Goal: Information Seeking & Learning: Learn about a topic

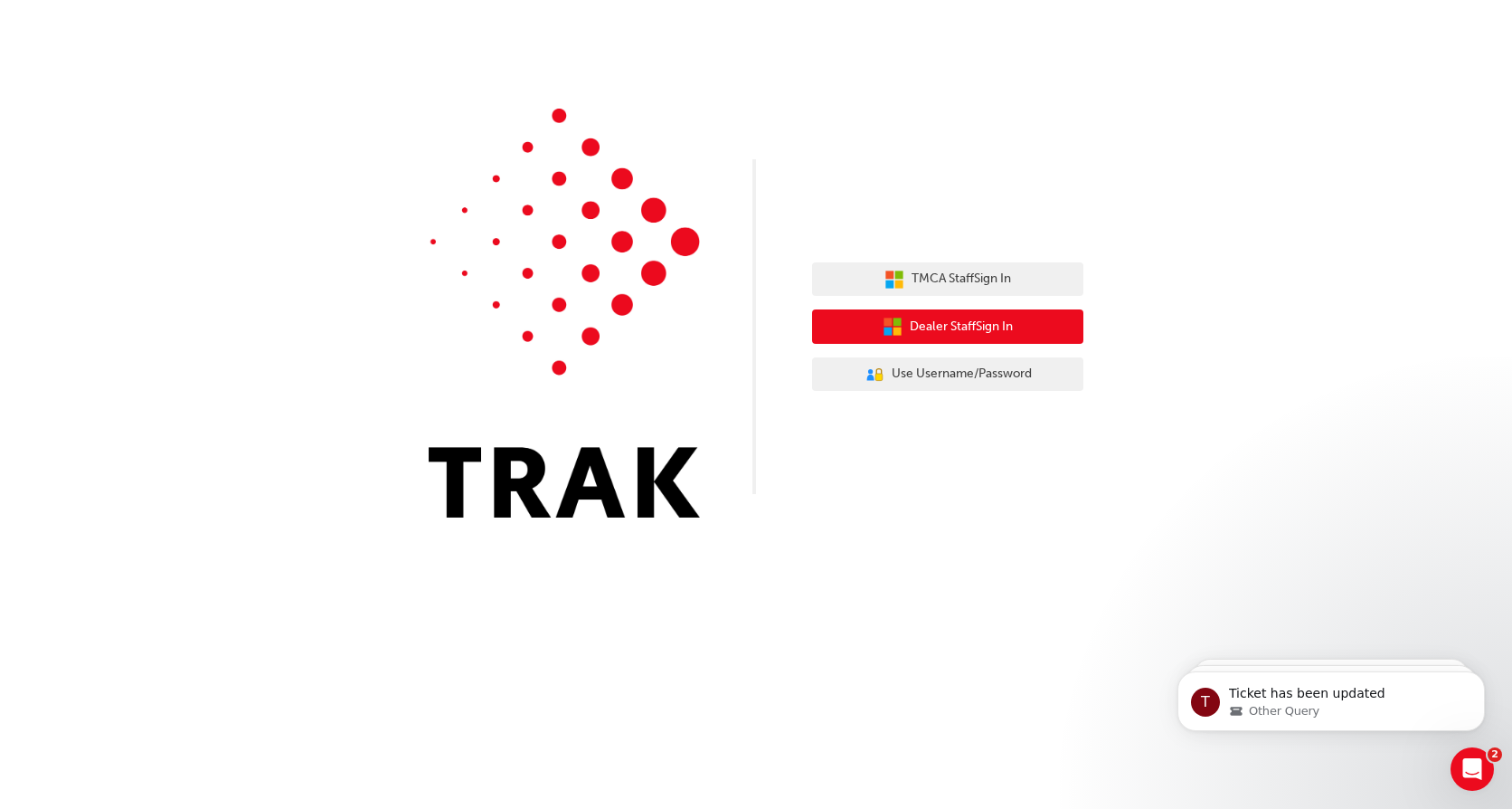
click at [839, 325] on button "Dealer Staff Sign In" at bounding box center [948, 326] width 271 height 34
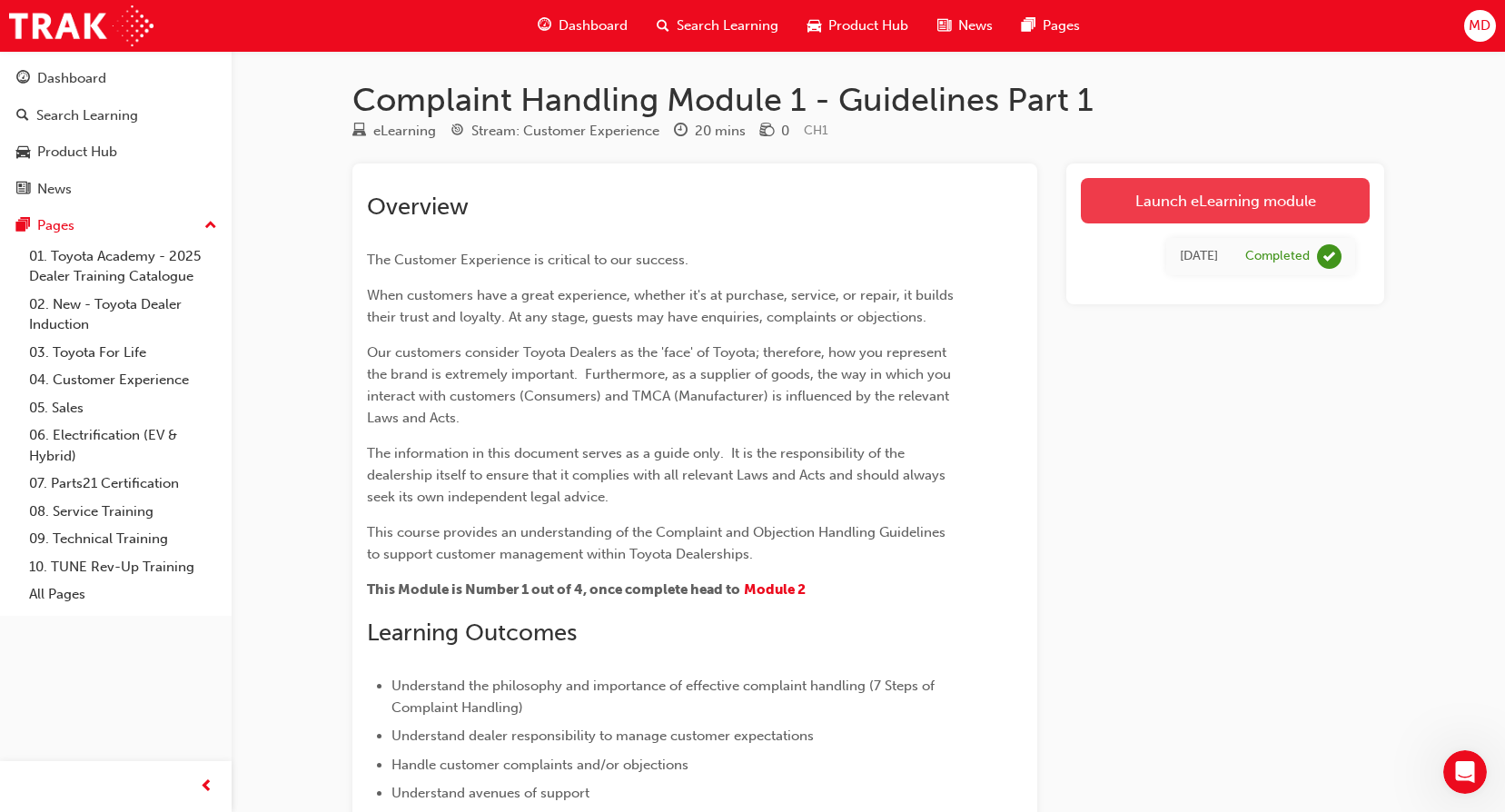
click at [1113, 213] on link "Launch eLearning module" at bounding box center [1226, 200] width 289 height 45
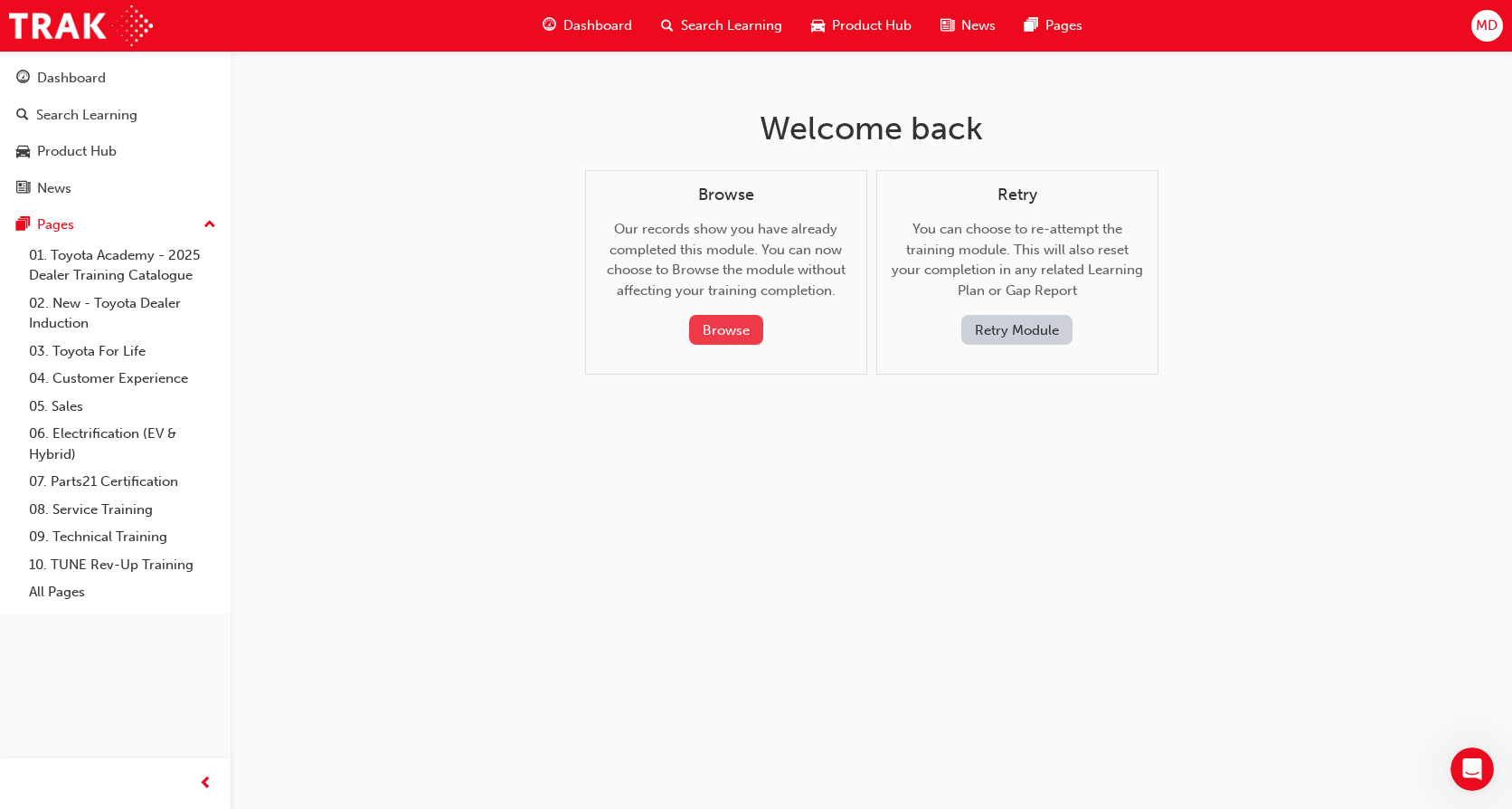
click at [730, 330] on button "Browse" at bounding box center [726, 329] width 74 height 30
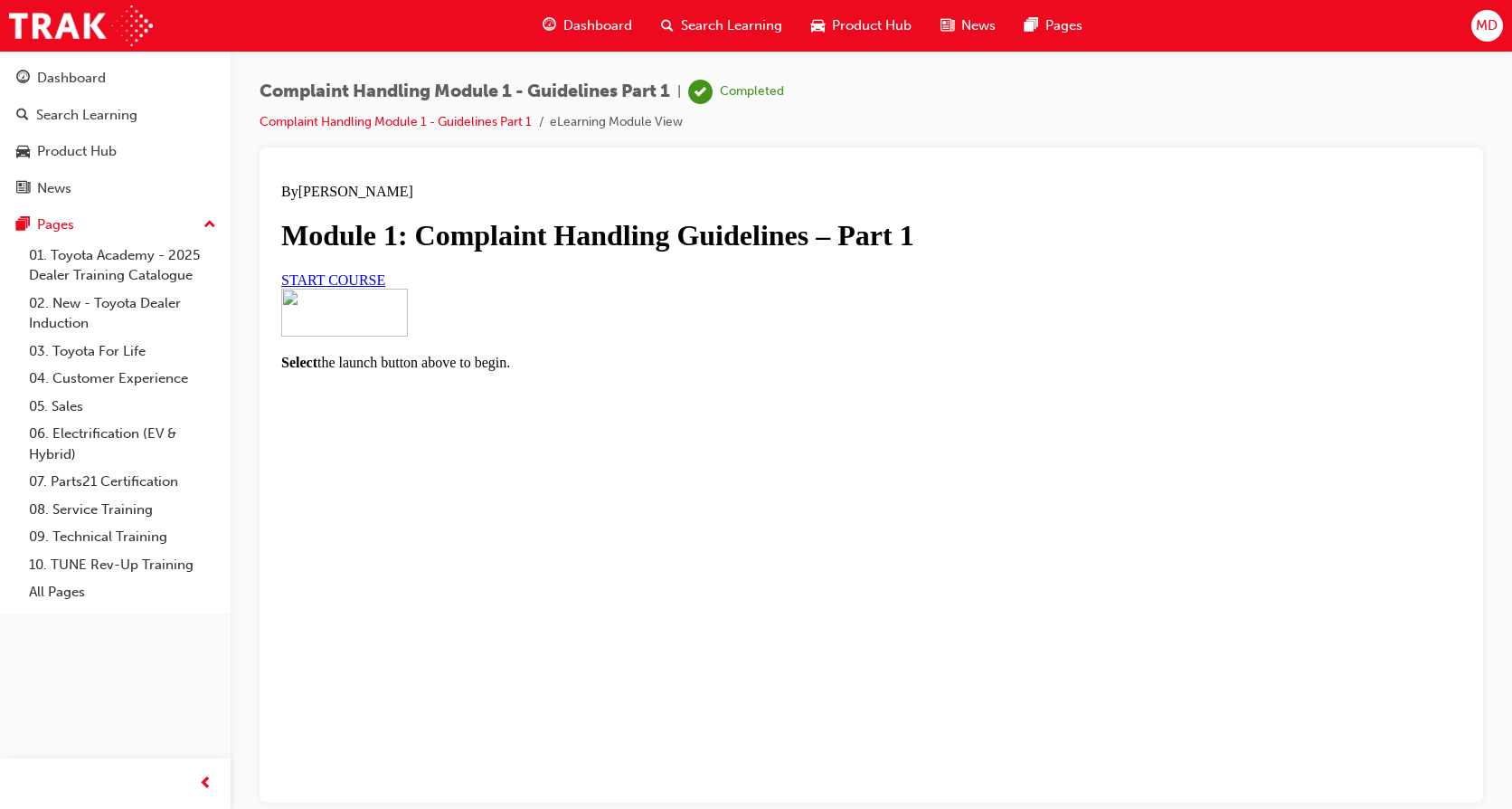
click at [385, 287] on span "START COURSE" at bounding box center [333, 279] width 104 height 16
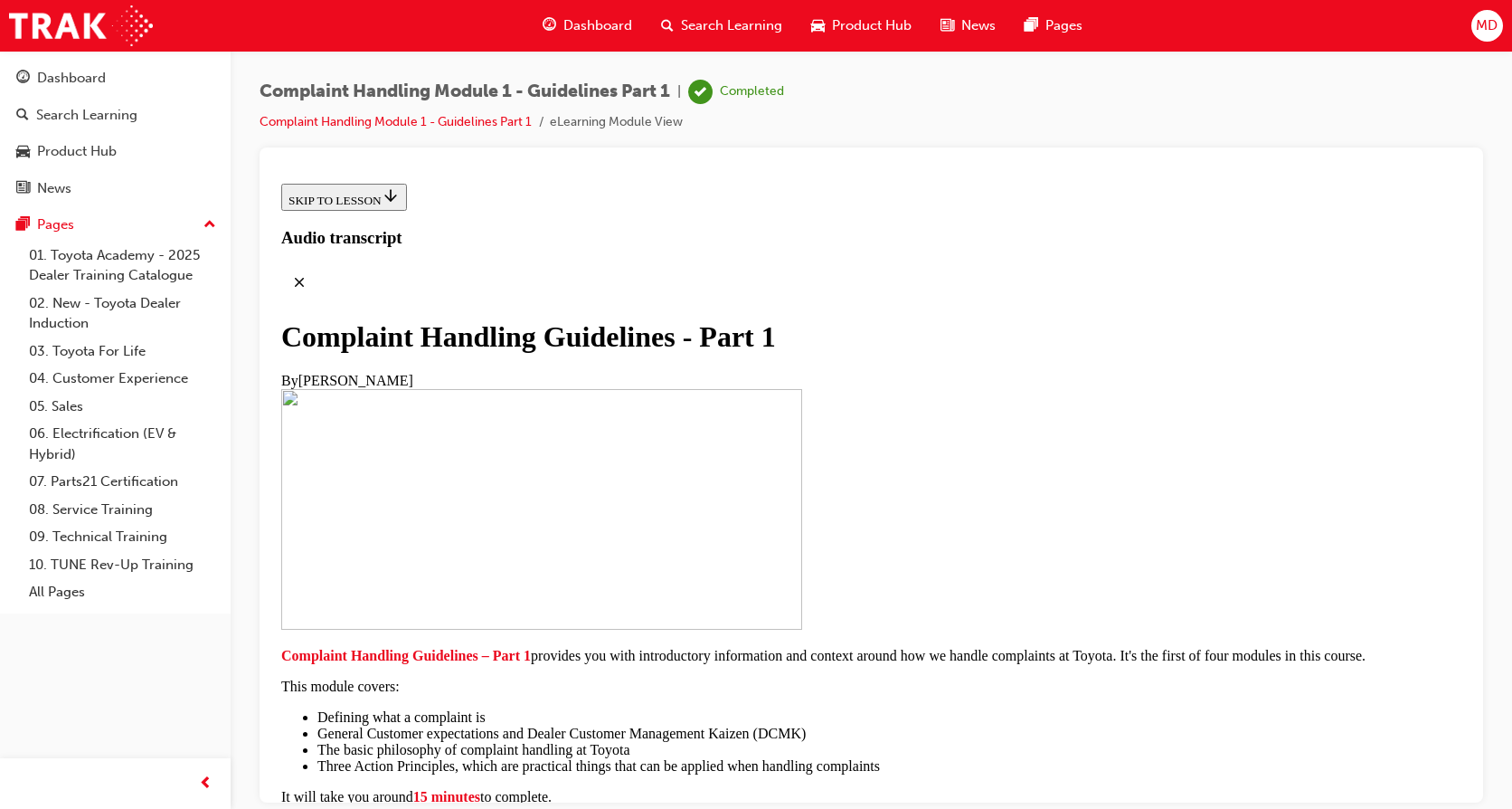
scroll to position [407, 0]
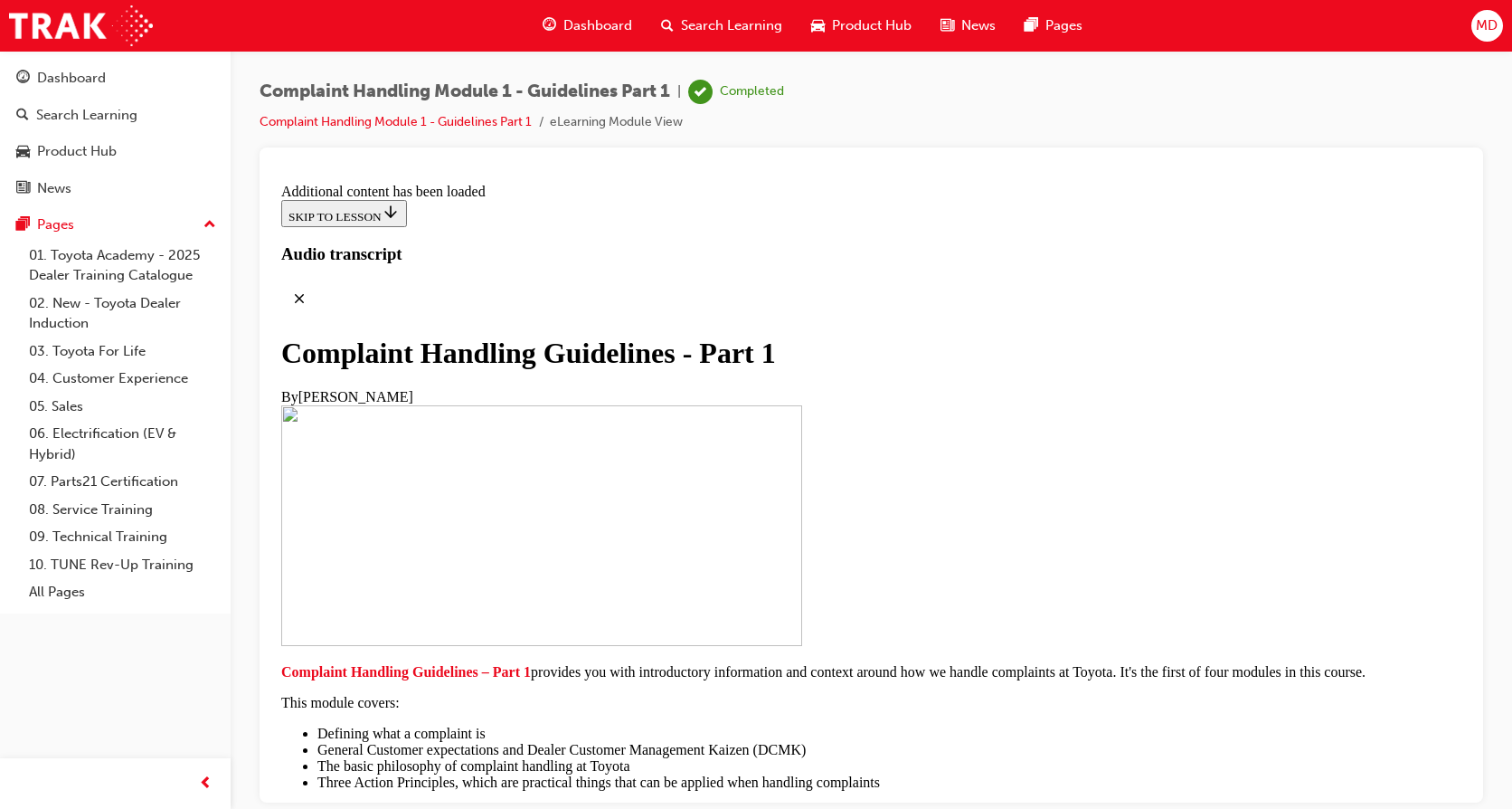
scroll to position [1203, 0]
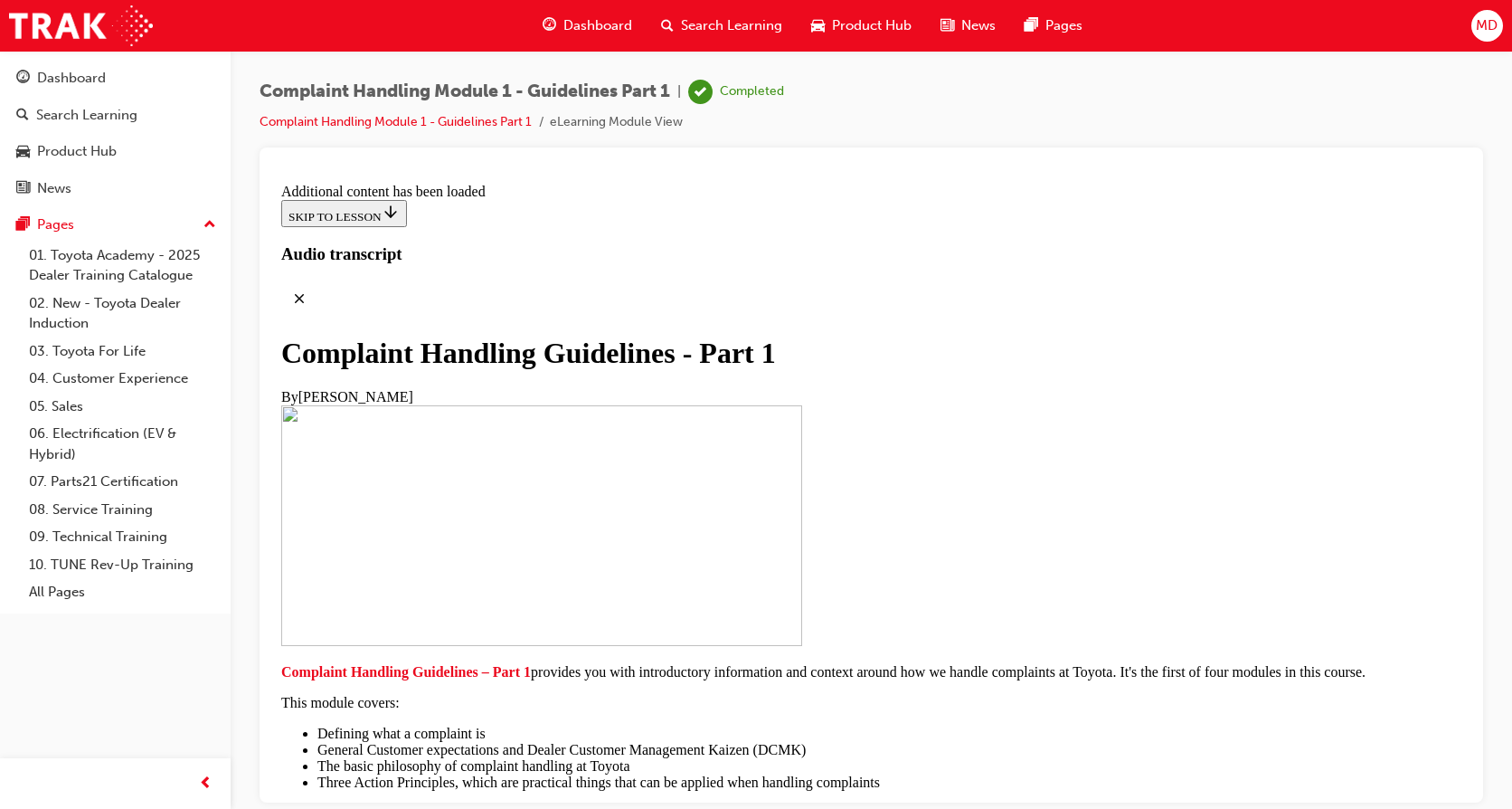
scroll to position [4025, 0]
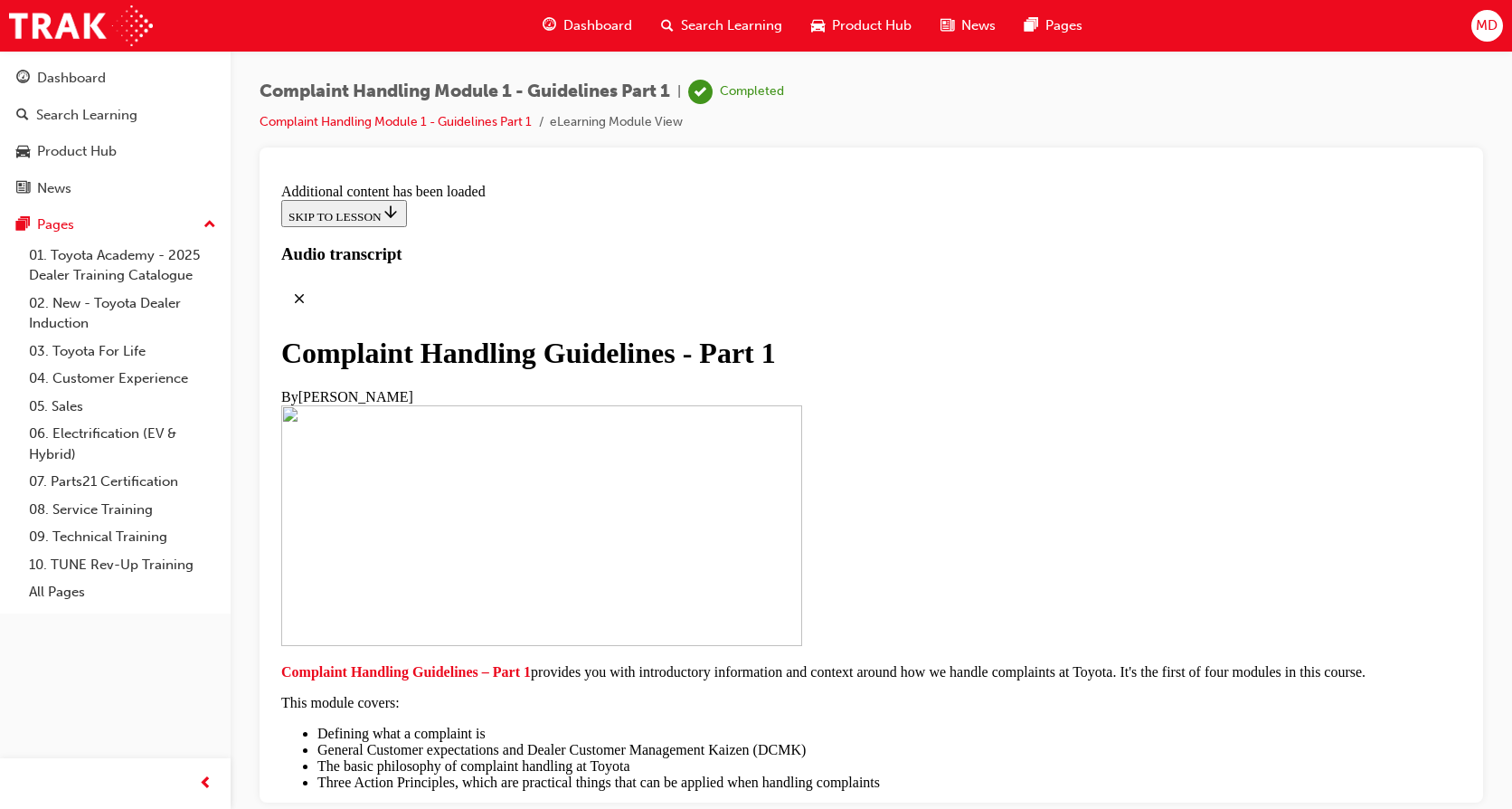
scroll to position [6606, 0]
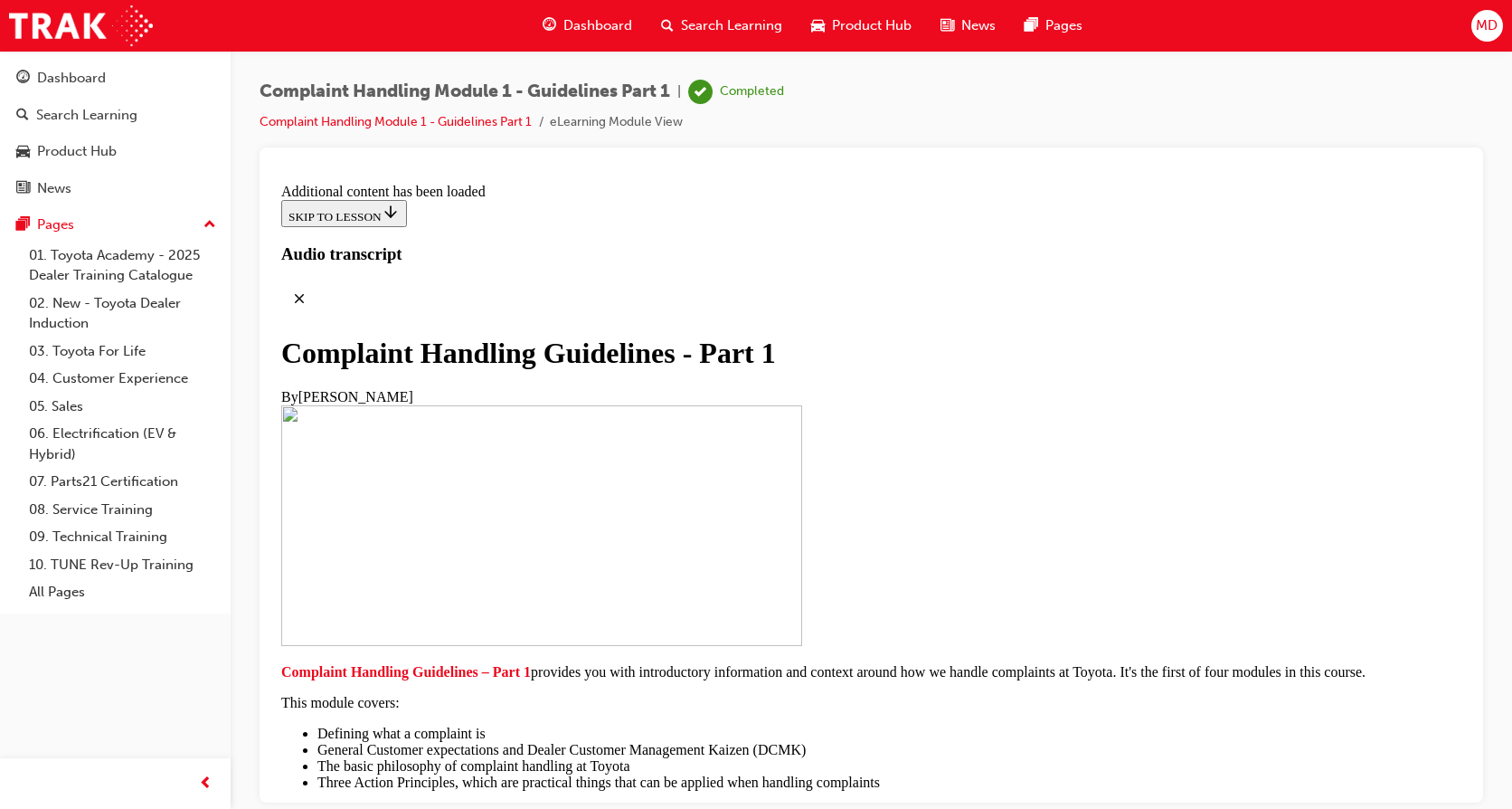
scroll to position [10222, 0]
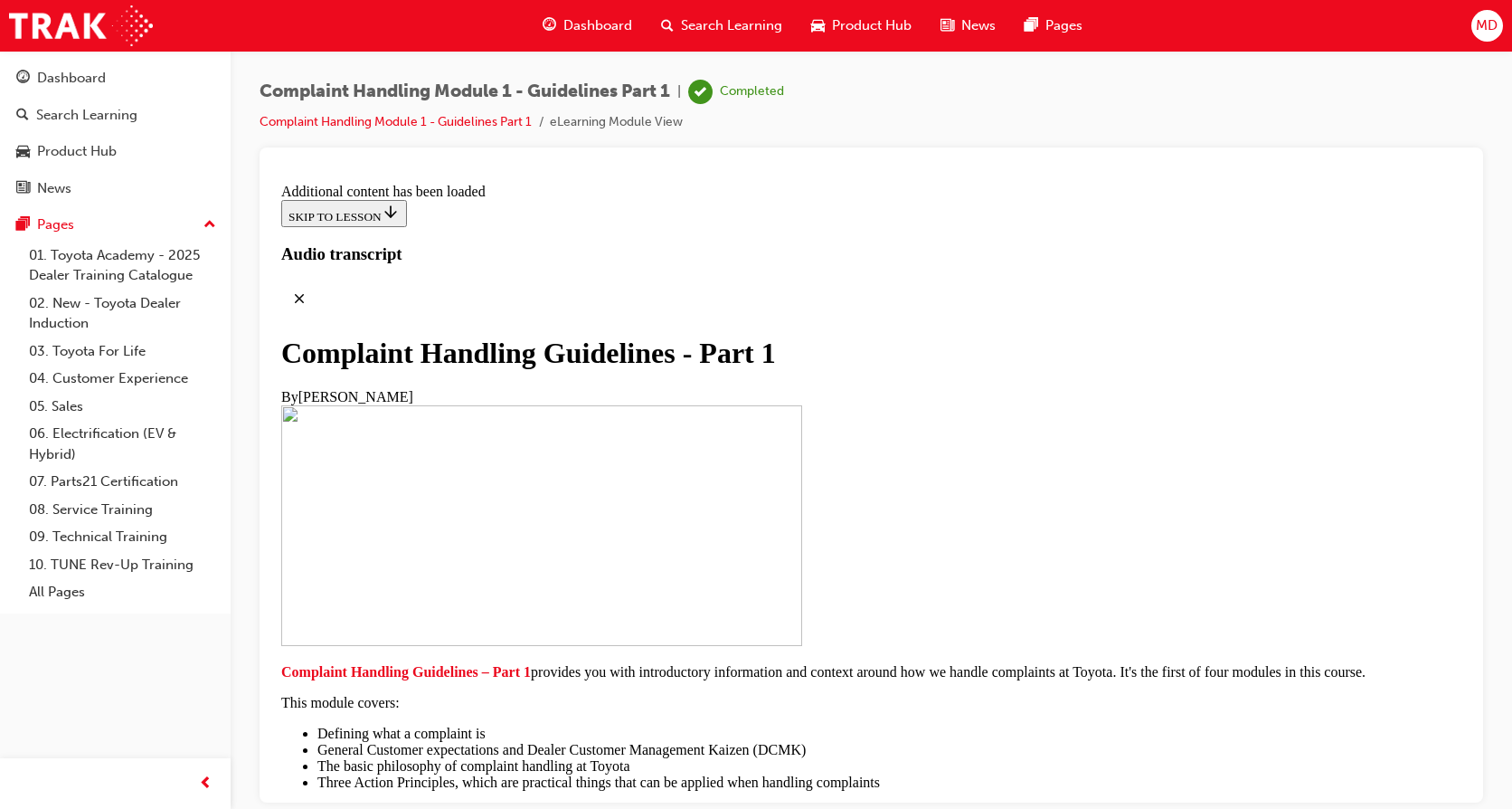
radio input "true"
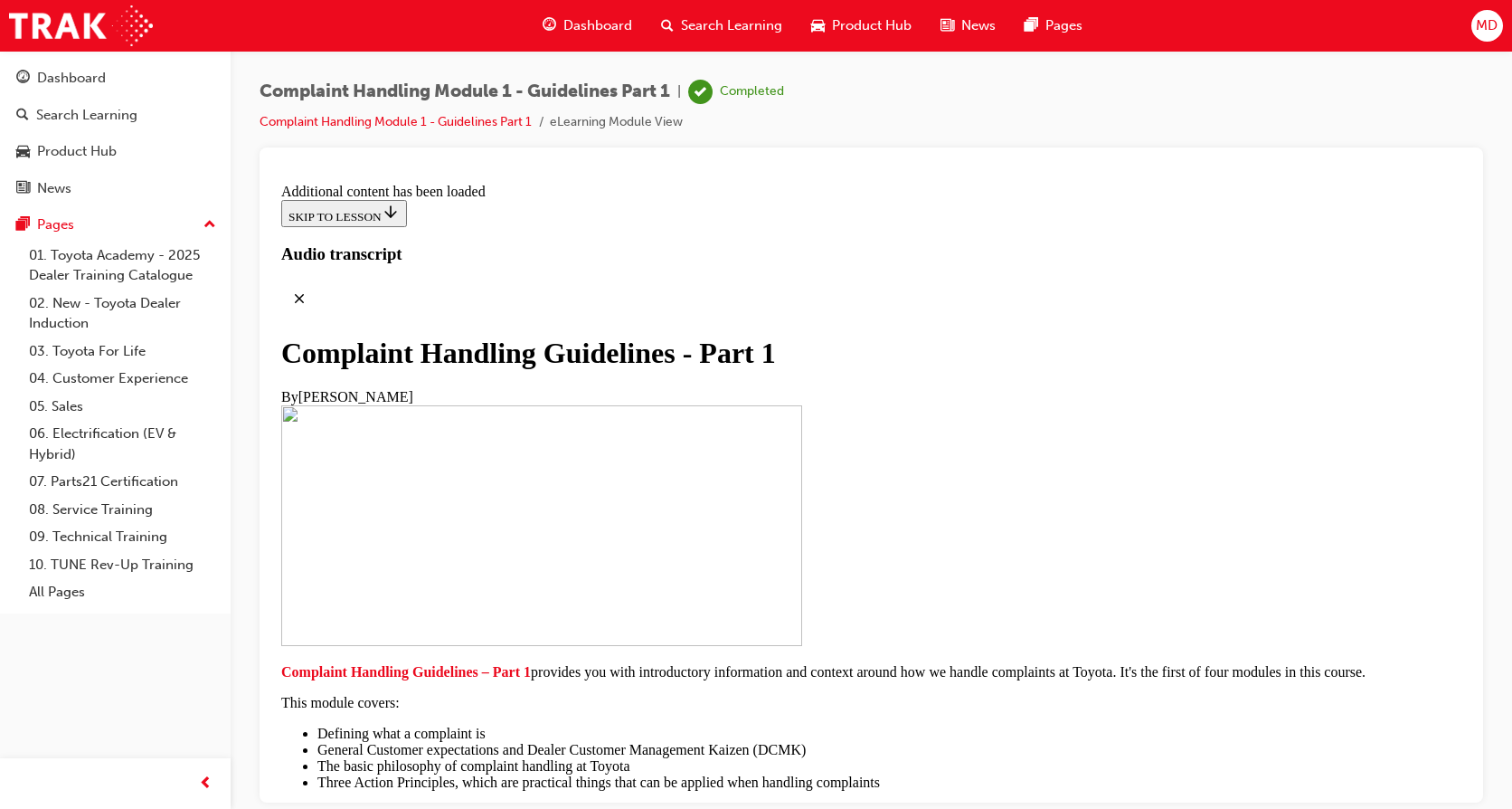
radio input "true"
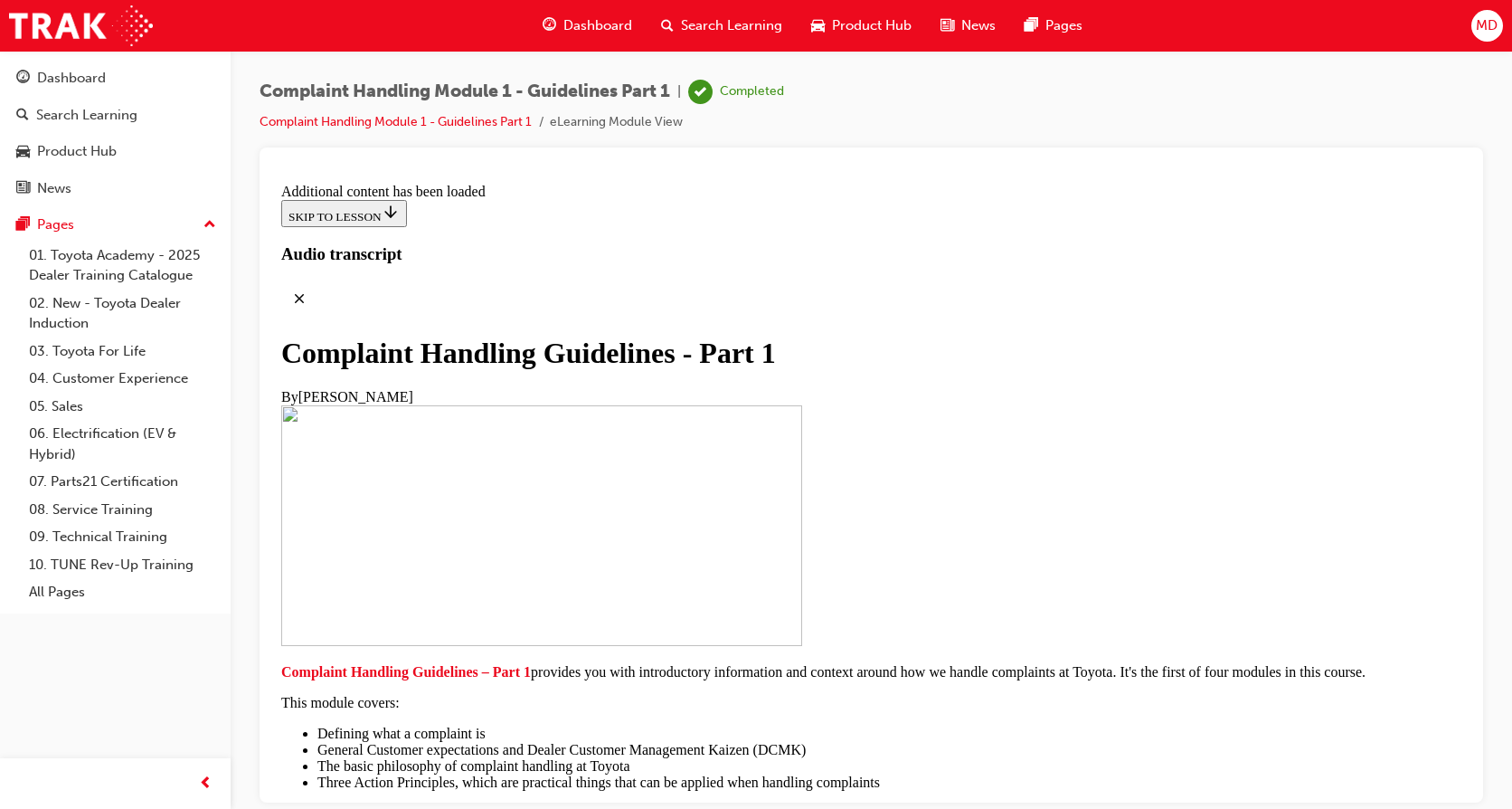
radio input "true"
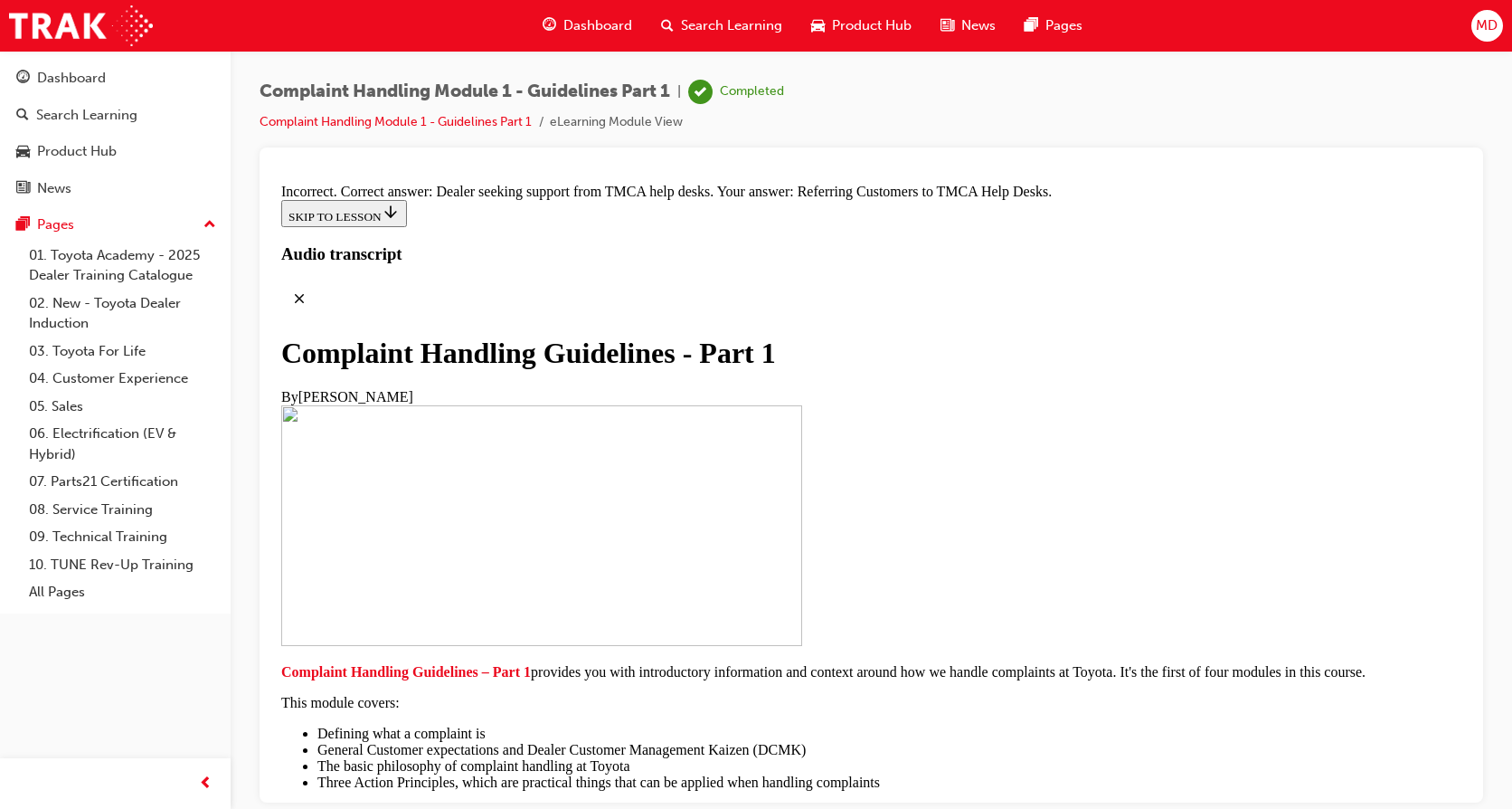
radio input "true"
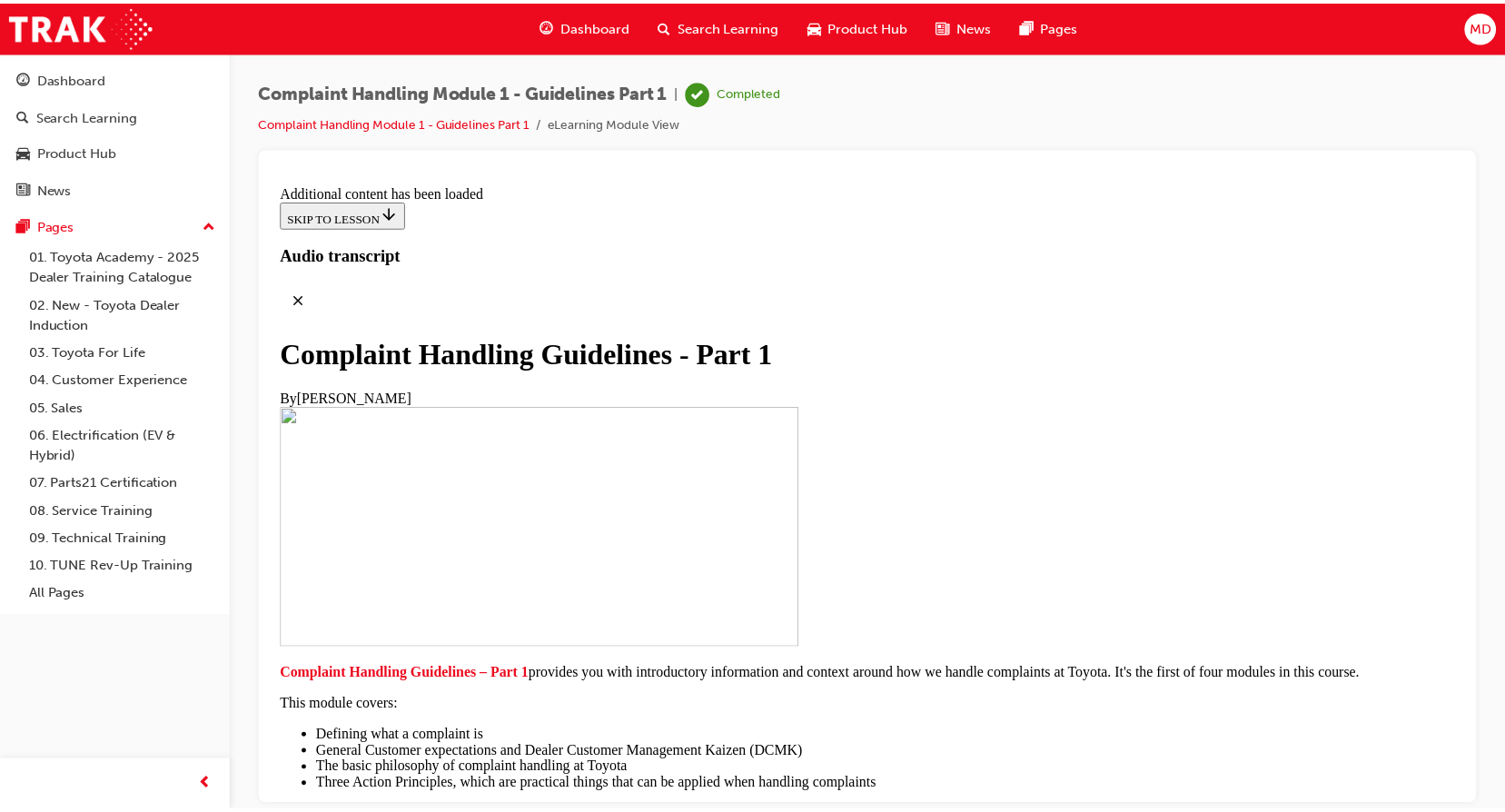
scroll to position [0, 0]
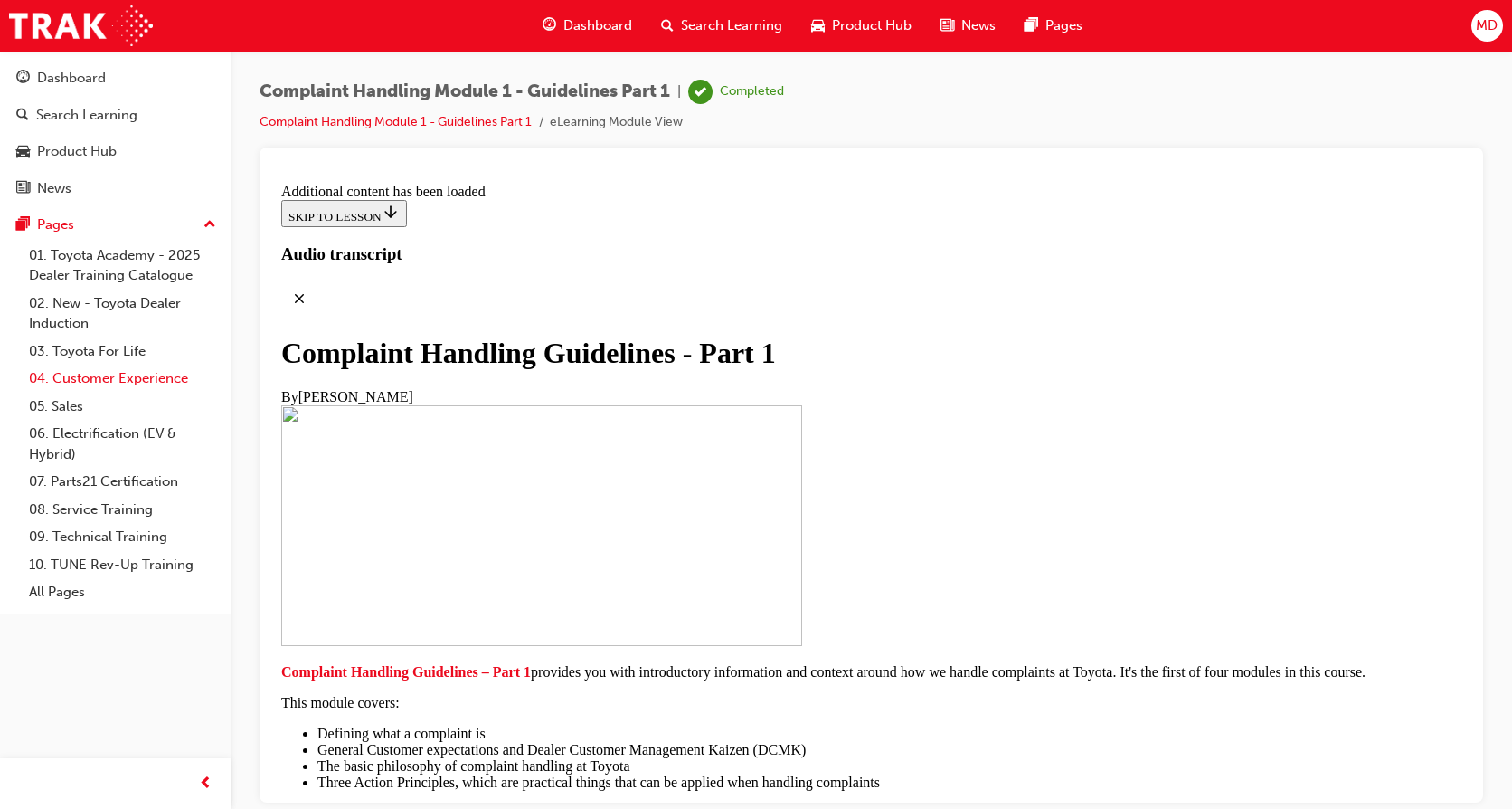
click at [116, 381] on link "04. Customer Experience" at bounding box center [123, 378] width 202 height 28
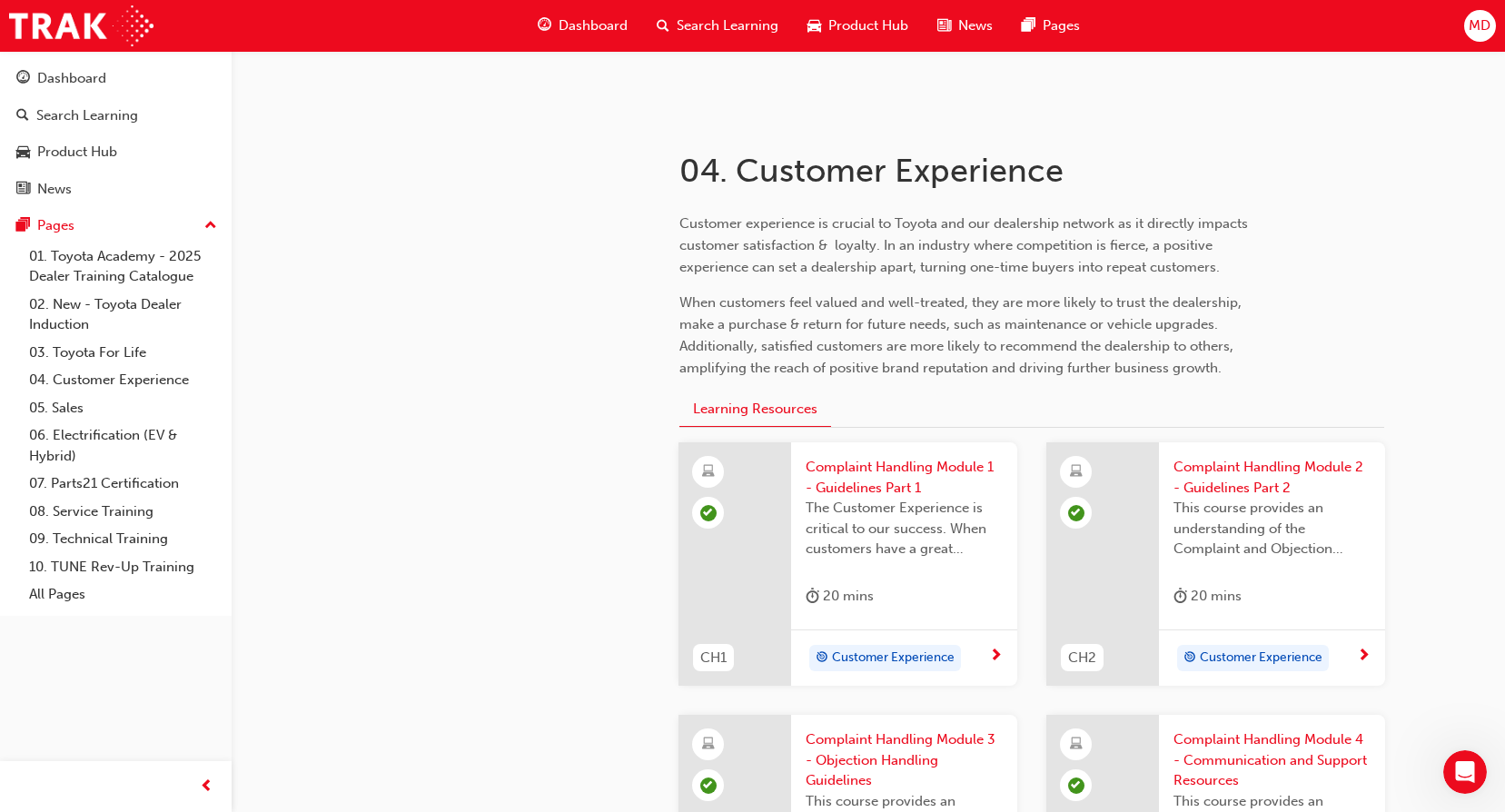
scroll to position [302, 0]
click at [1222, 477] on span "Complaint Handling Module 2 - Guidelines Part 2" at bounding box center [1272, 474] width 197 height 41
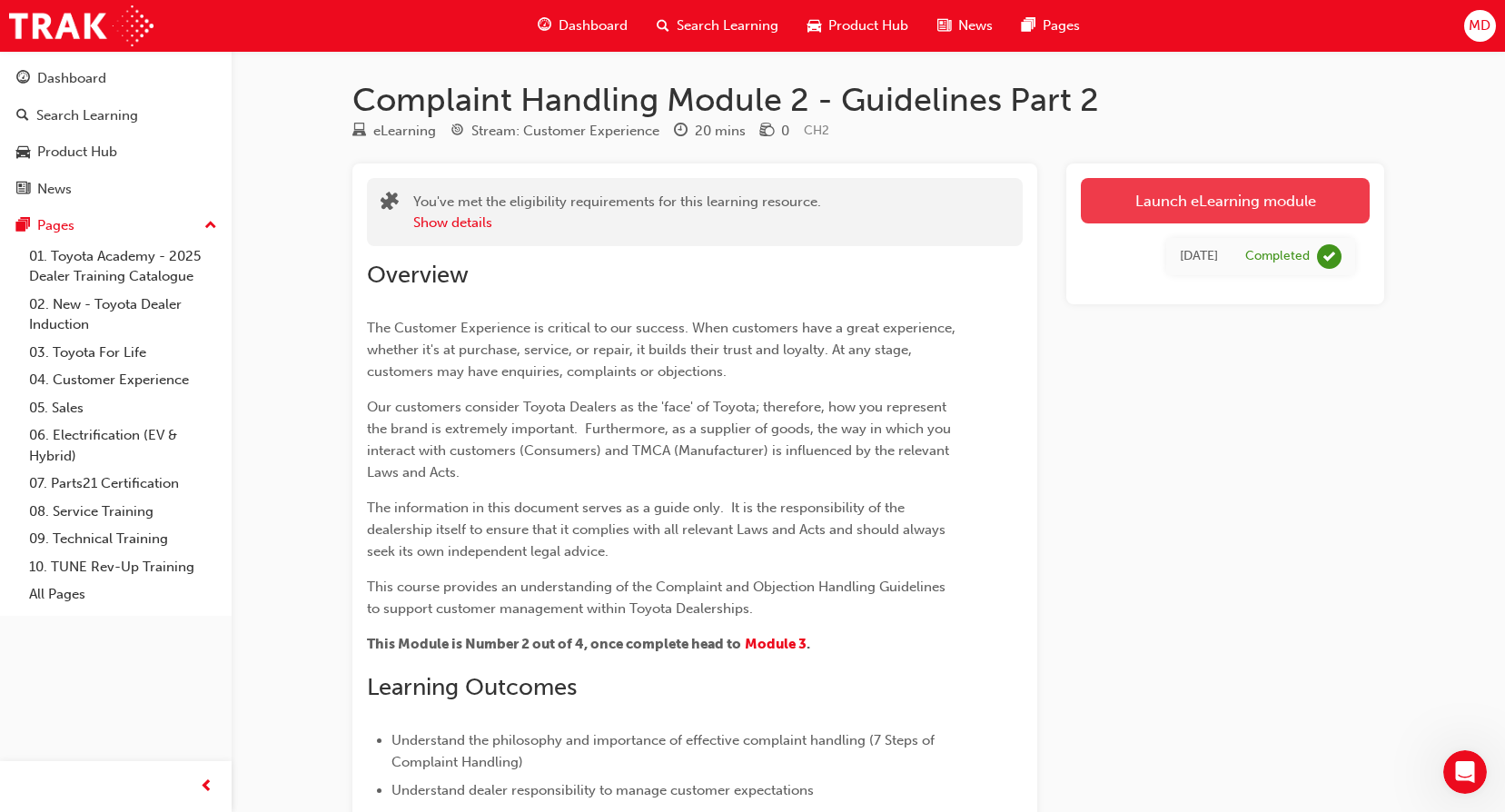
click at [1134, 210] on link "Launch eLearning module" at bounding box center [1226, 200] width 289 height 45
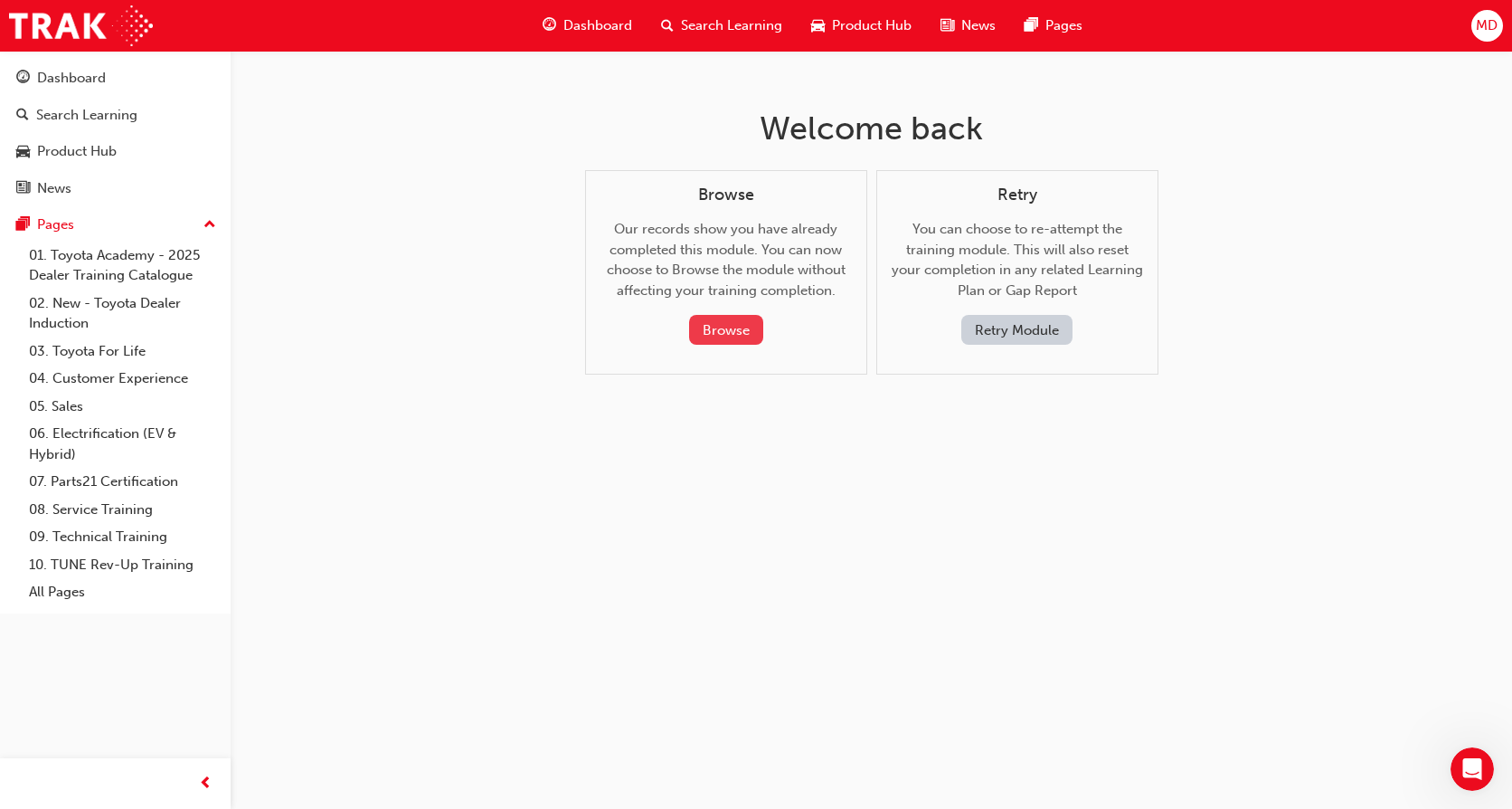
click at [732, 328] on button "Browse" at bounding box center [726, 329] width 74 height 30
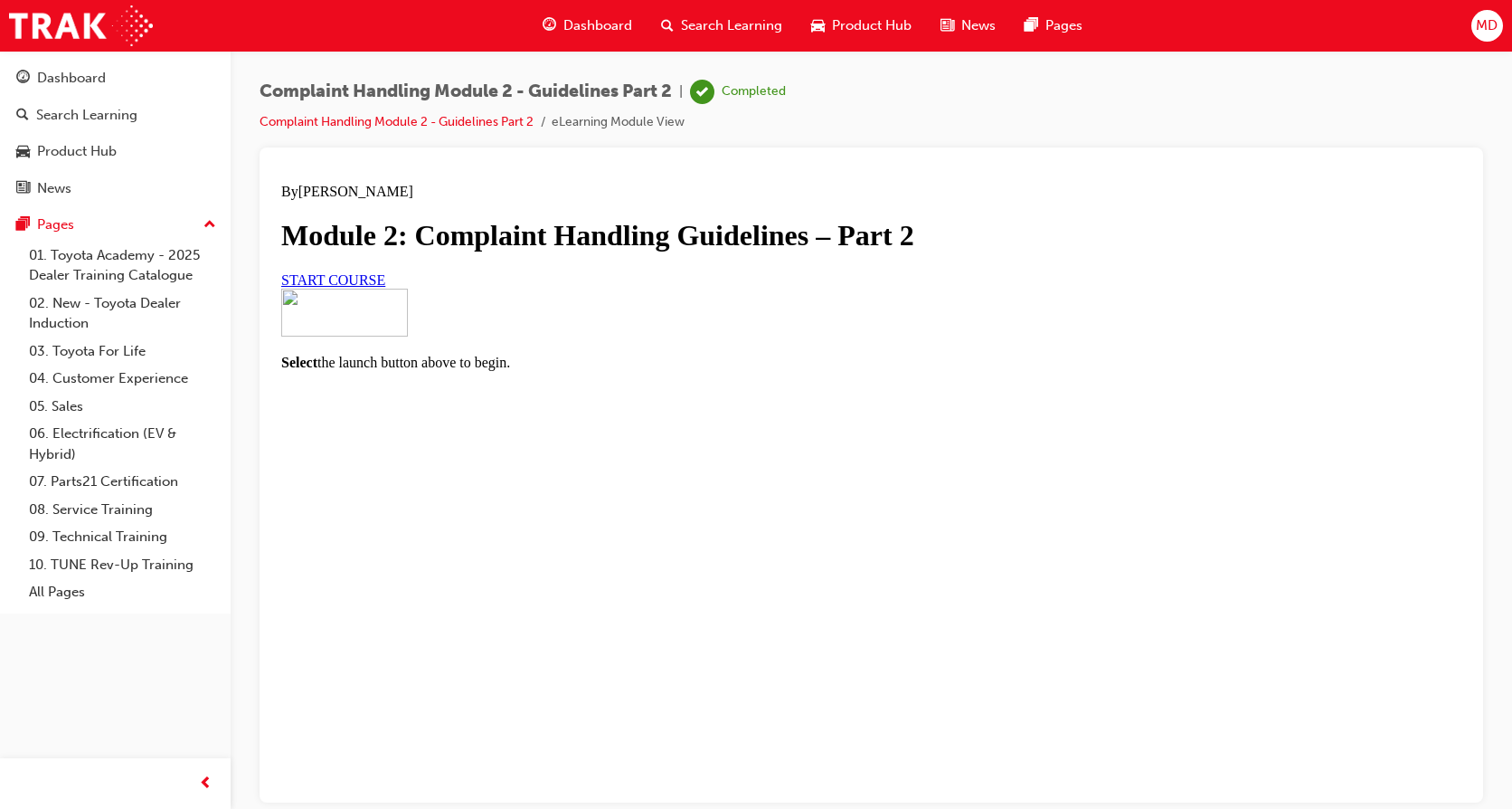
scroll to position [76, 0]
click at [385, 287] on span "START COURSE" at bounding box center [333, 279] width 104 height 16
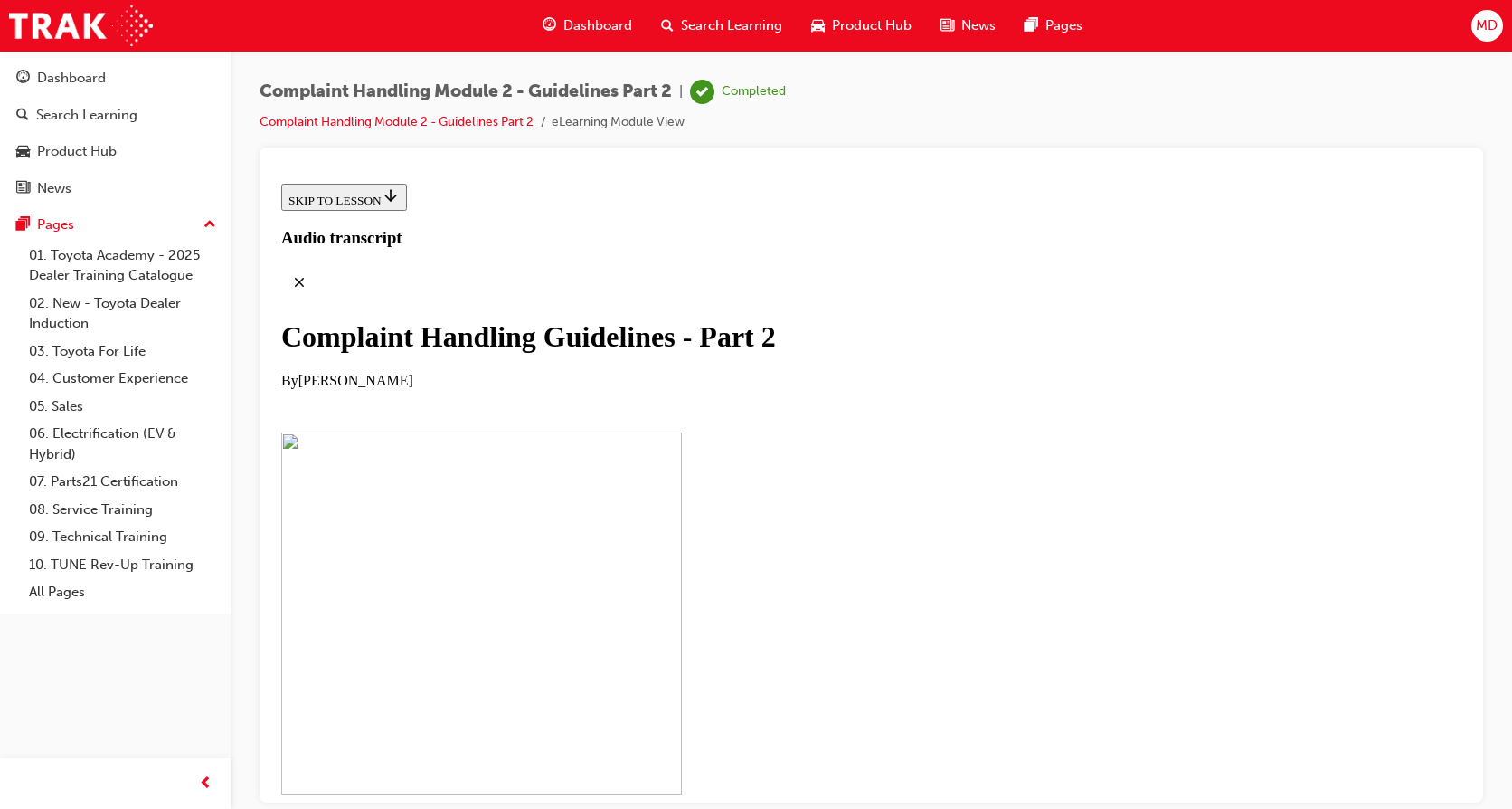
scroll to position [389, 0]
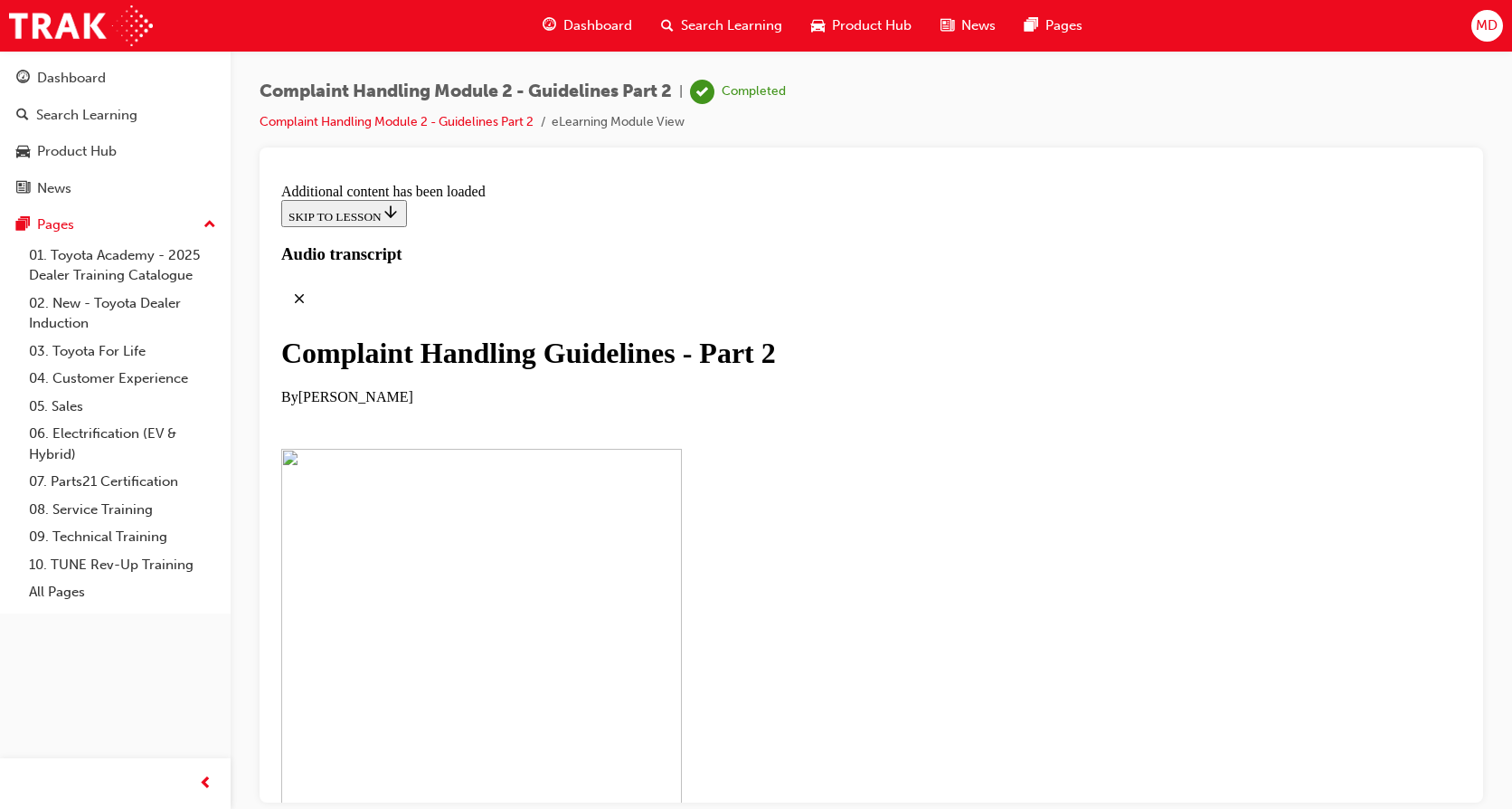
scroll to position [1374, 0]
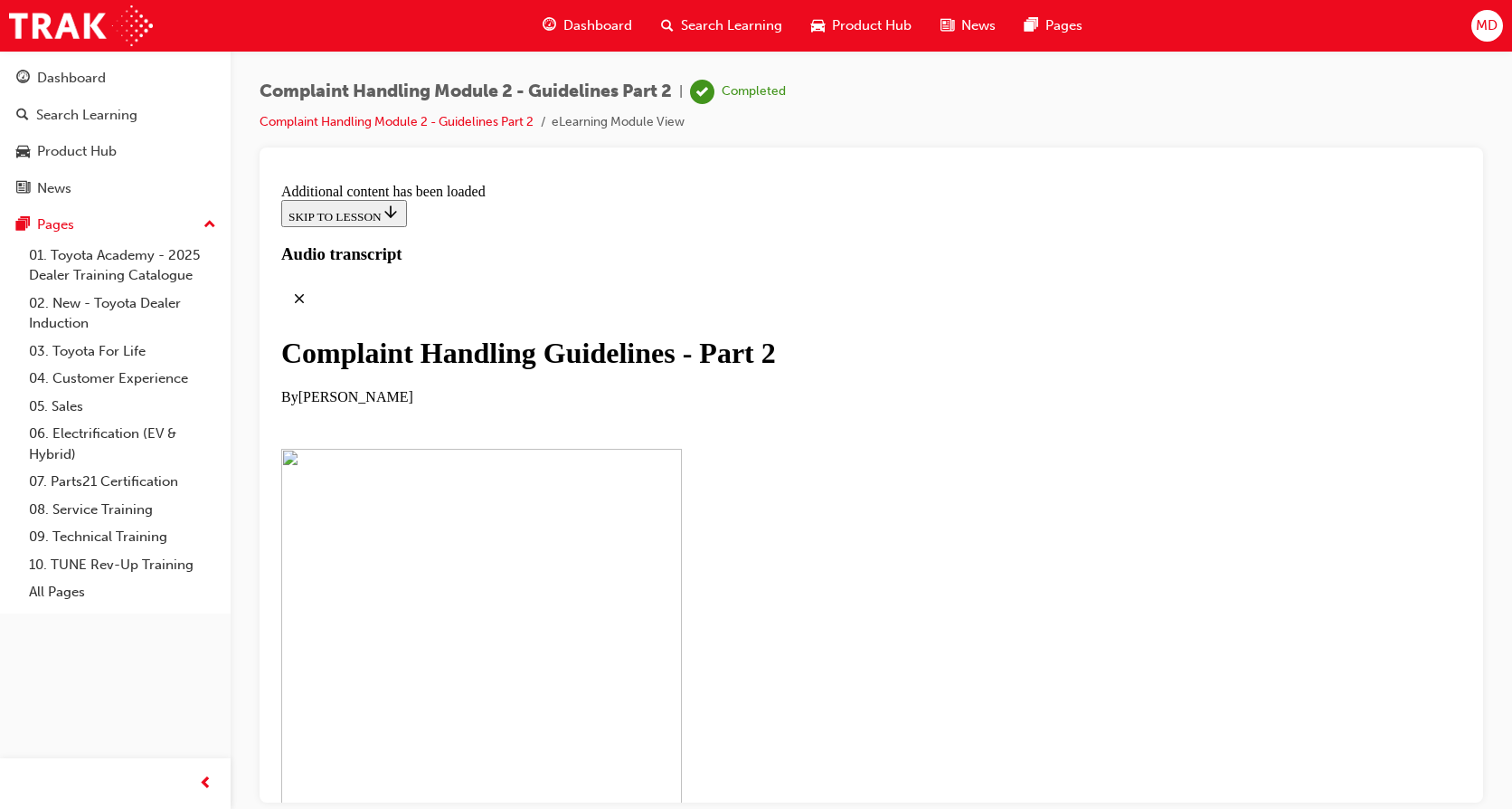
scroll to position [6924, 0]
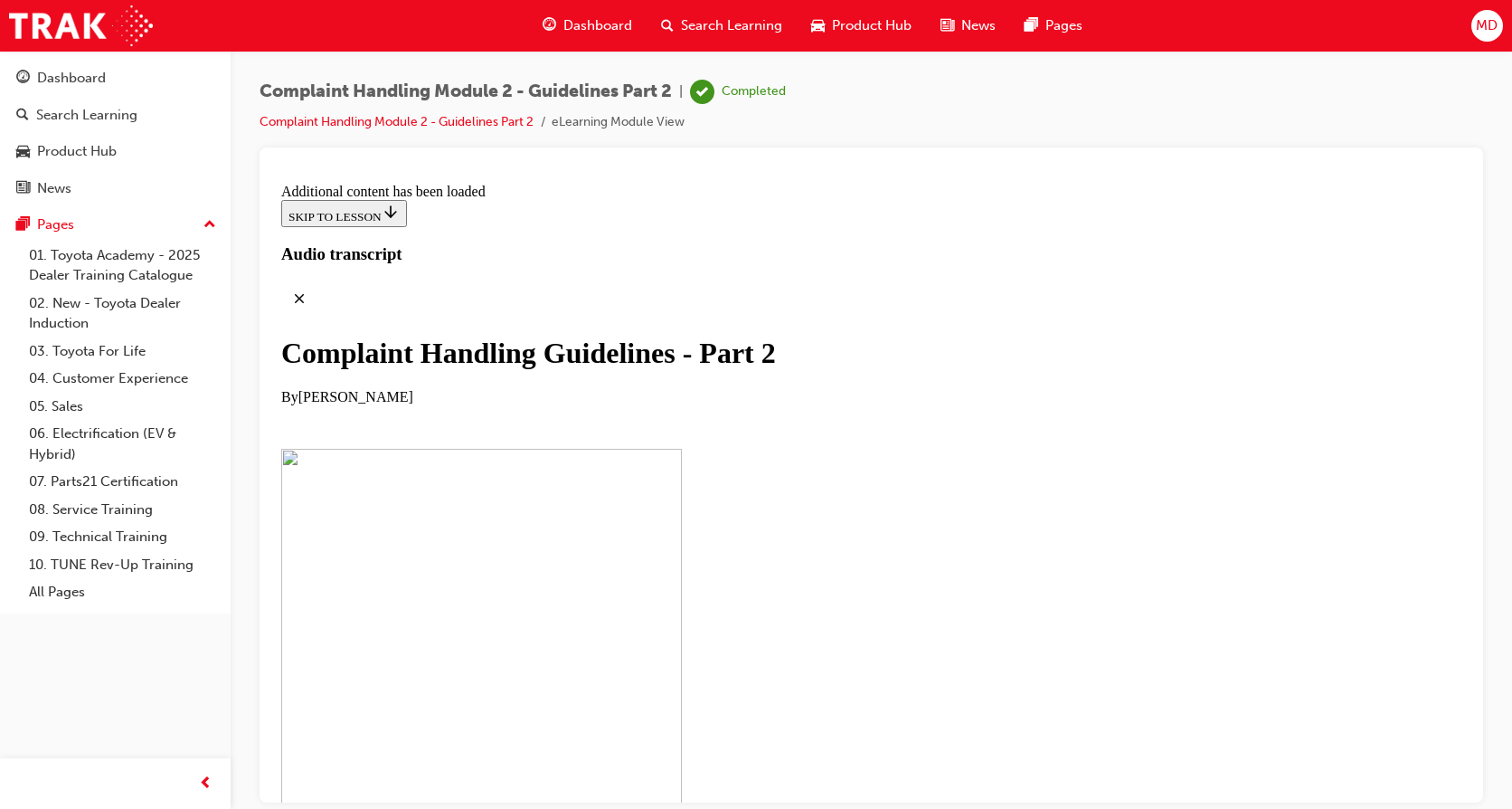
scroll to position [8292, 0]
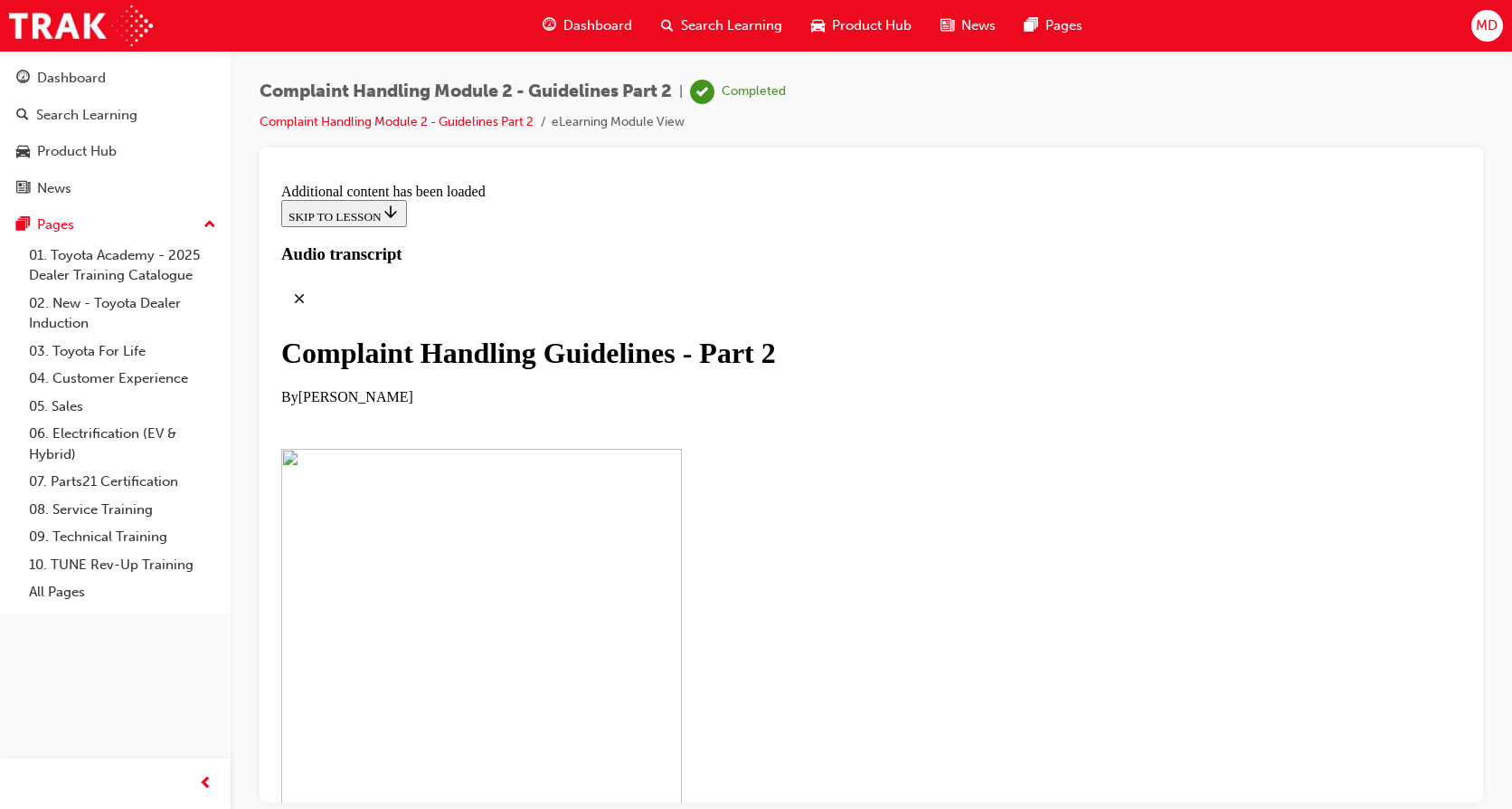
scroll to position [8858, 0]
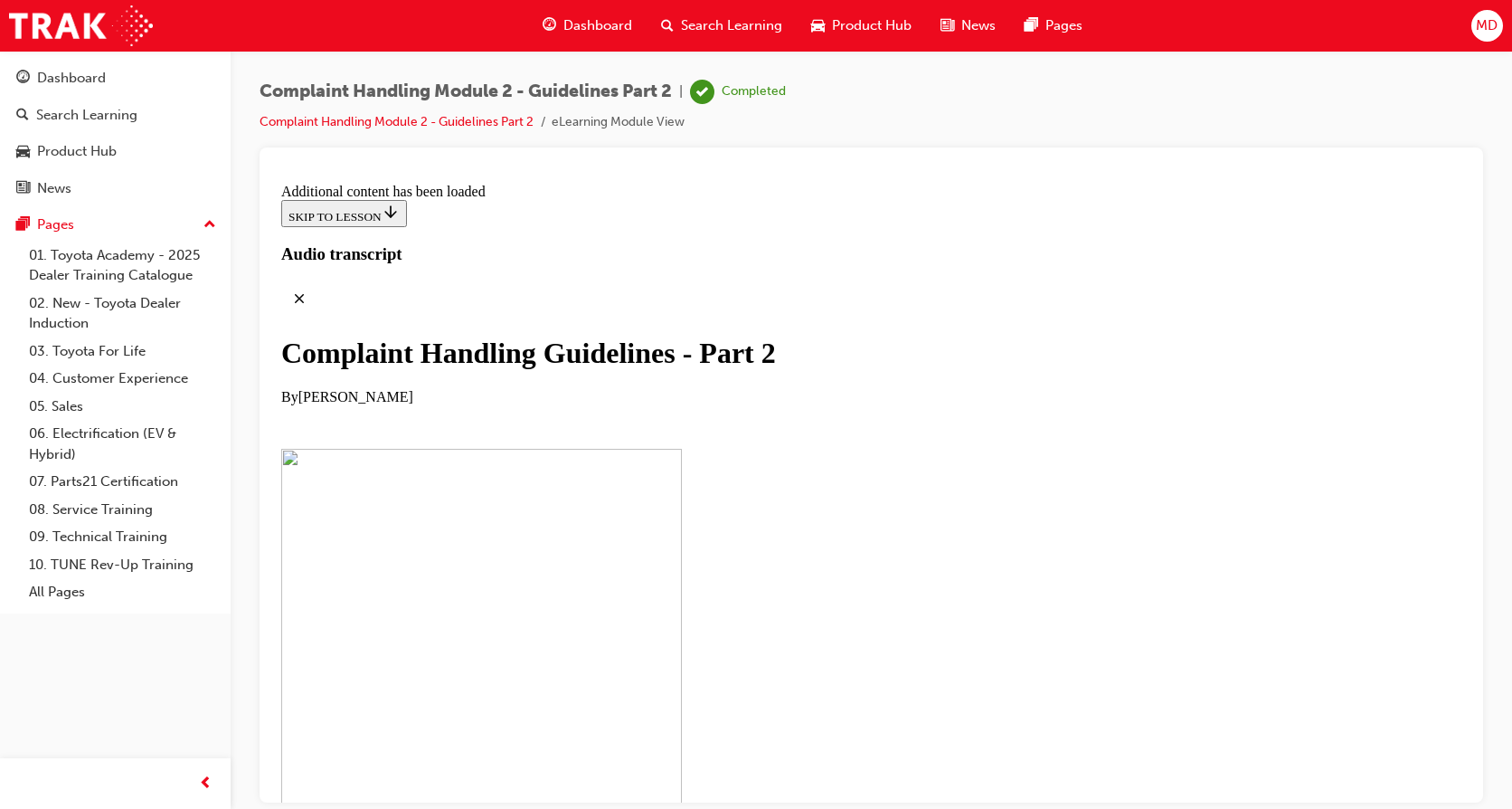
scroll to position [10558, 0]
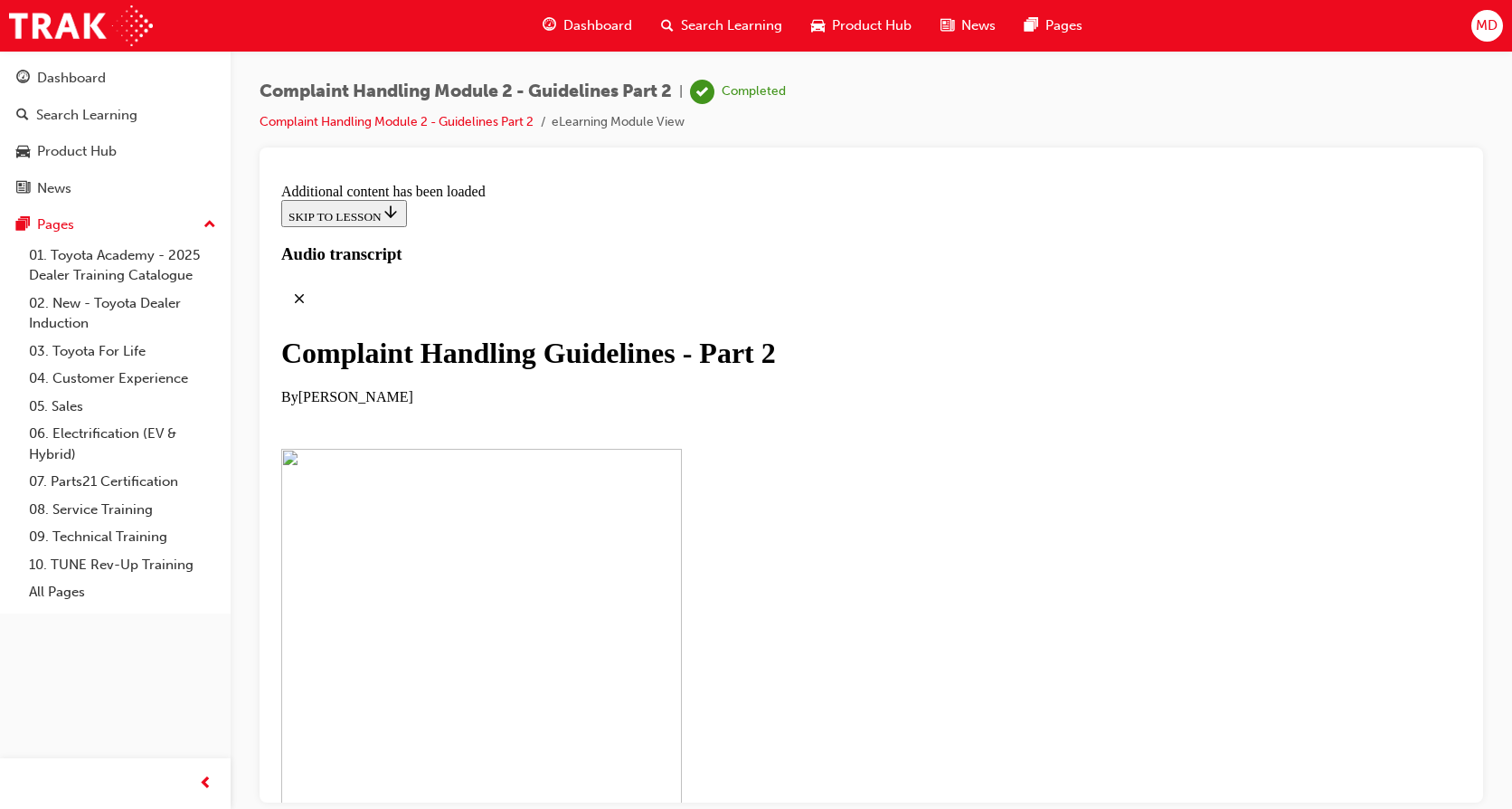
scroll to position [11467, 0]
checkbox input "true"
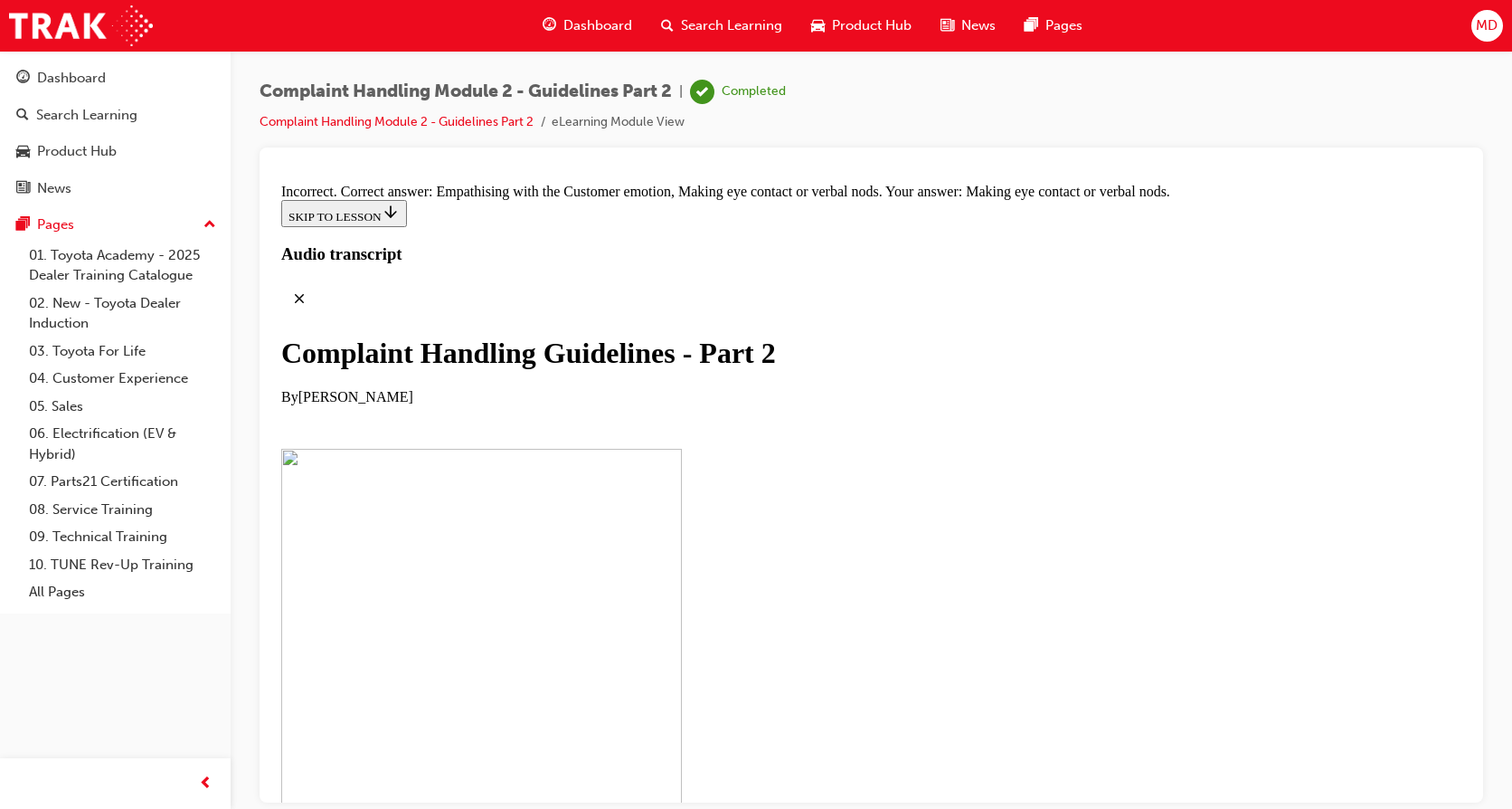
scroll to position [11682, 0]
checkbox input "true"
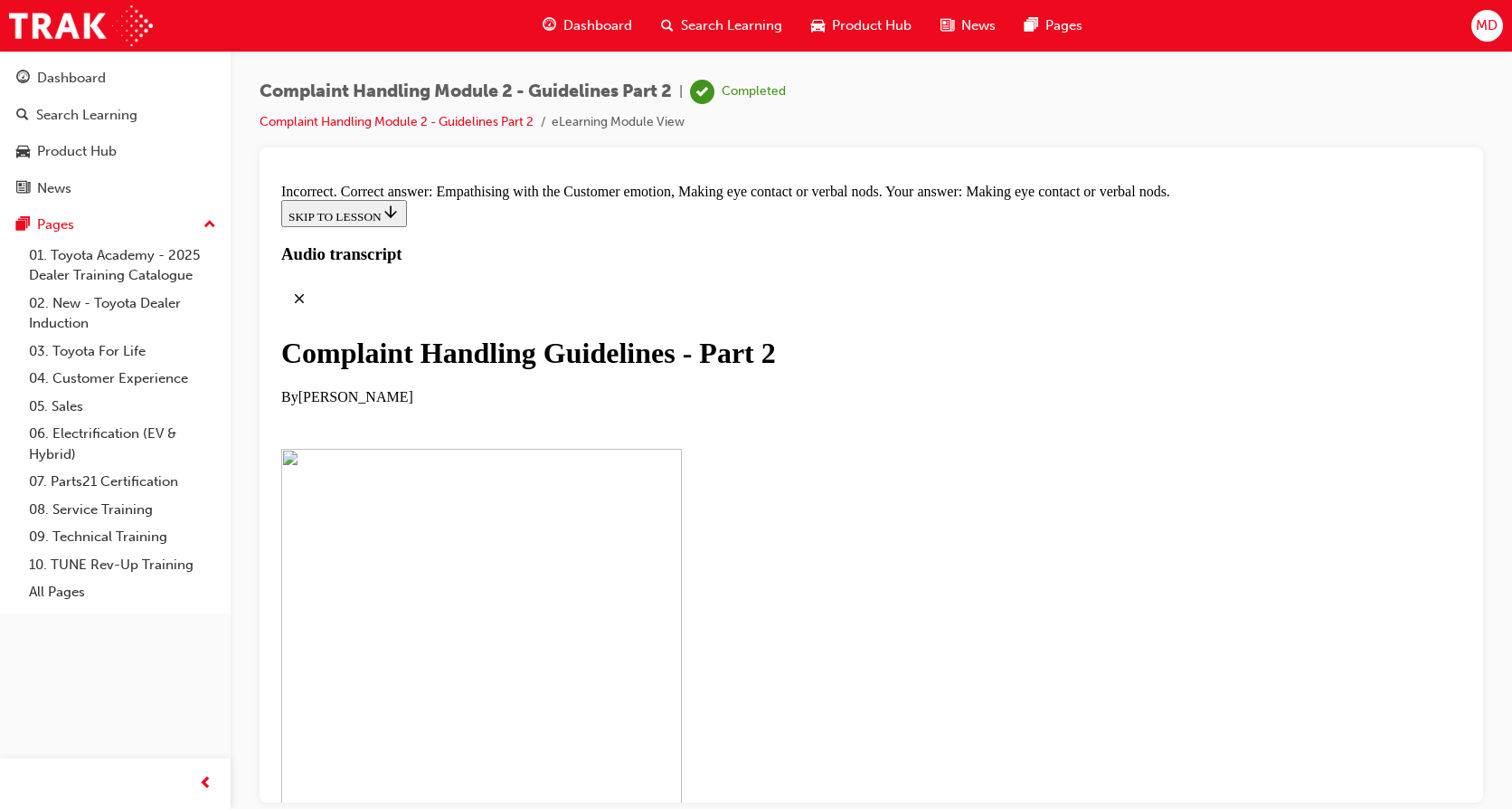
checkbox input "false"
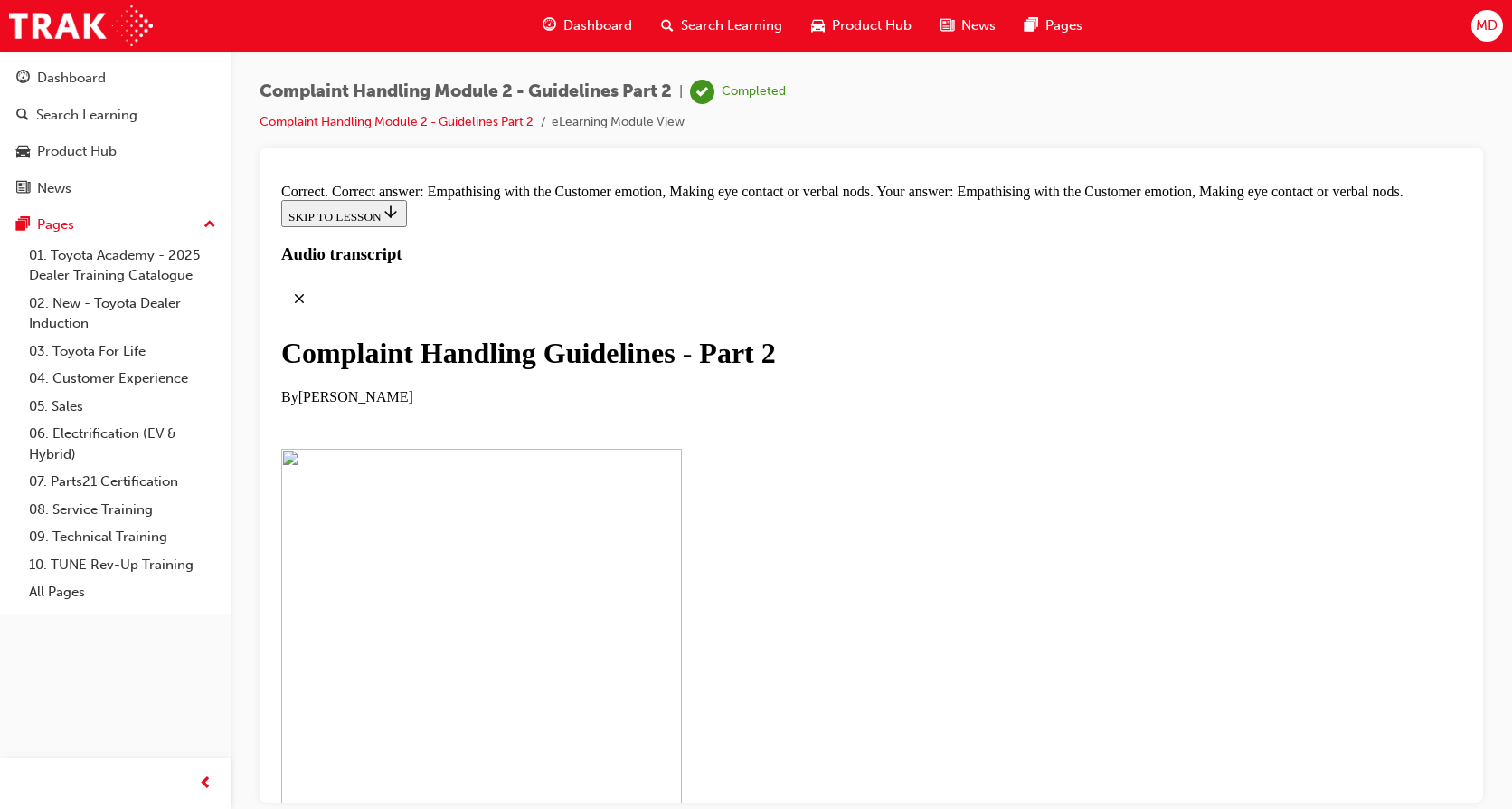
drag, startPoint x: 682, startPoint y: 667, endPoint x: 1001, endPoint y: 669, distance: 319.0
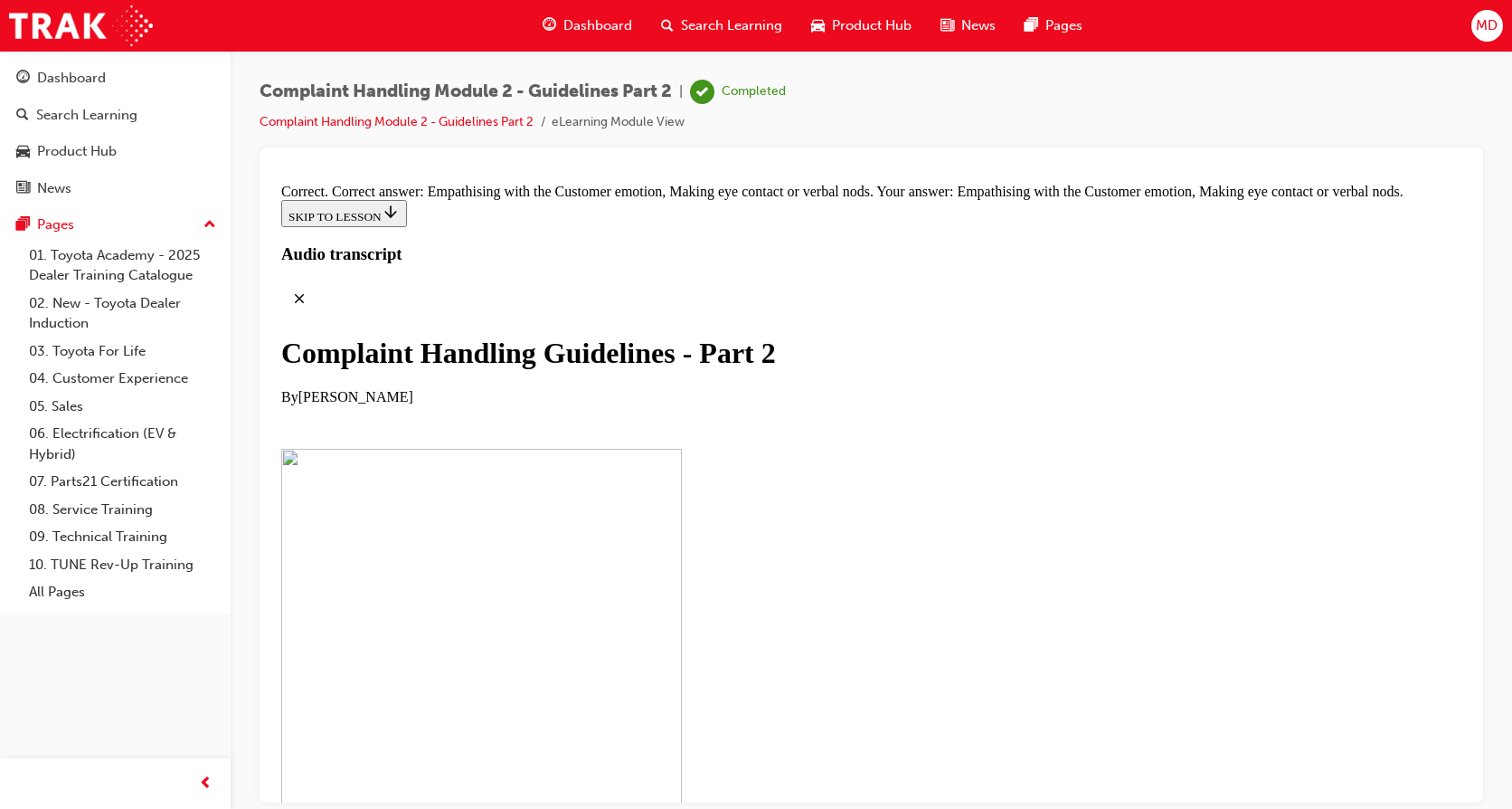
scroll to position [12466, 0]
drag, startPoint x: 737, startPoint y: 444, endPoint x: 1057, endPoint y: 631, distance: 370.6
drag, startPoint x: 748, startPoint y: 495, endPoint x: 1023, endPoint y: 407, distance: 288.7
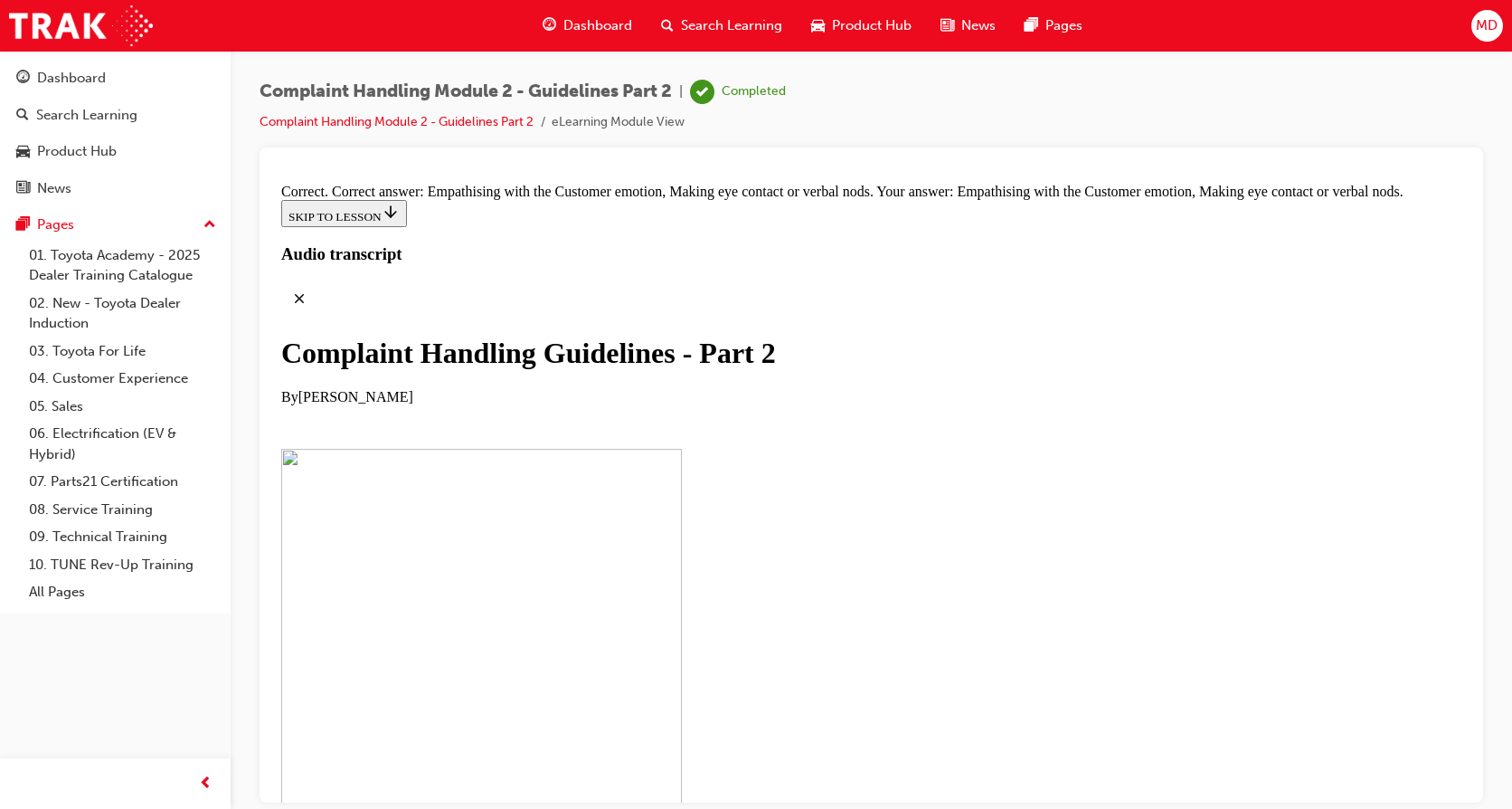
drag, startPoint x: 672, startPoint y: 503, endPoint x: 968, endPoint y: 510, distance: 296.1
drag, startPoint x: 725, startPoint y: 416, endPoint x: 1043, endPoint y: 604, distance: 369.4
drag, startPoint x: 739, startPoint y: 505, endPoint x: 1029, endPoint y: 416, distance: 303.3
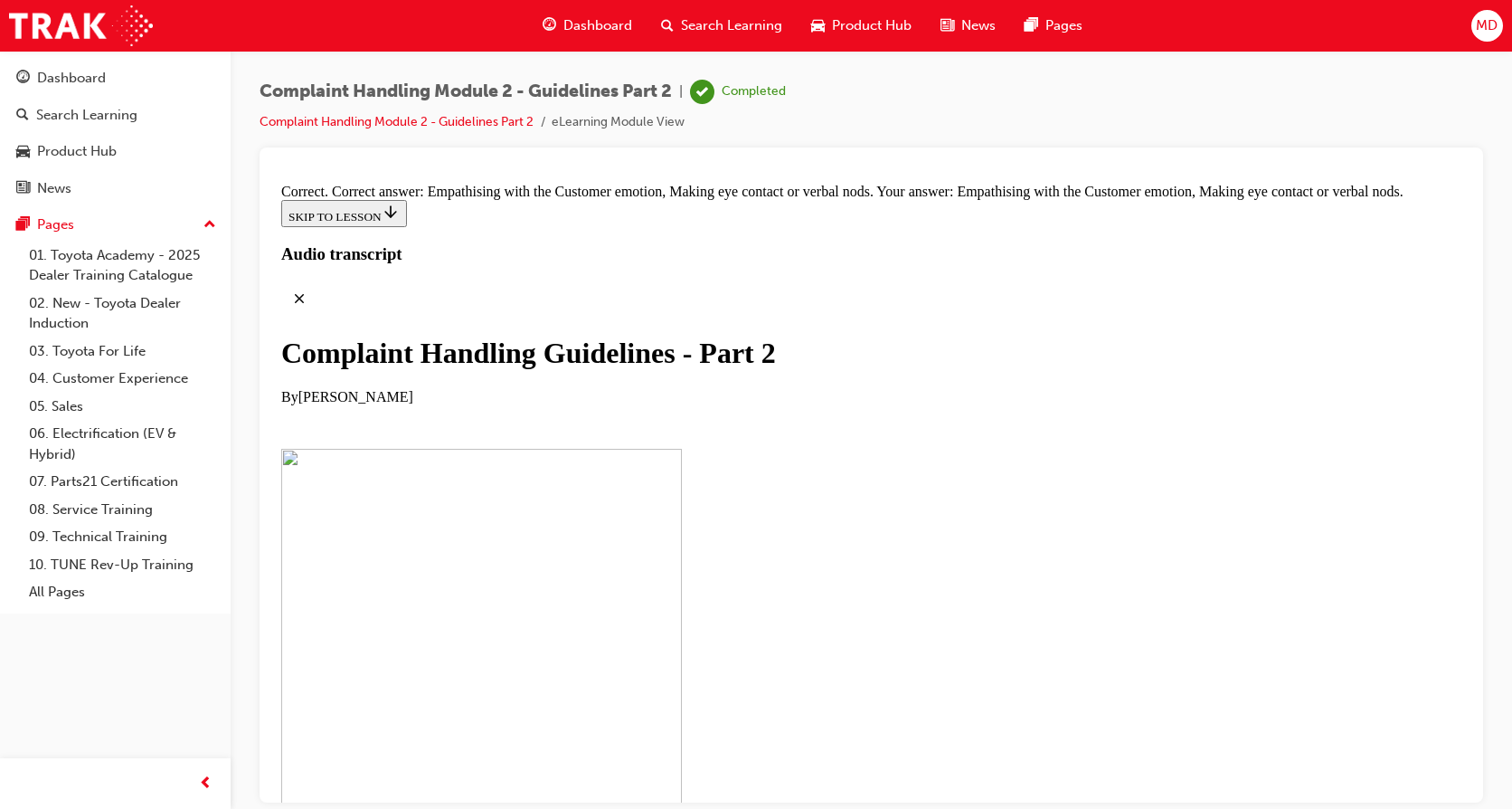
drag, startPoint x: 635, startPoint y: 504, endPoint x: 958, endPoint y: 500, distance: 323.0
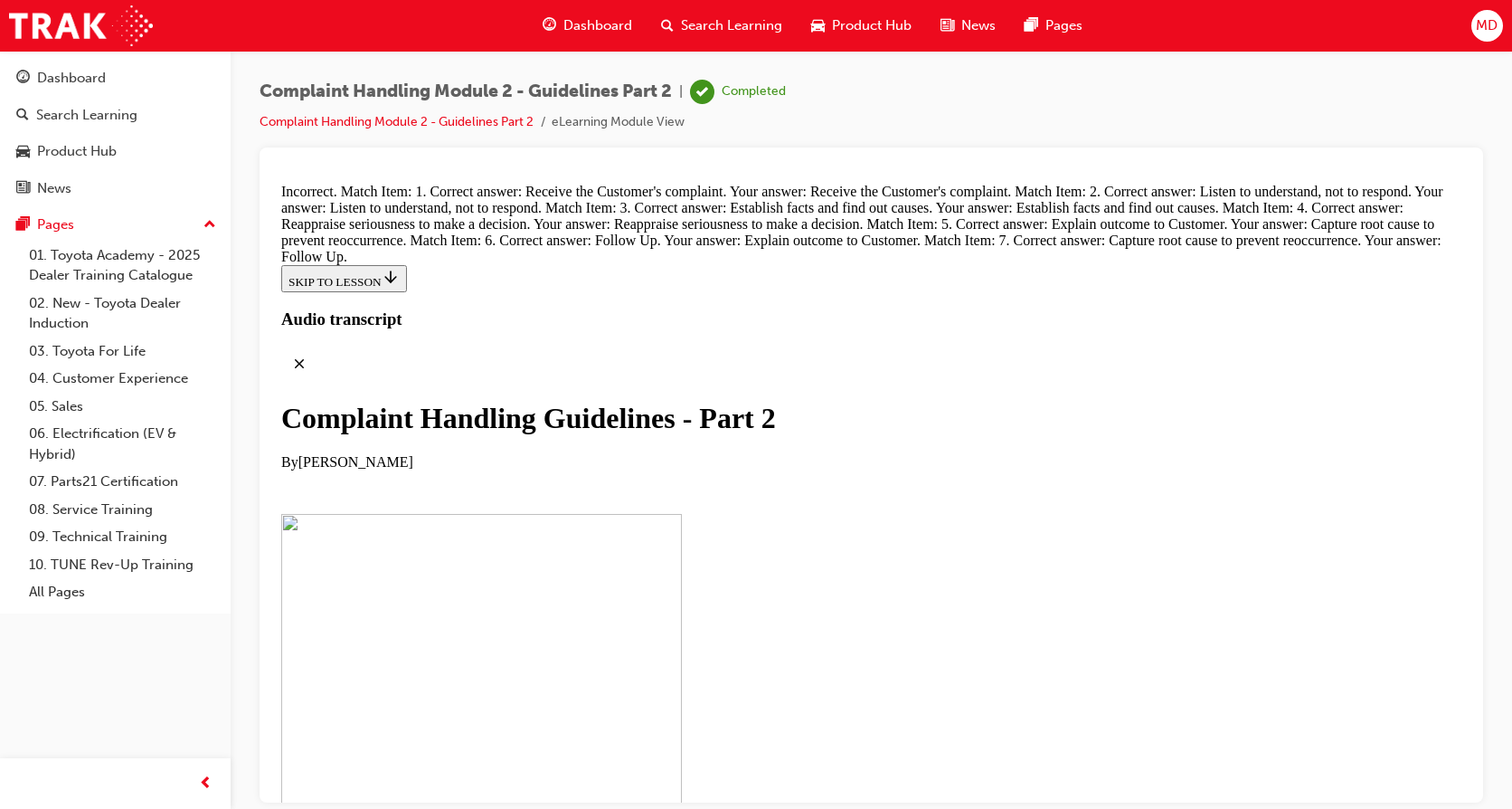
scroll to position [12527, 0]
drag, startPoint x: 725, startPoint y: 470, endPoint x: 725, endPoint y: 492, distance: 22.0
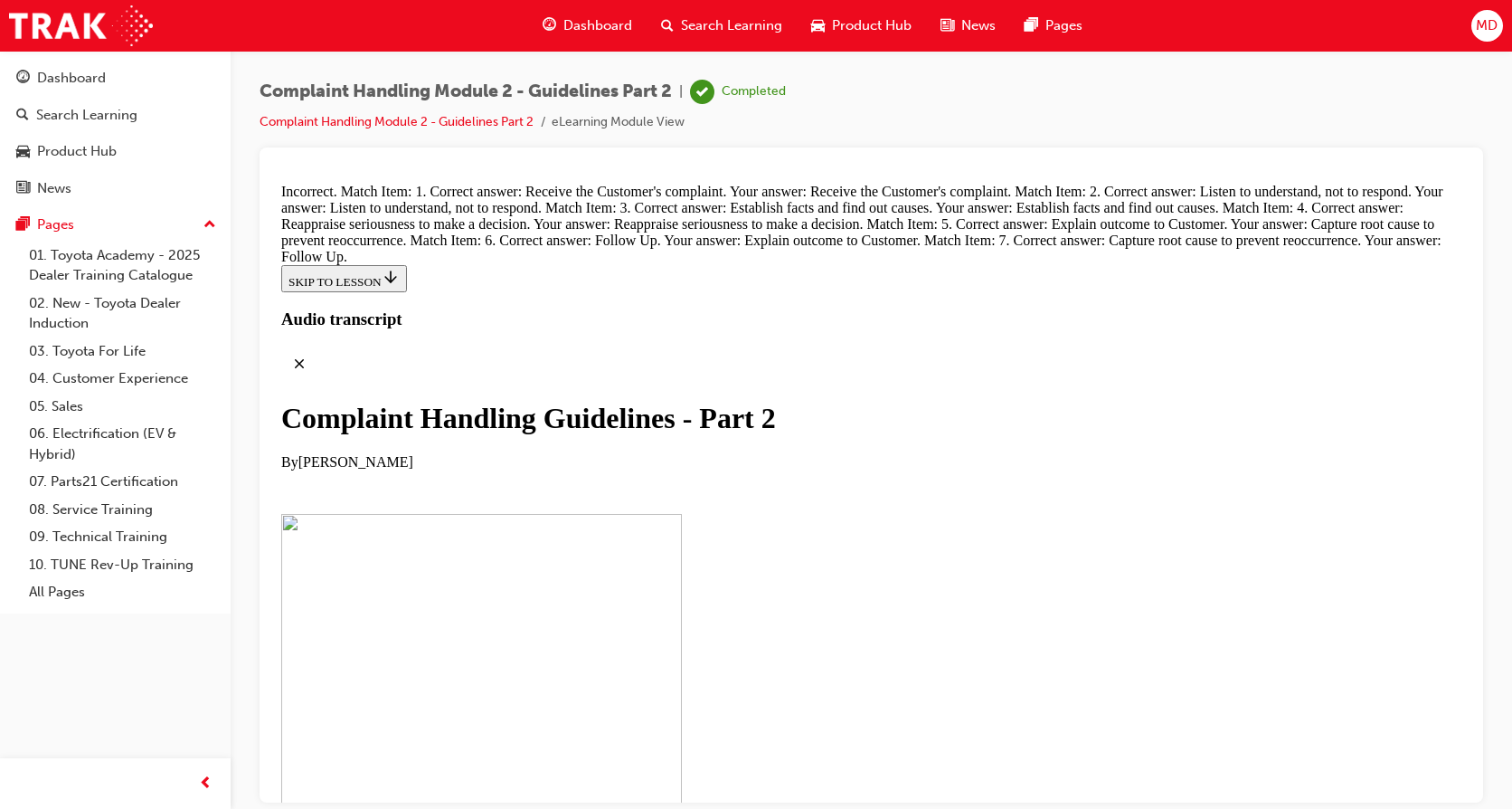
drag, startPoint x: 684, startPoint y: 315, endPoint x: 881, endPoint y: 700, distance: 432.5
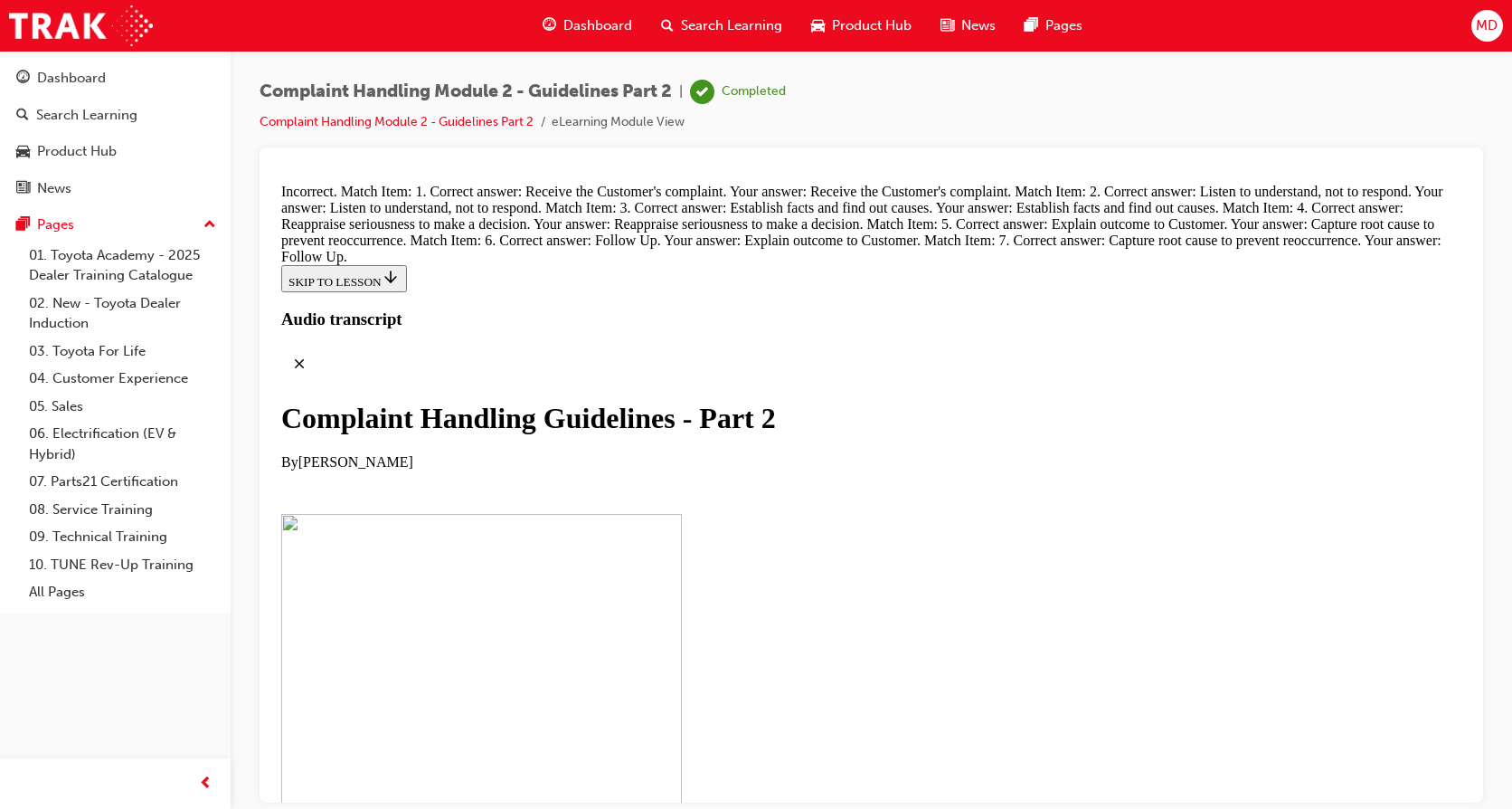
drag, startPoint x: 708, startPoint y: 675, endPoint x: 973, endPoint y: 588, distance: 278.9
drag, startPoint x: 711, startPoint y: 416, endPoint x: 1024, endPoint y: 417, distance: 313.0
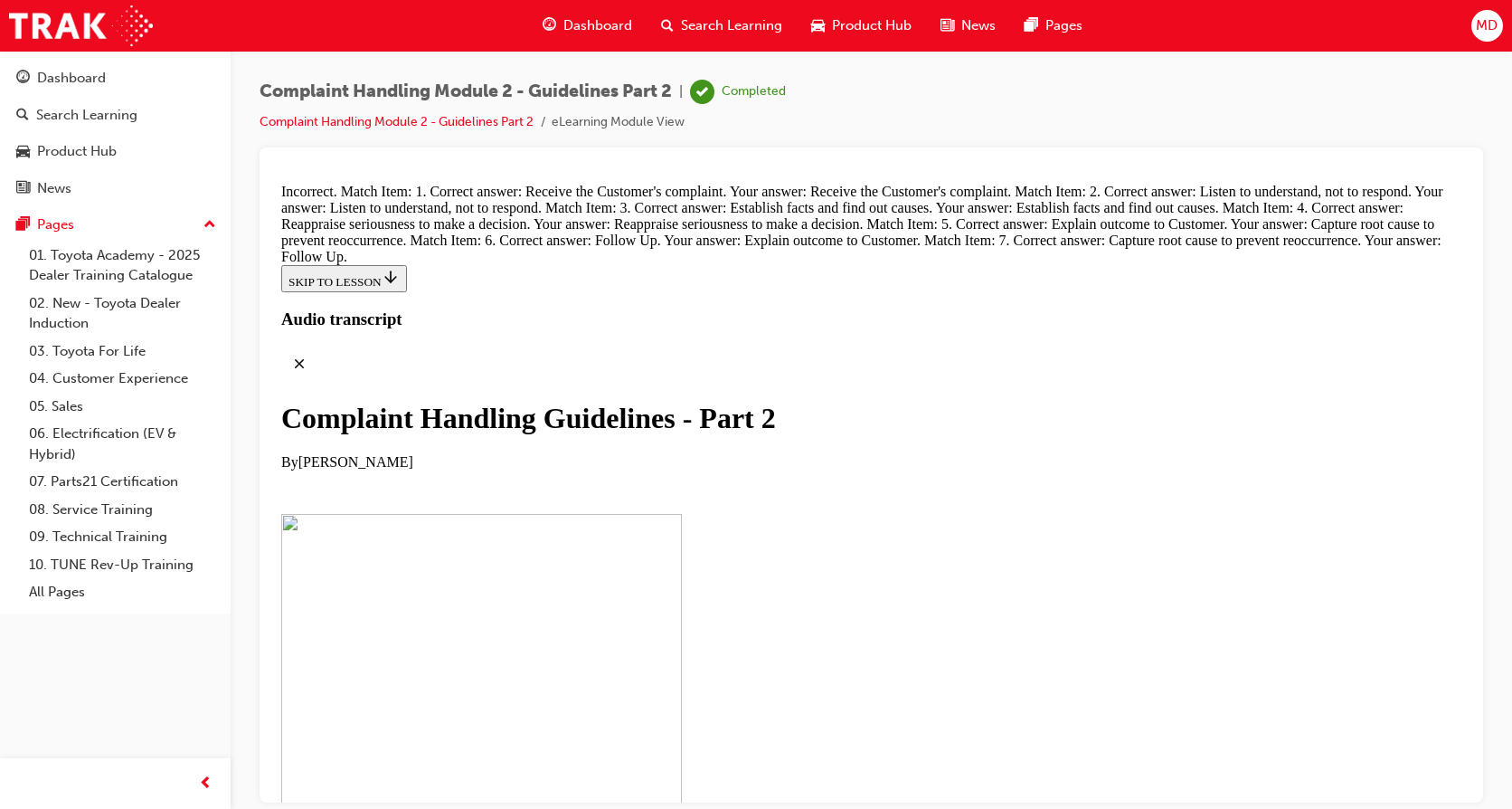
scroll to position [12404, 0]
drag, startPoint x: 708, startPoint y: 315, endPoint x: 1020, endPoint y: 694, distance: 490.9
drag, startPoint x: 685, startPoint y: 670, endPoint x: 989, endPoint y: 661, distance: 304.1
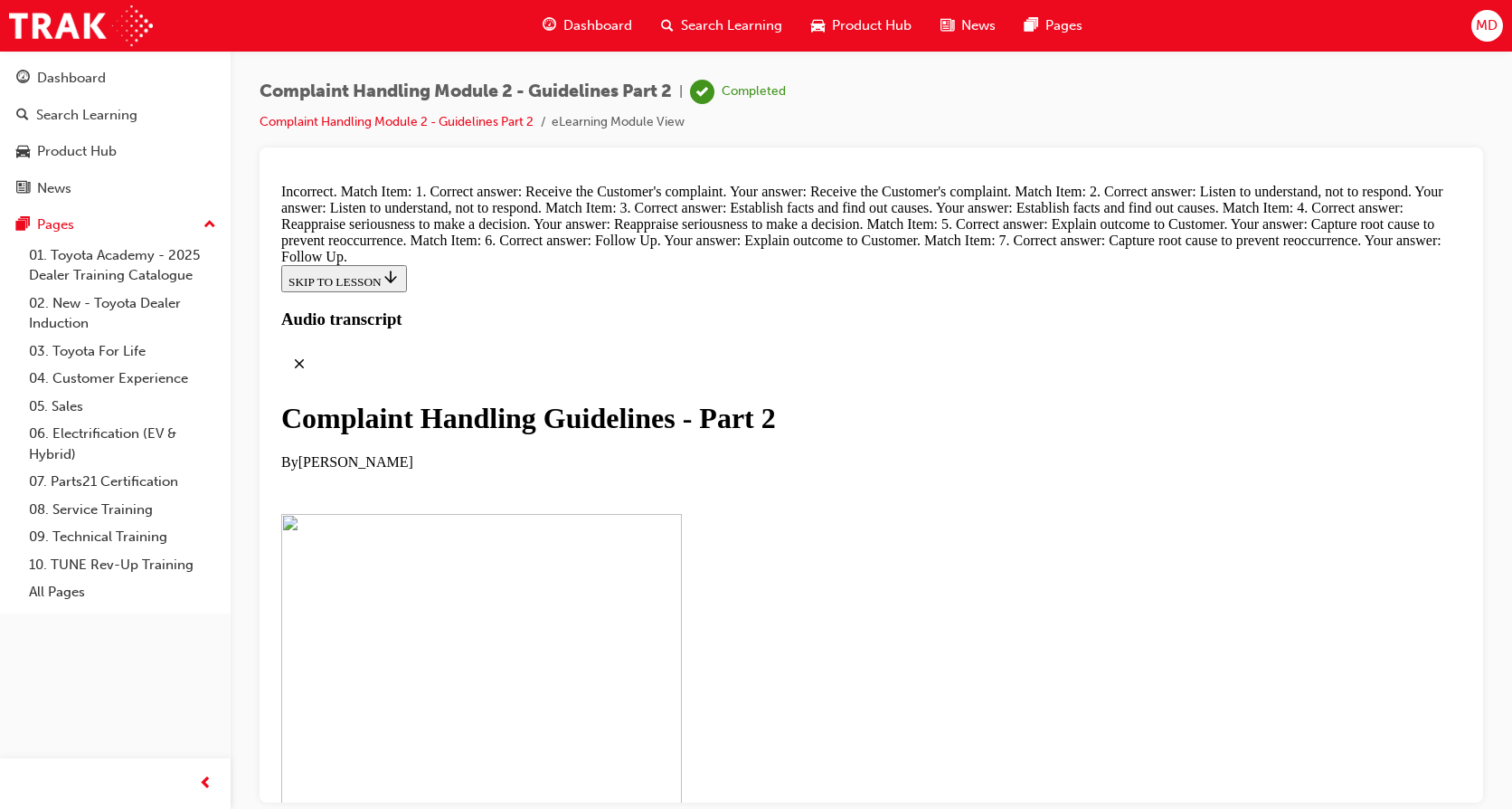
scroll to position [12222, 0]
drag, startPoint x: 706, startPoint y: 509, endPoint x: 983, endPoint y: 416, distance: 292.2
drag, startPoint x: 676, startPoint y: 331, endPoint x: 737, endPoint y: 251, distance: 100.6
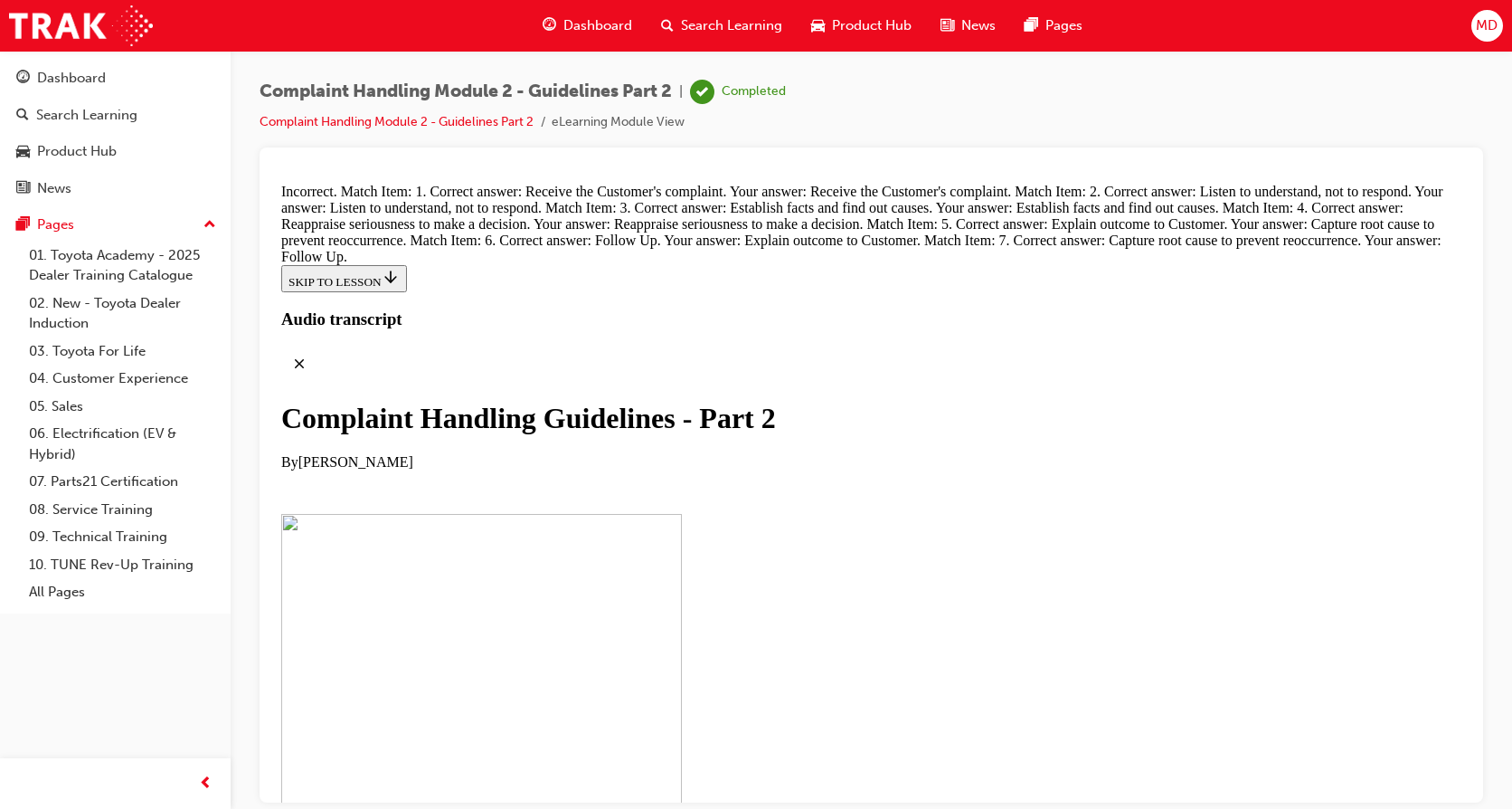
drag, startPoint x: 692, startPoint y: 236, endPoint x: 1008, endPoint y: 602, distance: 483.5
drag, startPoint x: 675, startPoint y: 238, endPoint x: 991, endPoint y: 519, distance: 422.9
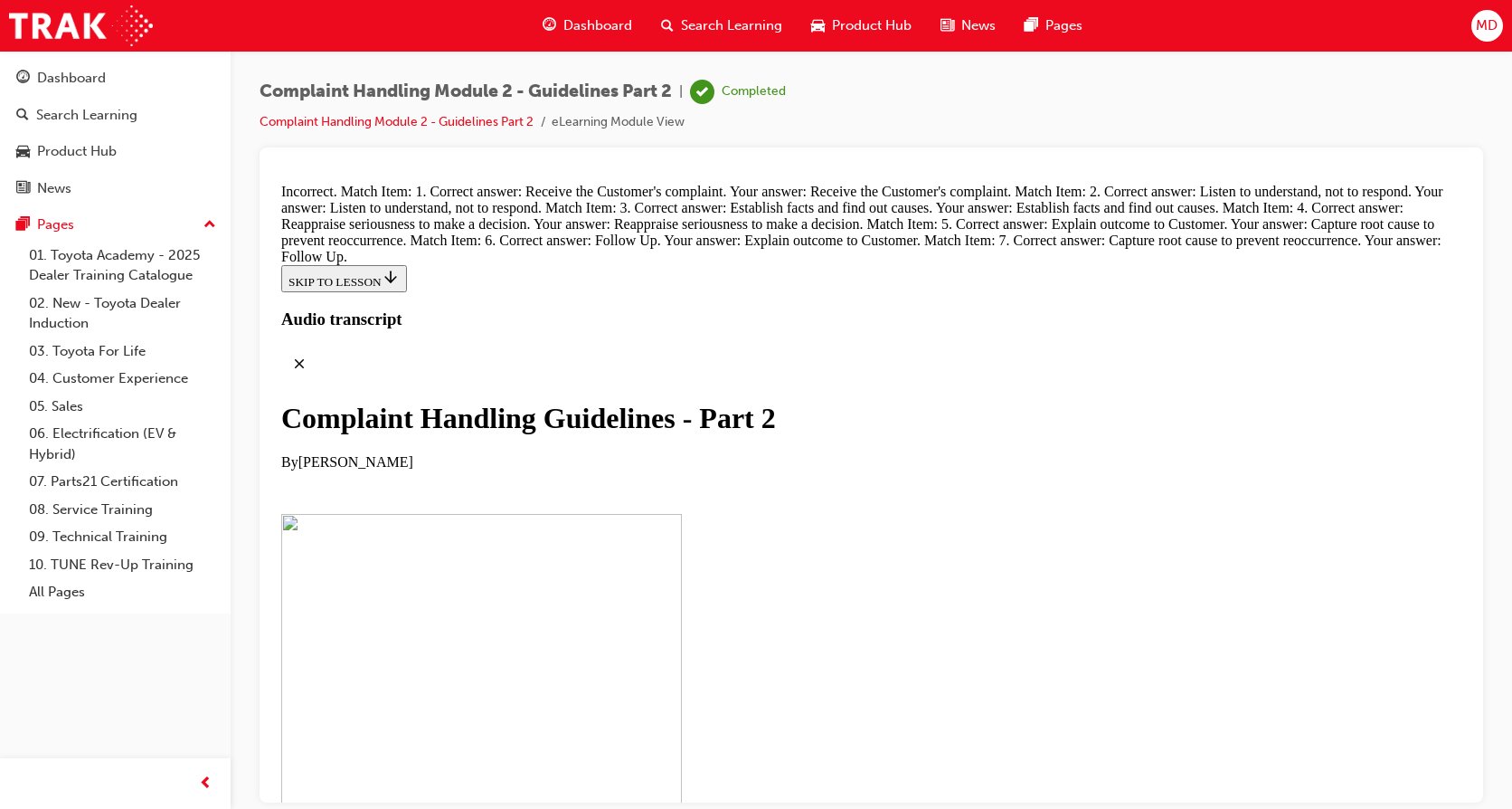
drag, startPoint x: 726, startPoint y: 404, endPoint x: 1026, endPoint y: 401, distance: 300.0
drag, startPoint x: 712, startPoint y: 481, endPoint x: 935, endPoint y: 478, distance: 223.0
drag, startPoint x: 710, startPoint y: 594, endPoint x: 1079, endPoint y: 593, distance: 369.0
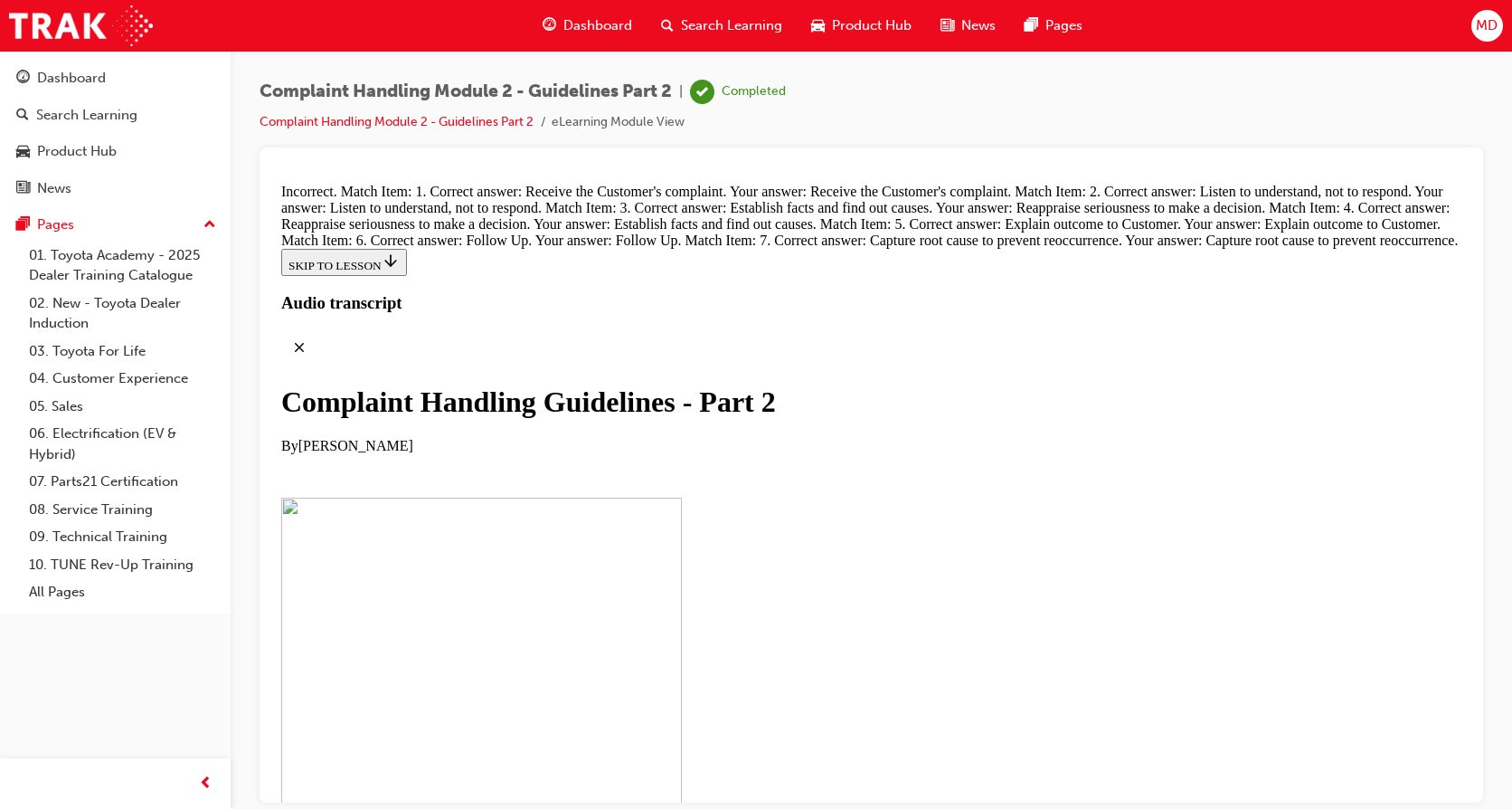
scroll to position [12810, 0]
drag, startPoint x: 701, startPoint y: 498, endPoint x: 988, endPoint y: 495, distance: 287.0
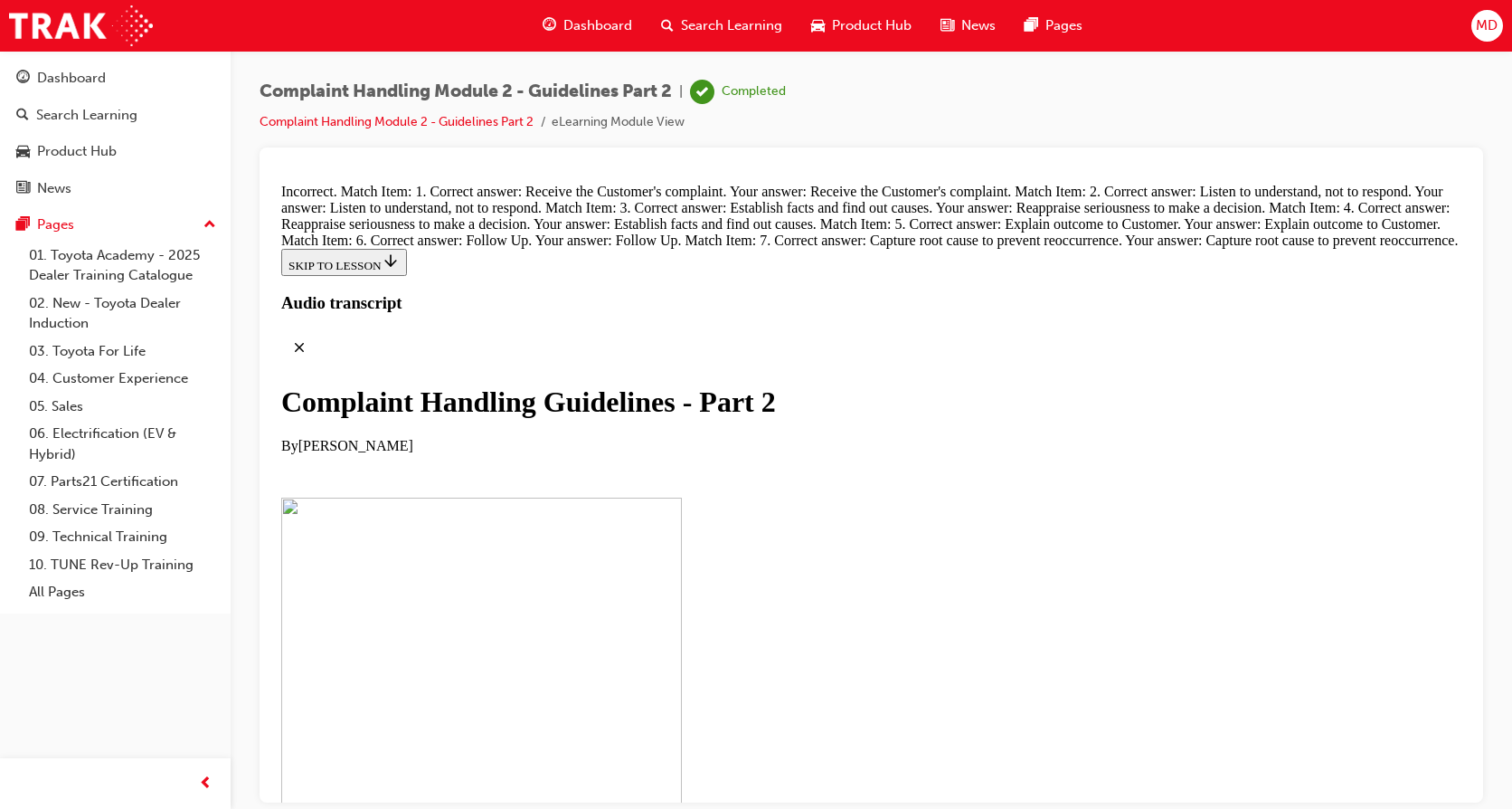
drag, startPoint x: 735, startPoint y: 718, endPoint x: 1060, endPoint y: 346, distance: 494.0
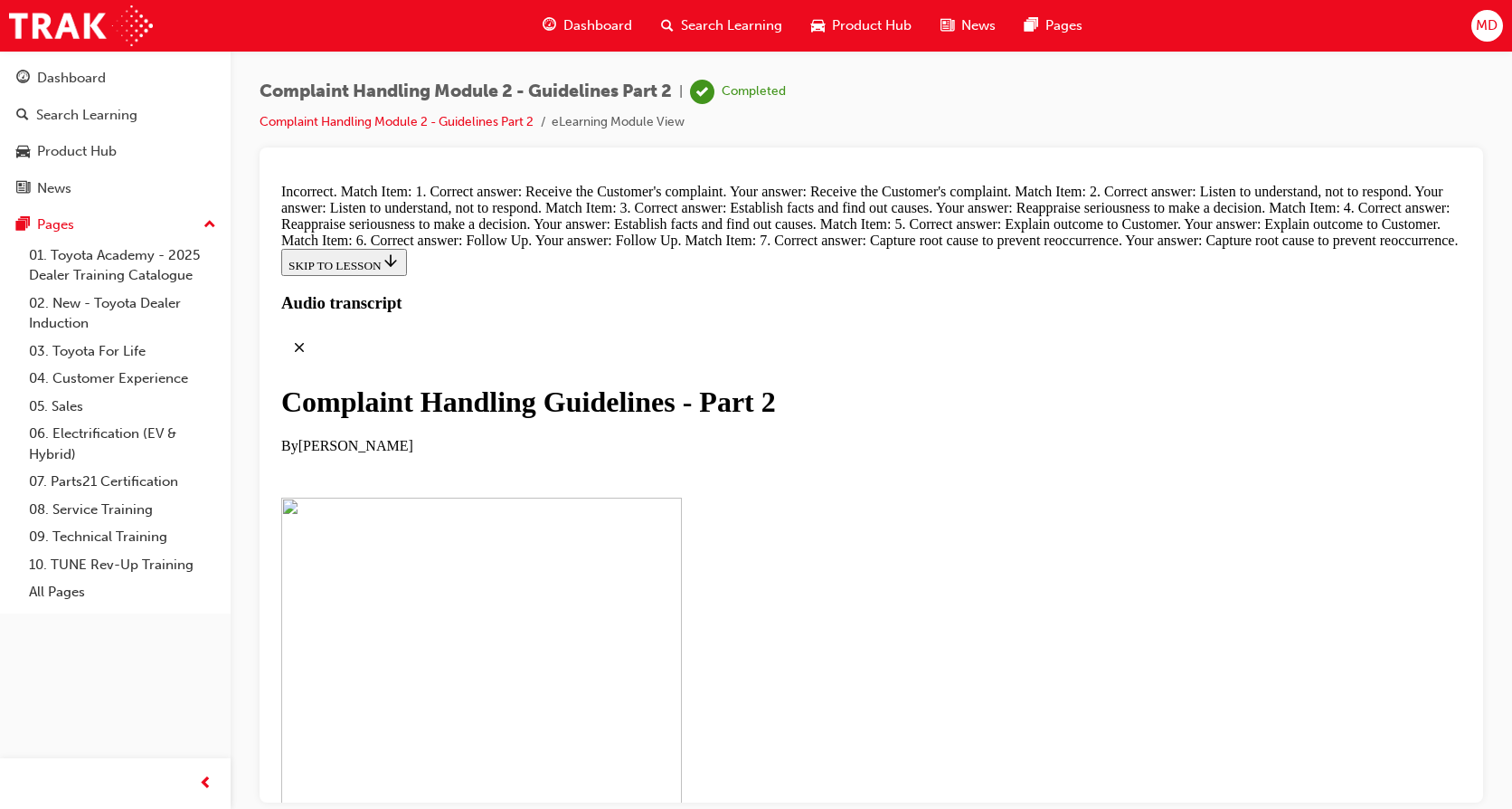
drag, startPoint x: 635, startPoint y: 337, endPoint x: 963, endPoint y: 317, distance: 328.6
drag, startPoint x: 706, startPoint y: 408, endPoint x: 1022, endPoint y: 700, distance: 430.3
drag, startPoint x: 694, startPoint y: 598, endPoint x: 1010, endPoint y: 416, distance: 364.7
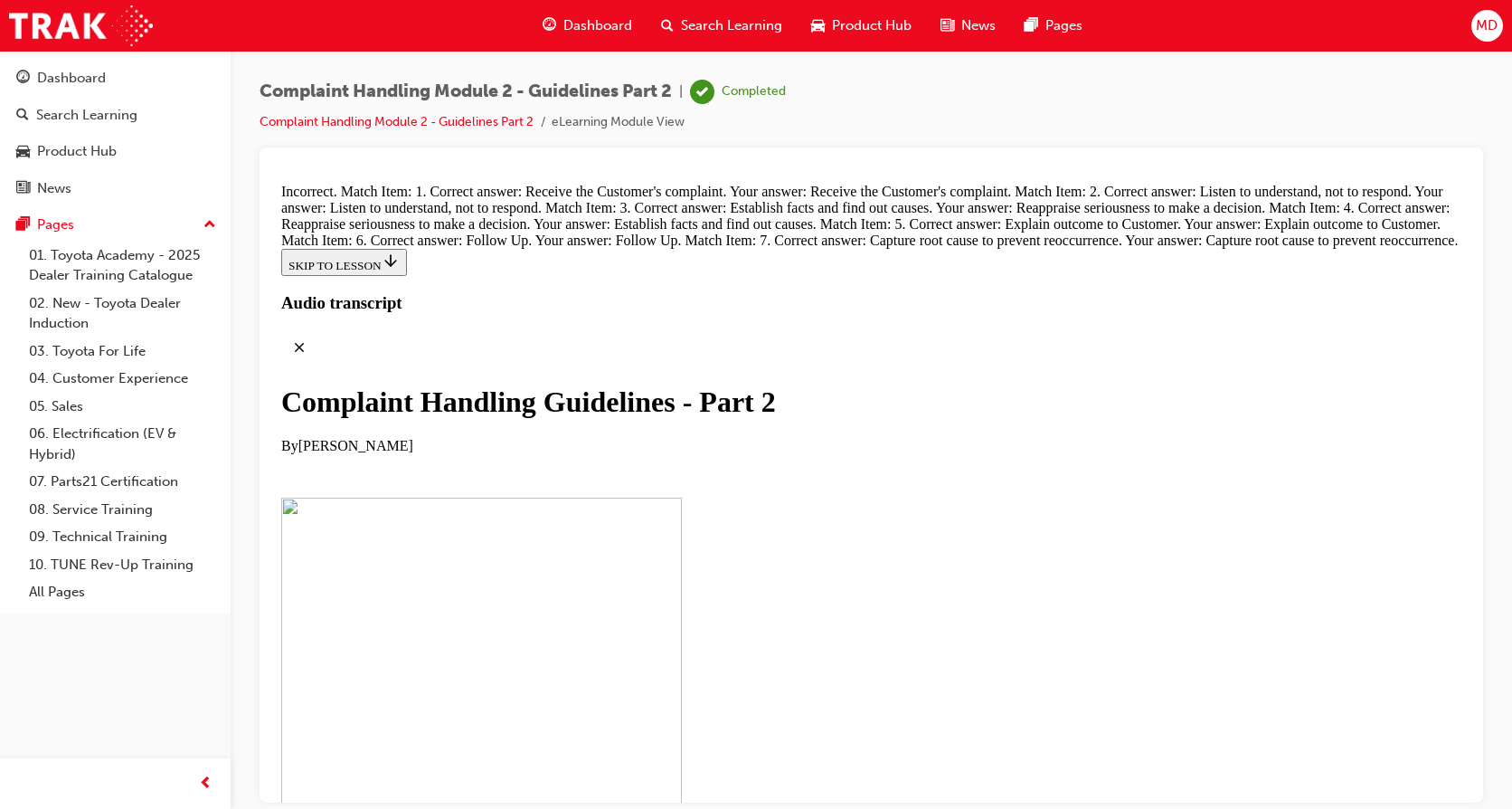
drag, startPoint x: 724, startPoint y: 604, endPoint x: 1036, endPoint y: 501, distance: 328.6
drag, startPoint x: 751, startPoint y: 591, endPoint x: 1017, endPoint y: 586, distance: 266.0
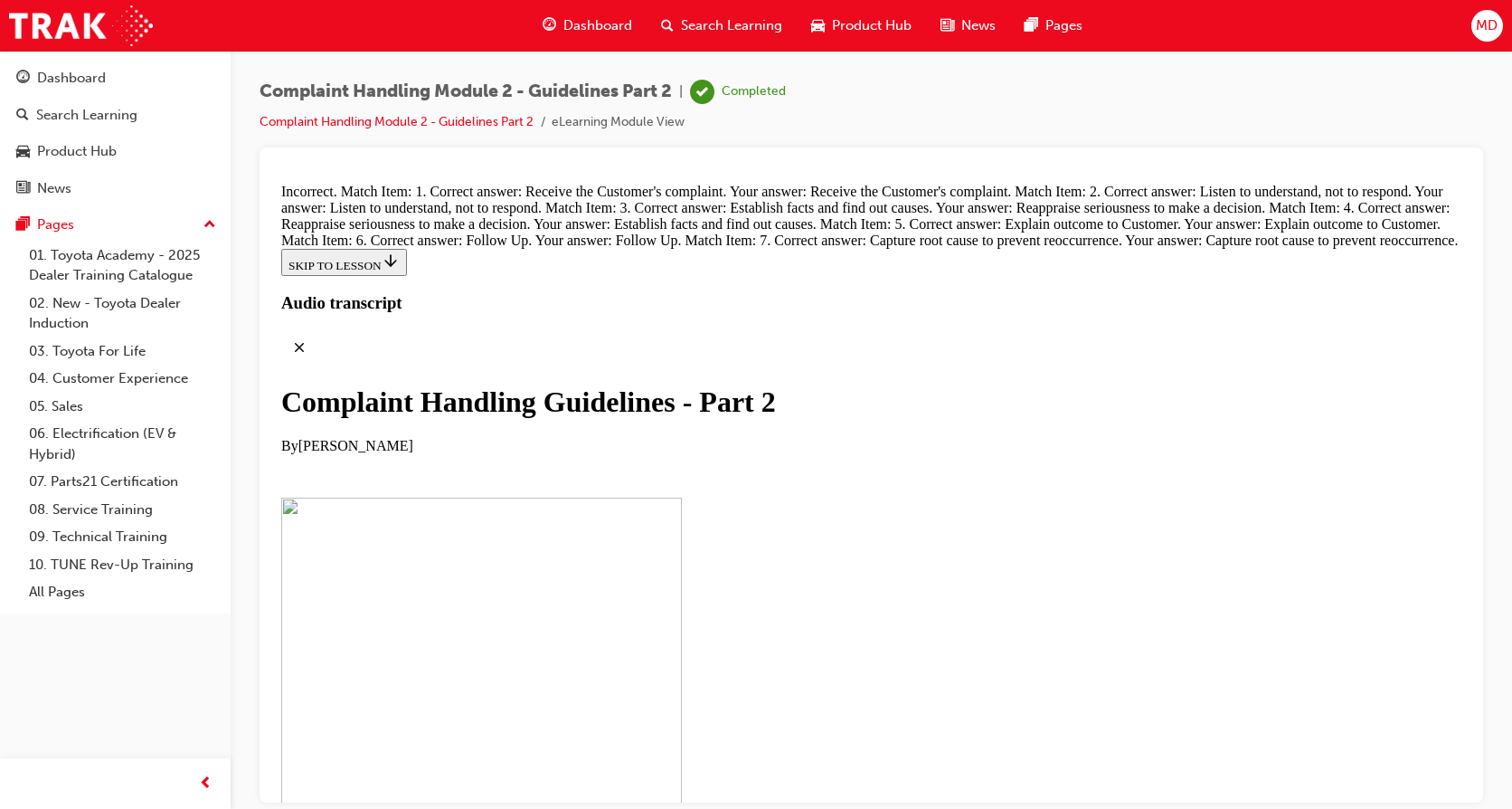
drag, startPoint x: 713, startPoint y: 356, endPoint x: 1021, endPoint y: 271, distance: 319.5
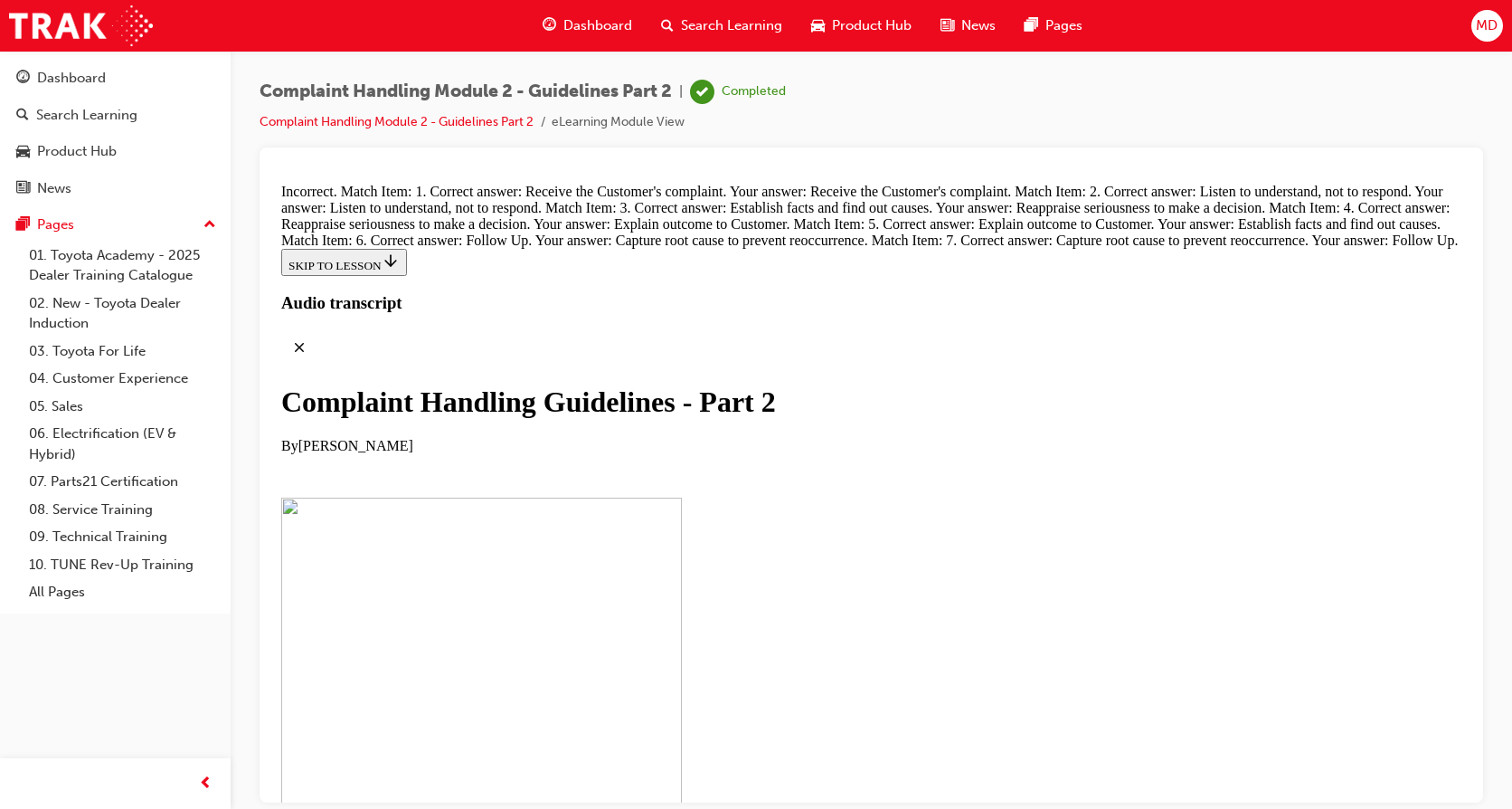
drag, startPoint x: 719, startPoint y: 633, endPoint x: 1023, endPoint y: 355, distance: 411.9
drag, startPoint x: 731, startPoint y: 694, endPoint x: 1027, endPoint y: 676, distance: 296.5
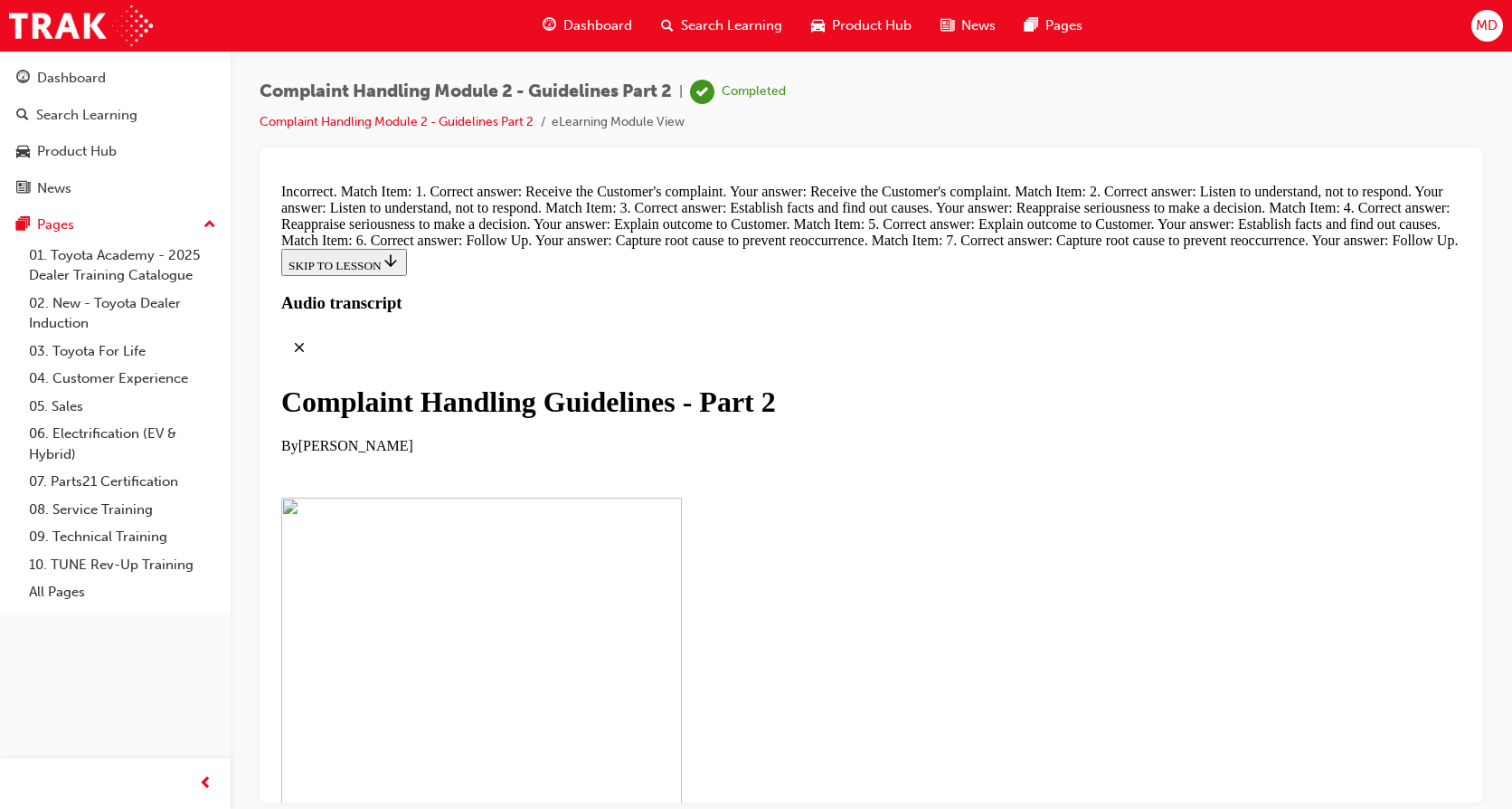
drag, startPoint x: 673, startPoint y: 600, endPoint x: 962, endPoint y: 596, distance: 289.0
drag, startPoint x: 695, startPoint y: 414, endPoint x: 1019, endPoint y: 500, distance: 335.2
drag, startPoint x: 684, startPoint y: 328, endPoint x: 916, endPoint y: 327, distance: 232.0
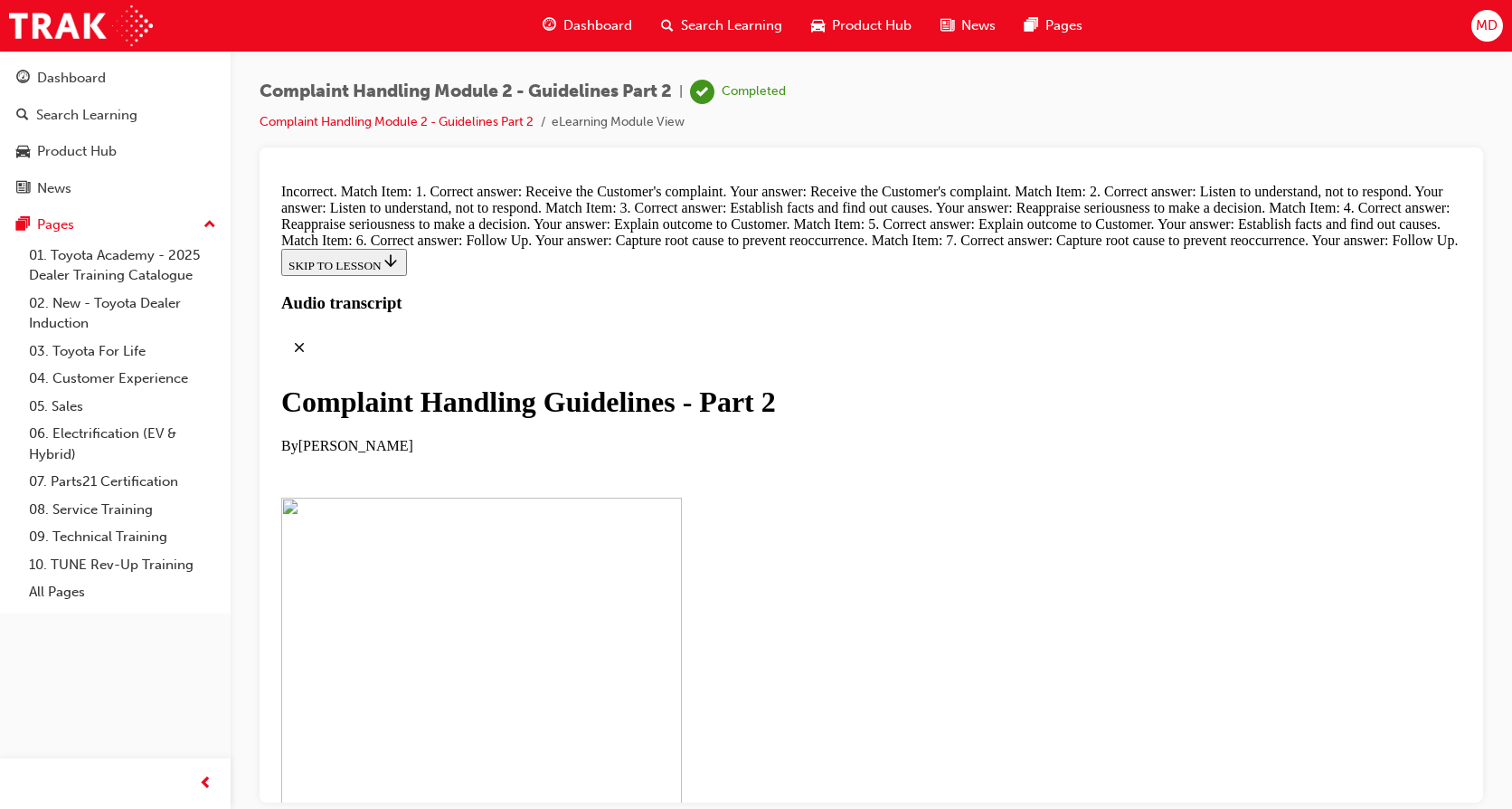
drag, startPoint x: 716, startPoint y: 422, endPoint x: 982, endPoint y: 338, distance: 278.9
drag, startPoint x: 707, startPoint y: 423, endPoint x: 965, endPoint y: 425, distance: 258.0
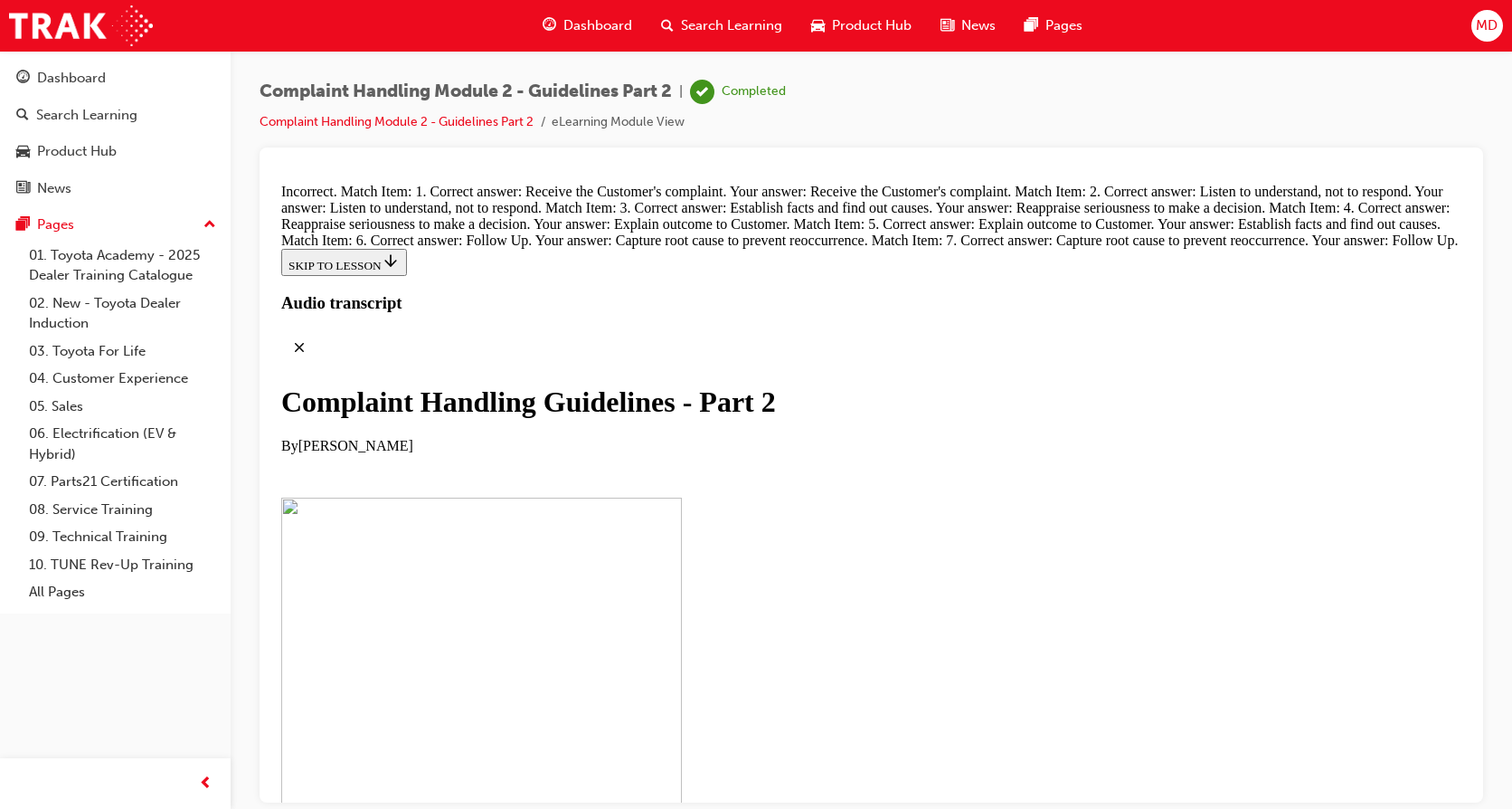
scroll to position [12618, 0]
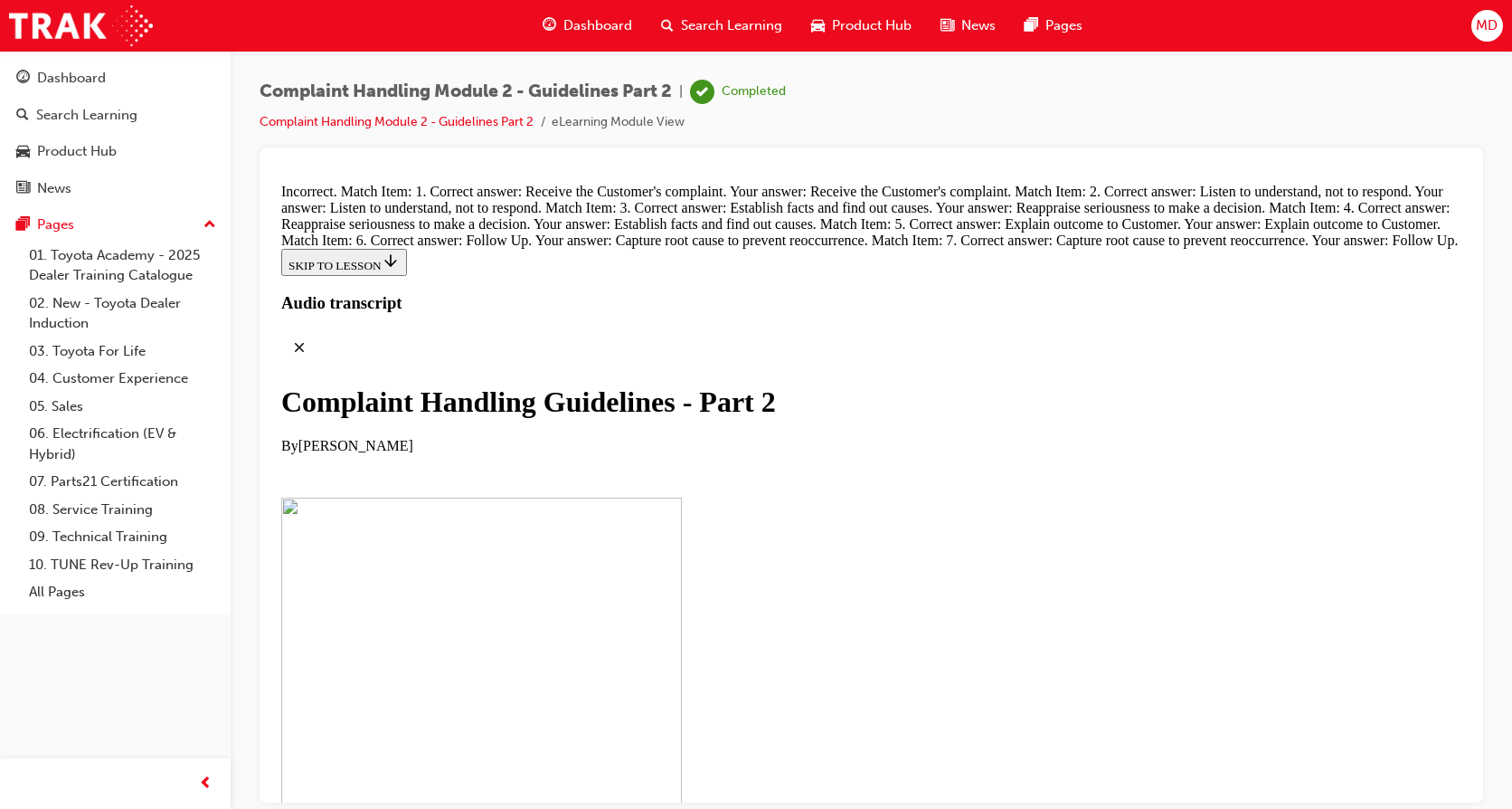
drag, startPoint x: 726, startPoint y: 637, endPoint x: 987, endPoint y: 259, distance: 459.4
drag, startPoint x: 713, startPoint y: 451, endPoint x: 1041, endPoint y: 361, distance: 340.1
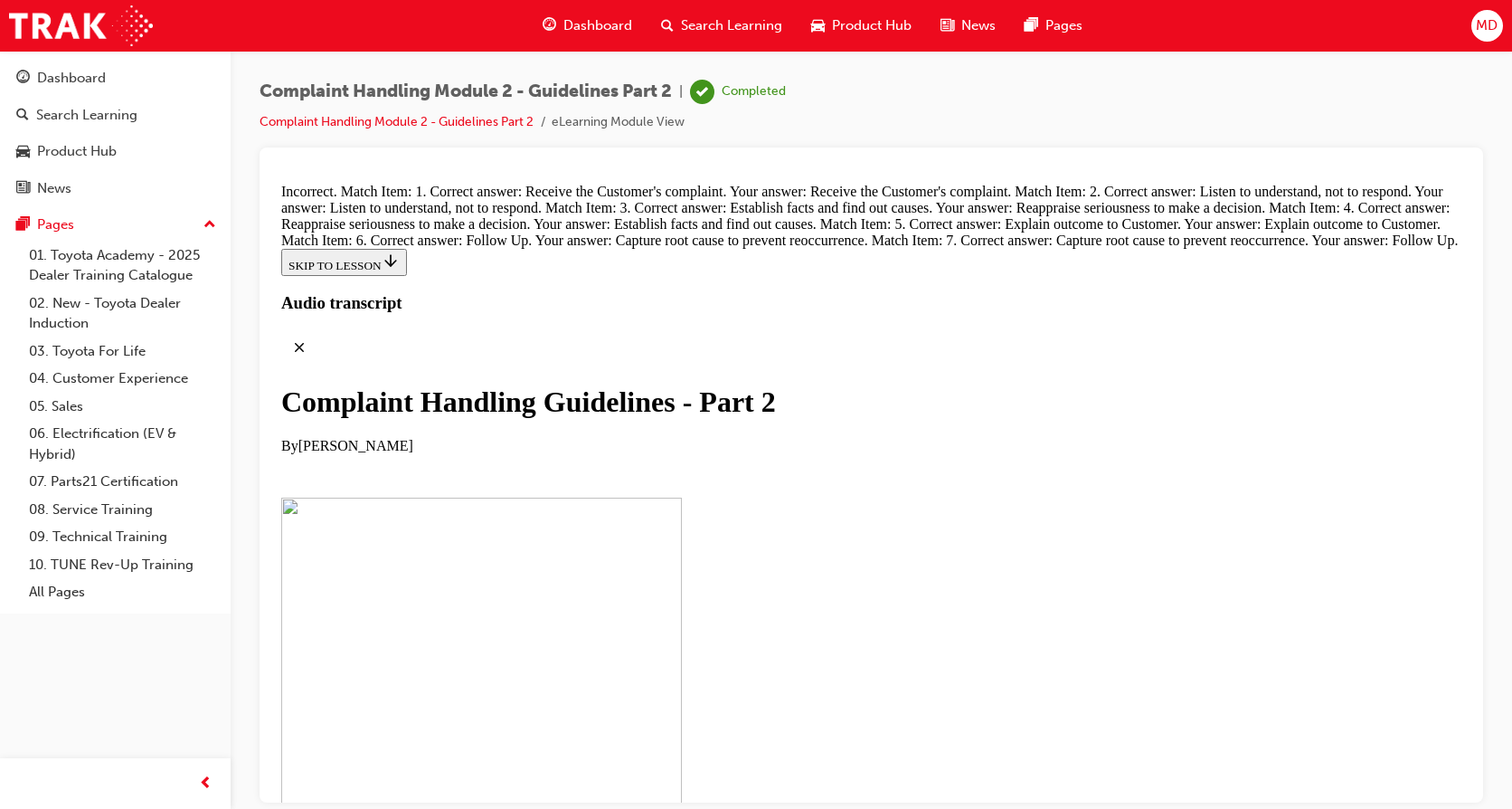
drag, startPoint x: 657, startPoint y: 308, endPoint x: 990, endPoint y: 689, distance: 506.0
drag, startPoint x: 733, startPoint y: 614, endPoint x: 1004, endPoint y: 614, distance: 271.0
drag, startPoint x: 729, startPoint y: 507, endPoint x: 1036, endPoint y: 408, distance: 322.6
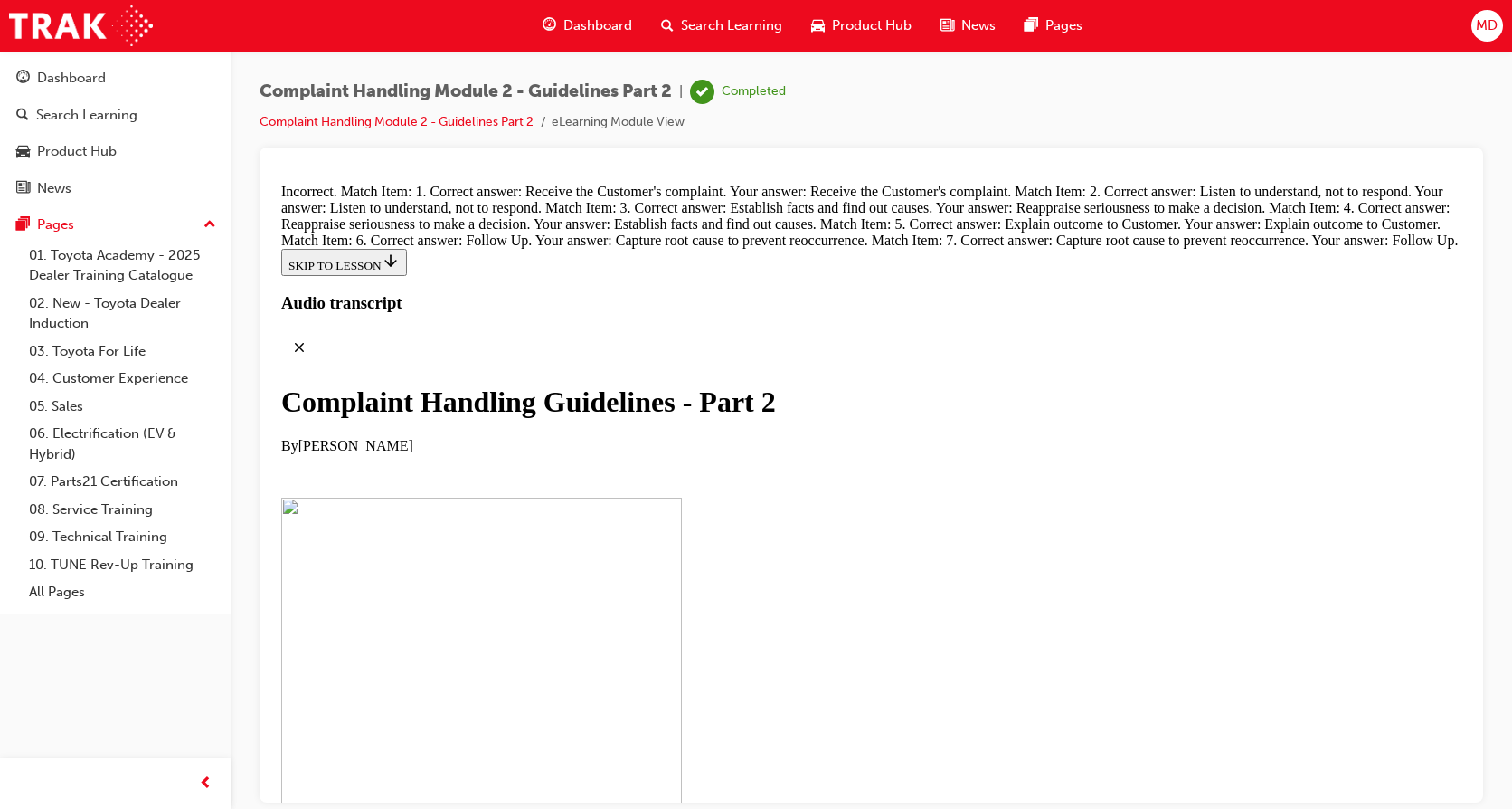
drag, startPoint x: 740, startPoint y: 327, endPoint x: 1022, endPoint y: 324, distance: 282.0
drag, startPoint x: 922, startPoint y: 491, endPoint x: 1036, endPoint y: 504, distance: 114.7
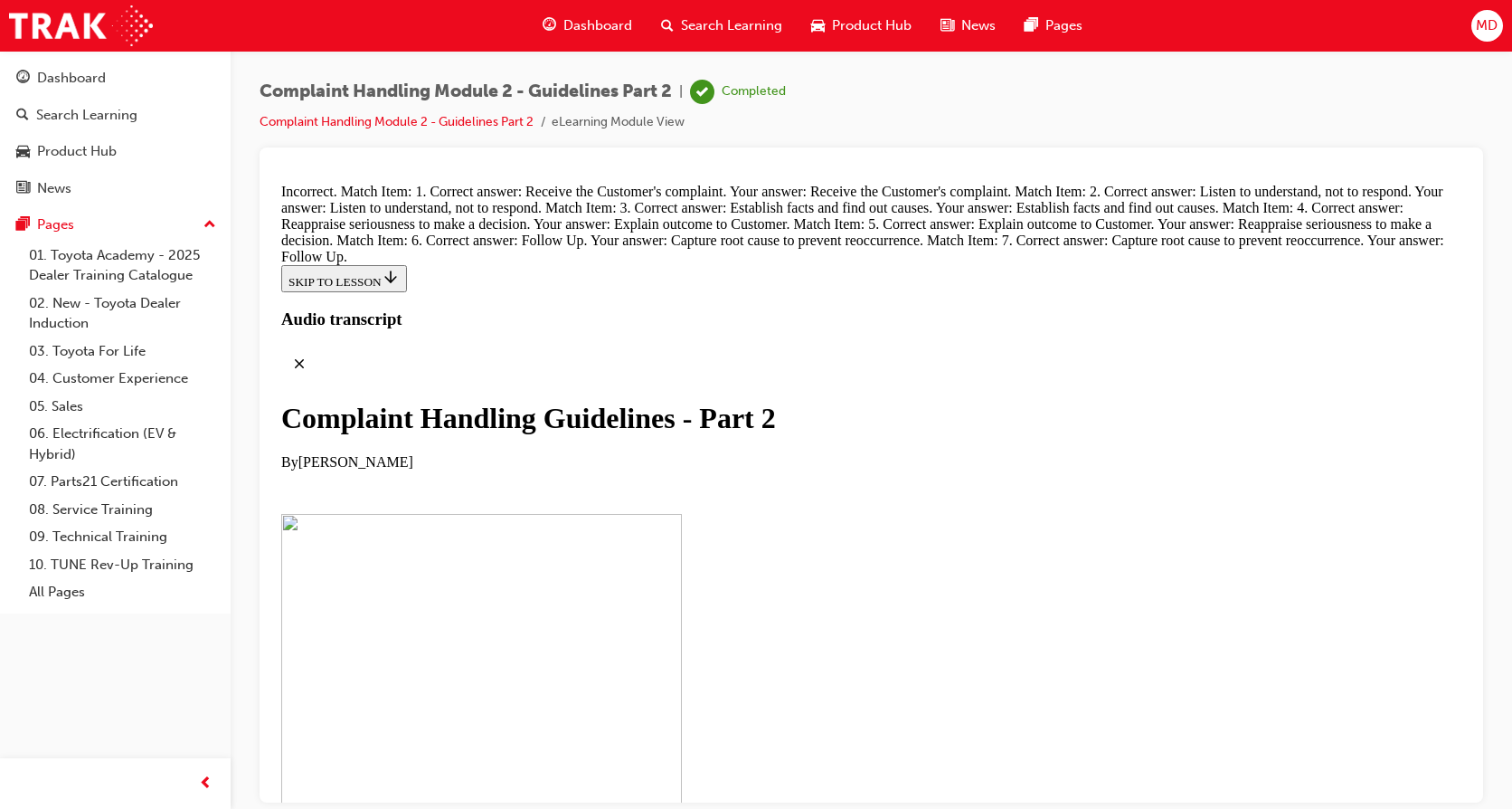
scroll to position [12739, 0]
drag, startPoint x: 770, startPoint y: 600, endPoint x: 962, endPoint y: 261, distance: 389.6
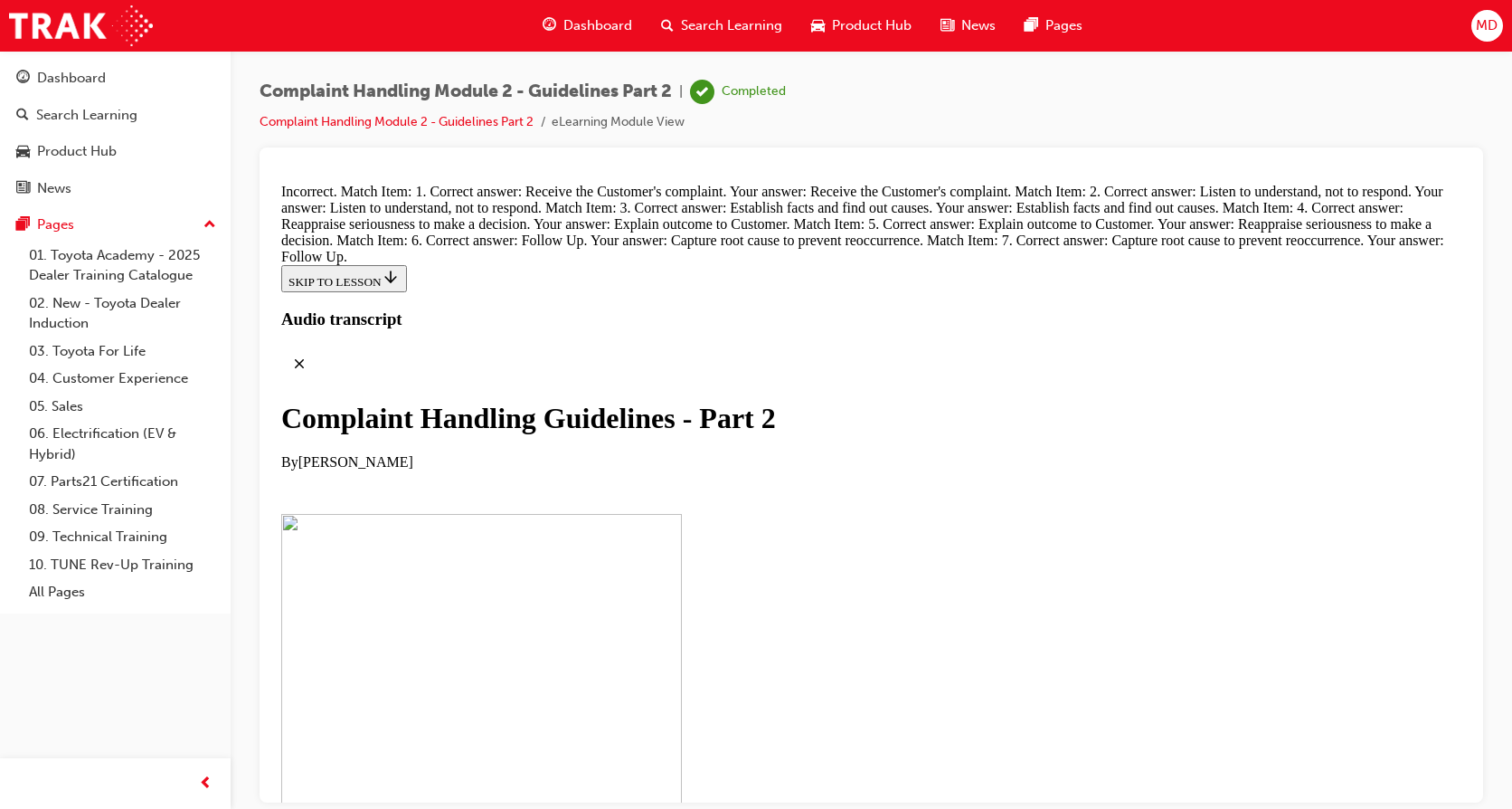
drag, startPoint x: 757, startPoint y: 493, endPoint x: 978, endPoint y: 404, distance: 238.2
drag, startPoint x: 661, startPoint y: 712, endPoint x: 989, endPoint y: 267, distance: 552.8
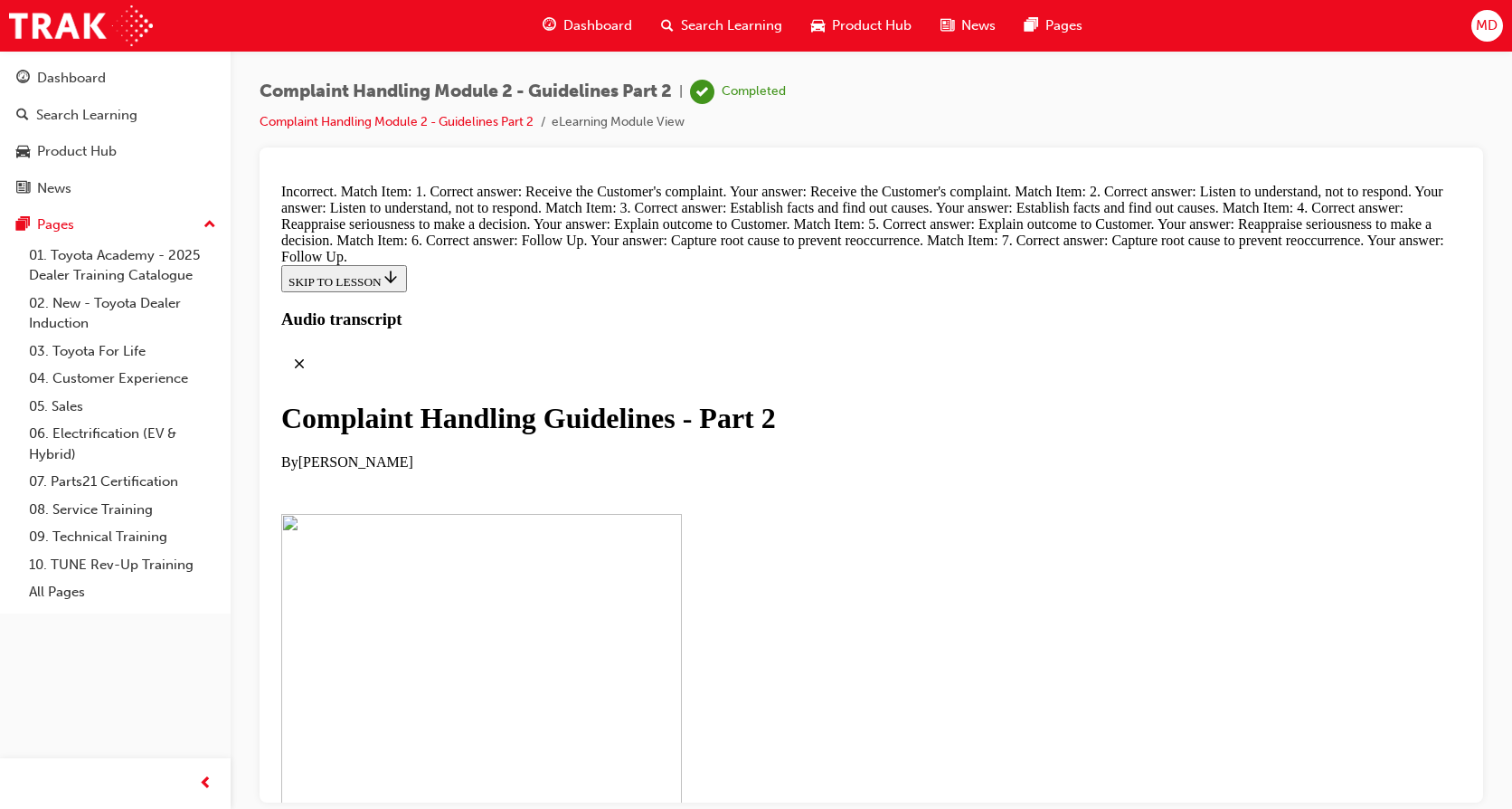
scroll to position [12564, 0]
drag, startPoint x: 696, startPoint y: 346, endPoint x: 1012, endPoint y: 539, distance: 370.3
drag, startPoint x: 720, startPoint y: 431, endPoint x: 1049, endPoint y: 619, distance: 378.9
drag, startPoint x: 817, startPoint y: 498, endPoint x: 998, endPoint y: 495, distance: 181.0
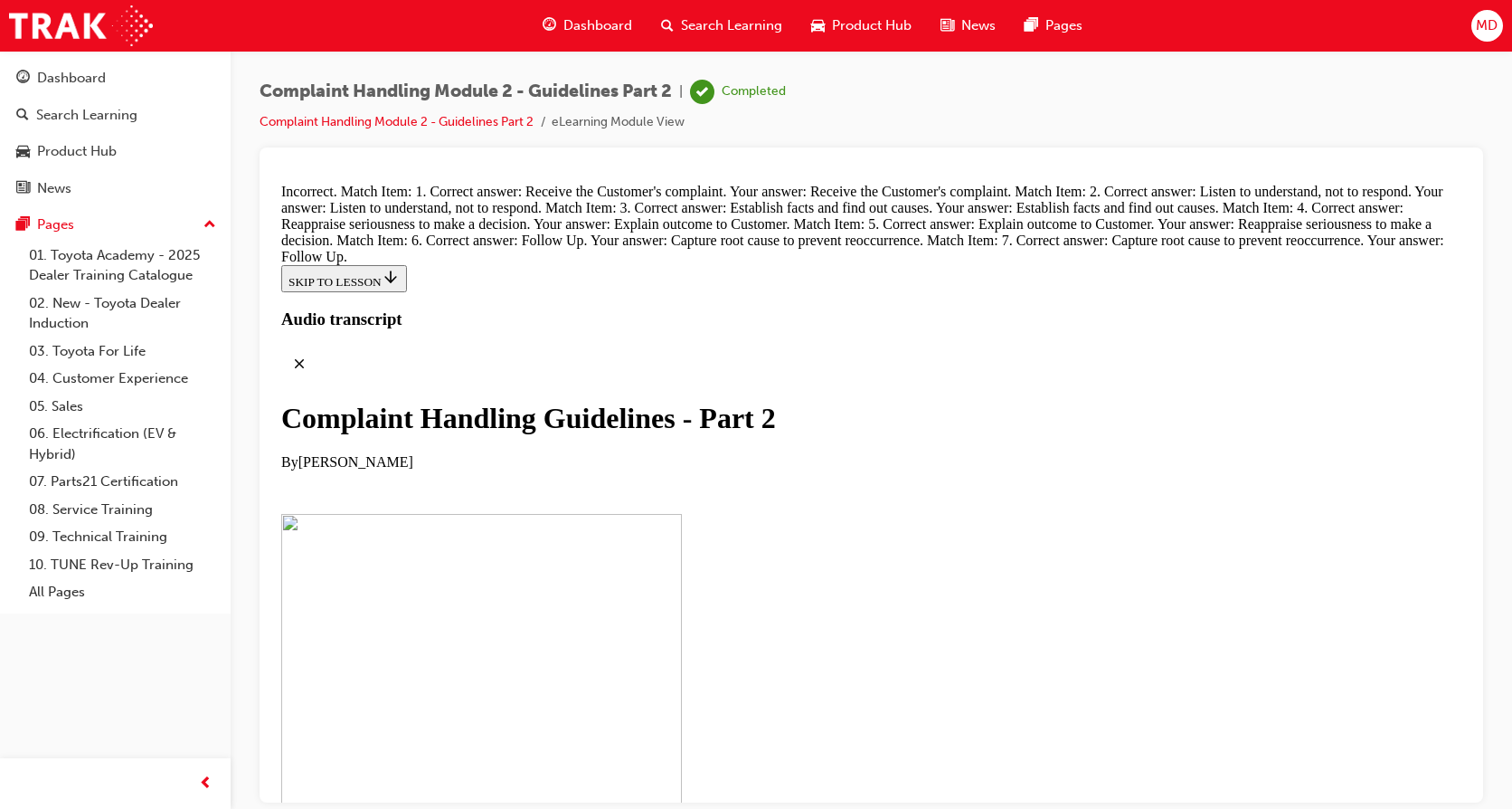
drag, startPoint x: 985, startPoint y: 496, endPoint x: 982, endPoint y: 410, distance: 86.1
drag, startPoint x: 749, startPoint y: 501, endPoint x: 1005, endPoint y: 306, distance: 321.8
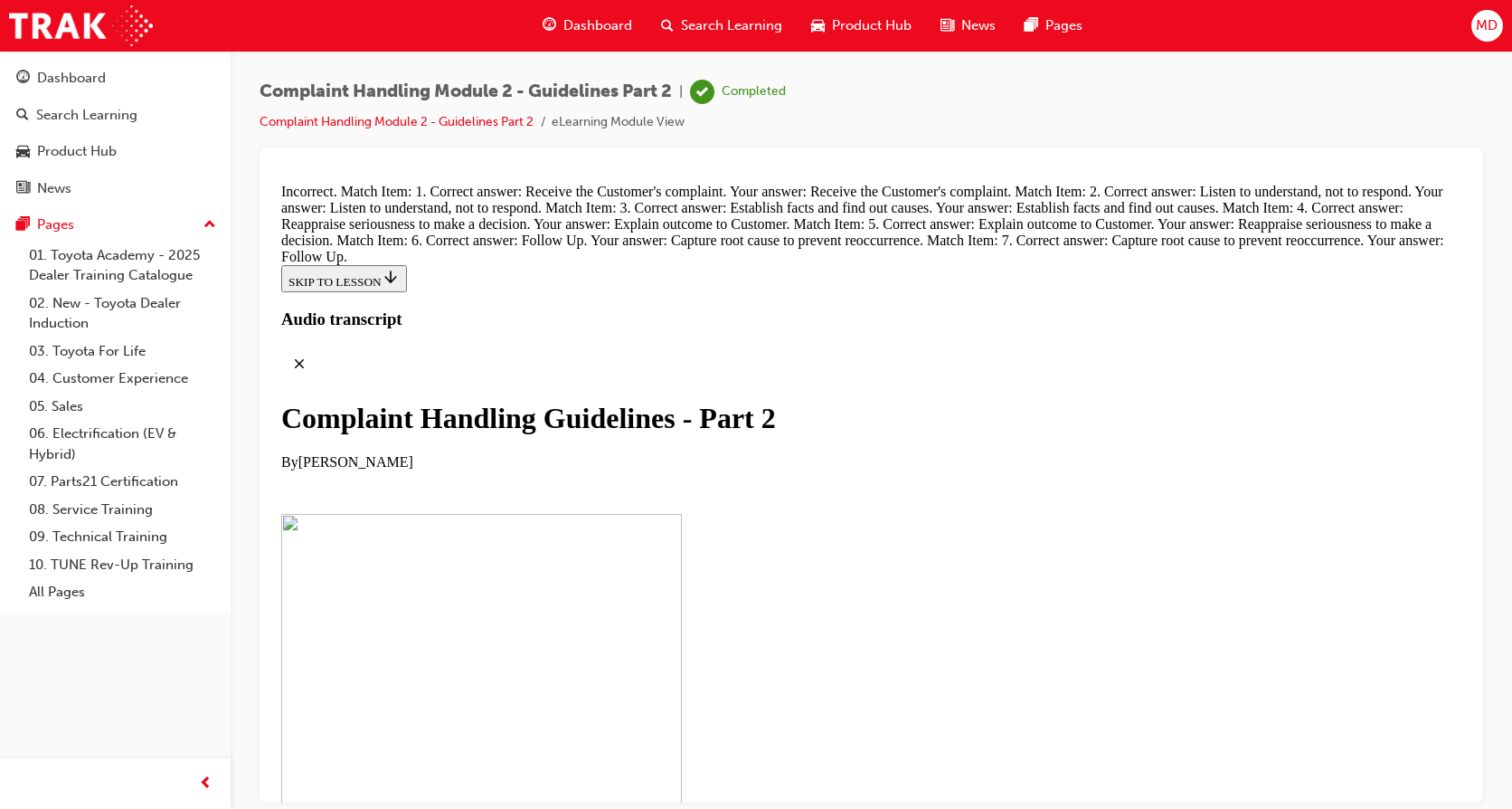
drag, startPoint x: 712, startPoint y: 410, endPoint x: 955, endPoint y: 412, distance: 243.0
drag, startPoint x: 703, startPoint y: 507, endPoint x: 1020, endPoint y: 313, distance: 371.7
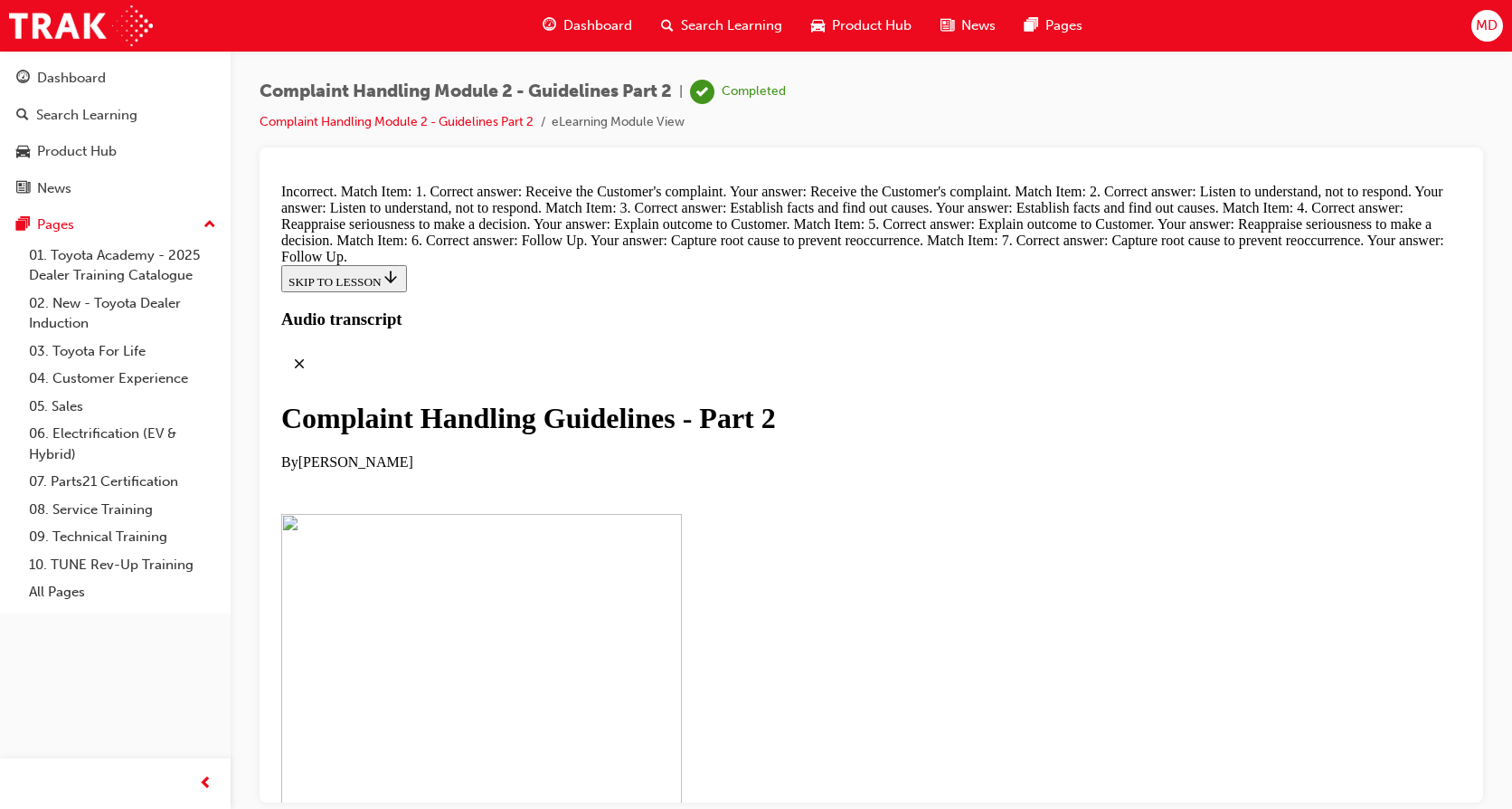
drag, startPoint x: 749, startPoint y: 510, endPoint x: 1046, endPoint y: 404, distance: 315.3
drag, startPoint x: 723, startPoint y: 497, endPoint x: 1021, endPoint y: 499, distance: 298.0
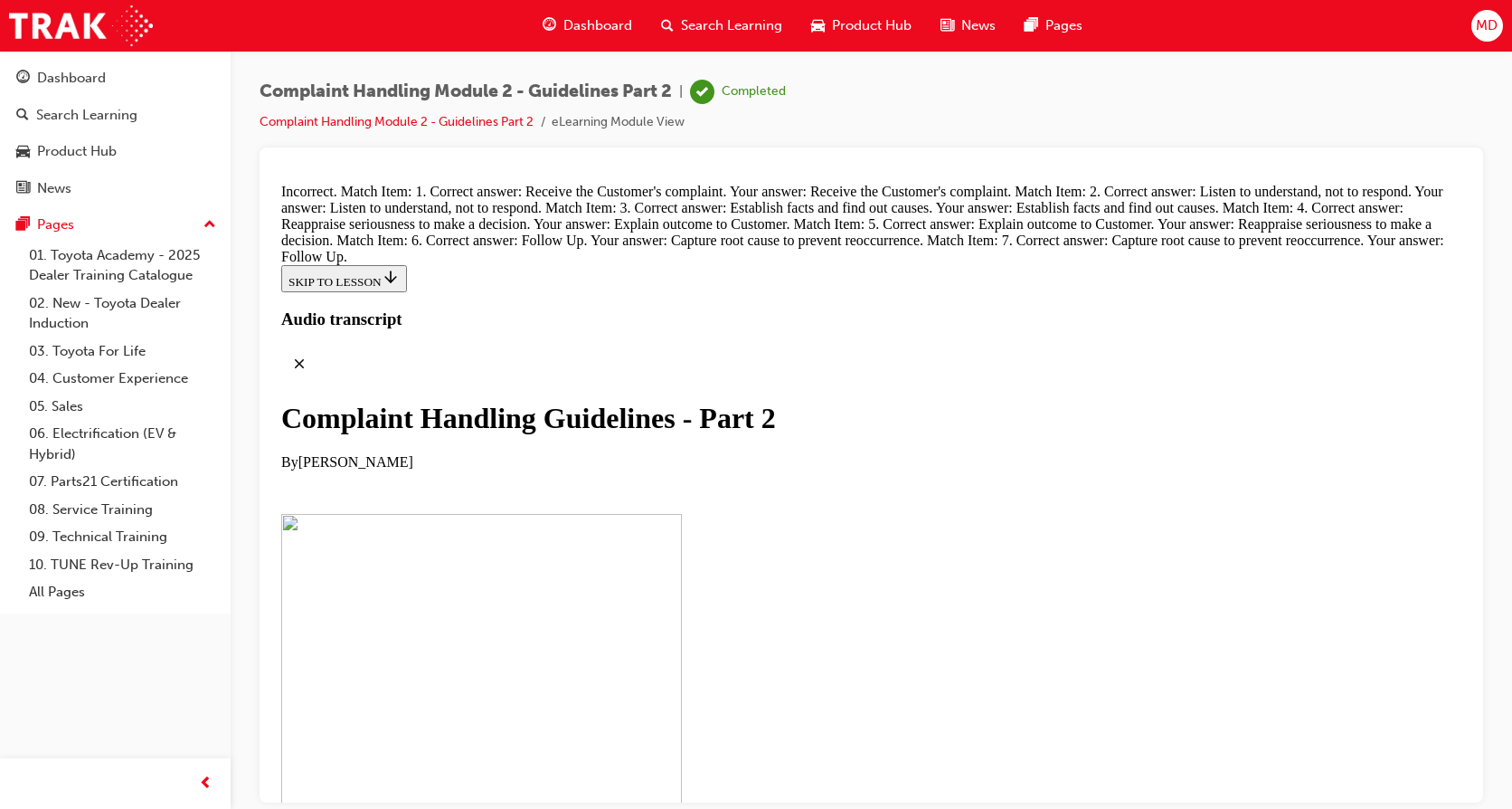
drag, startPoint x: 723, startPoint y: 697, endPoint x: 984, endPoint y: 249, distance: 518.5
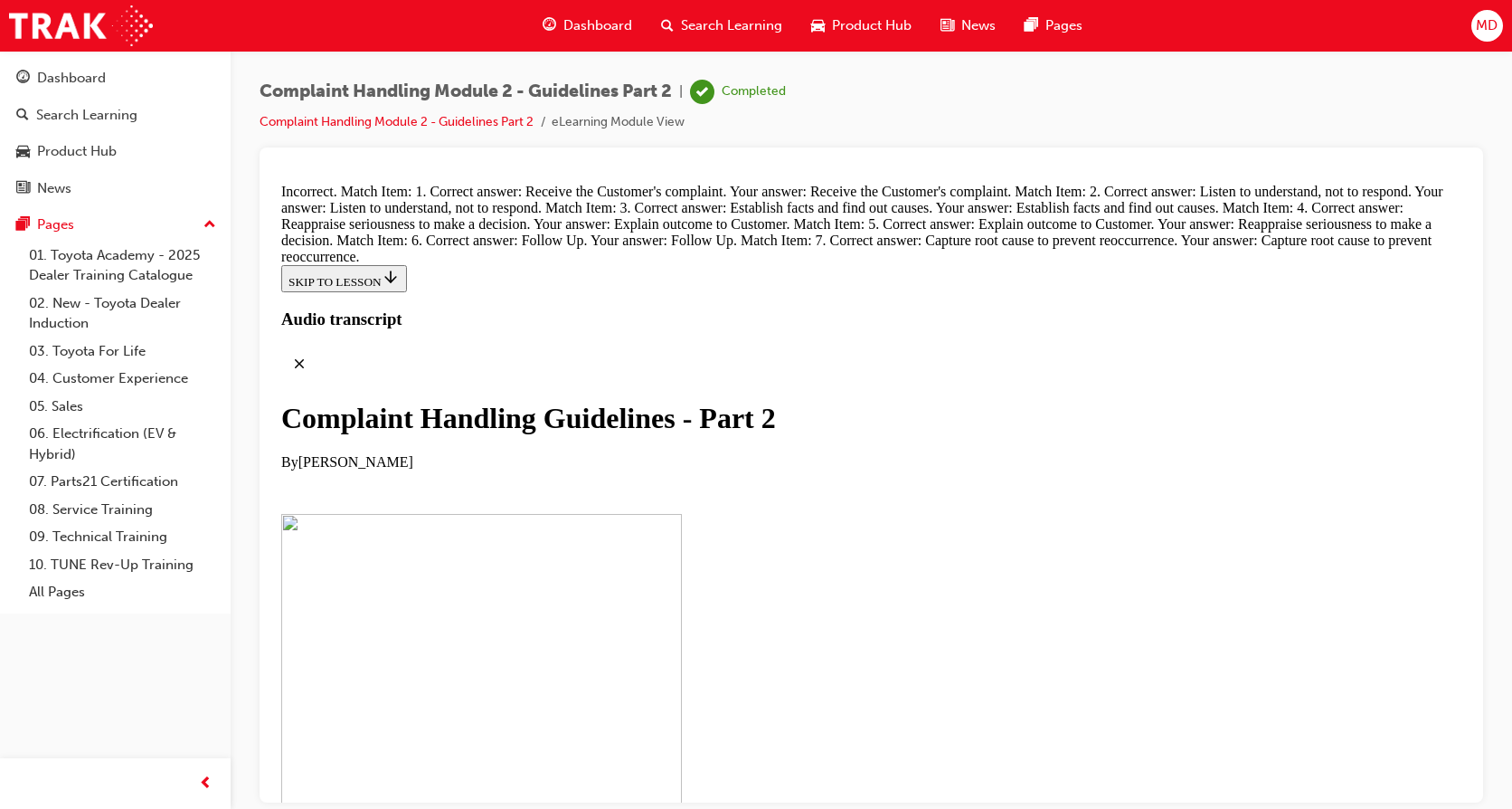
drag, startPoint x: 945, startPoint y: 389, endPoint x: 948, endPoint y: 283, distance: 106.0
drag, startPoint x: 702, startPoint y: 417, endPoint x: 950, endPoint y: 319, distance: 266.7
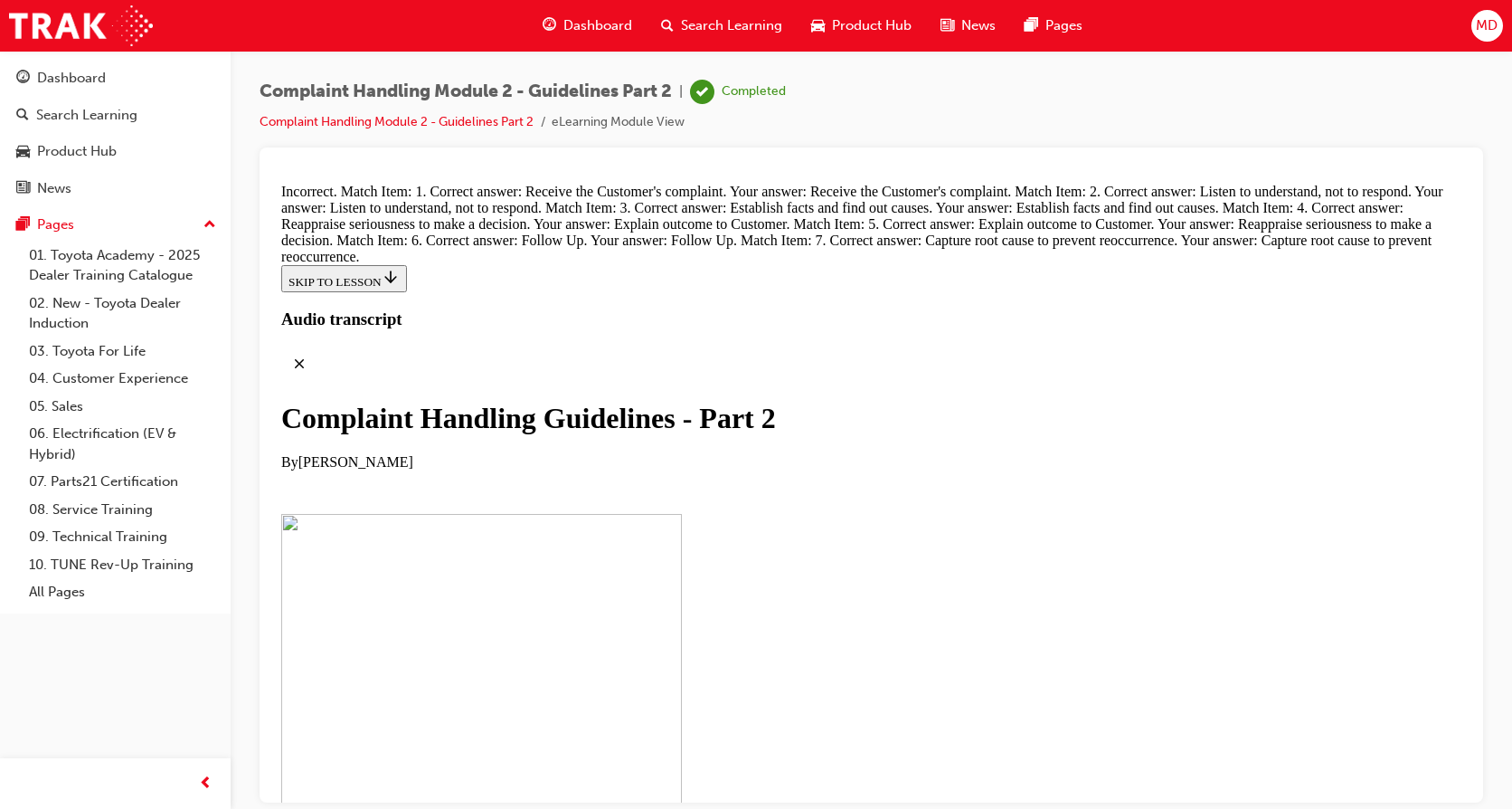
drag, startPoint x: 638, startPoint y: 236, endPoint x: 961, endPoint y: 336, distance: 338.1
drag, startPoint x: 699, startPoint y: 320, endPoint x: 1028, endPoint y: 691, distance: 495.9
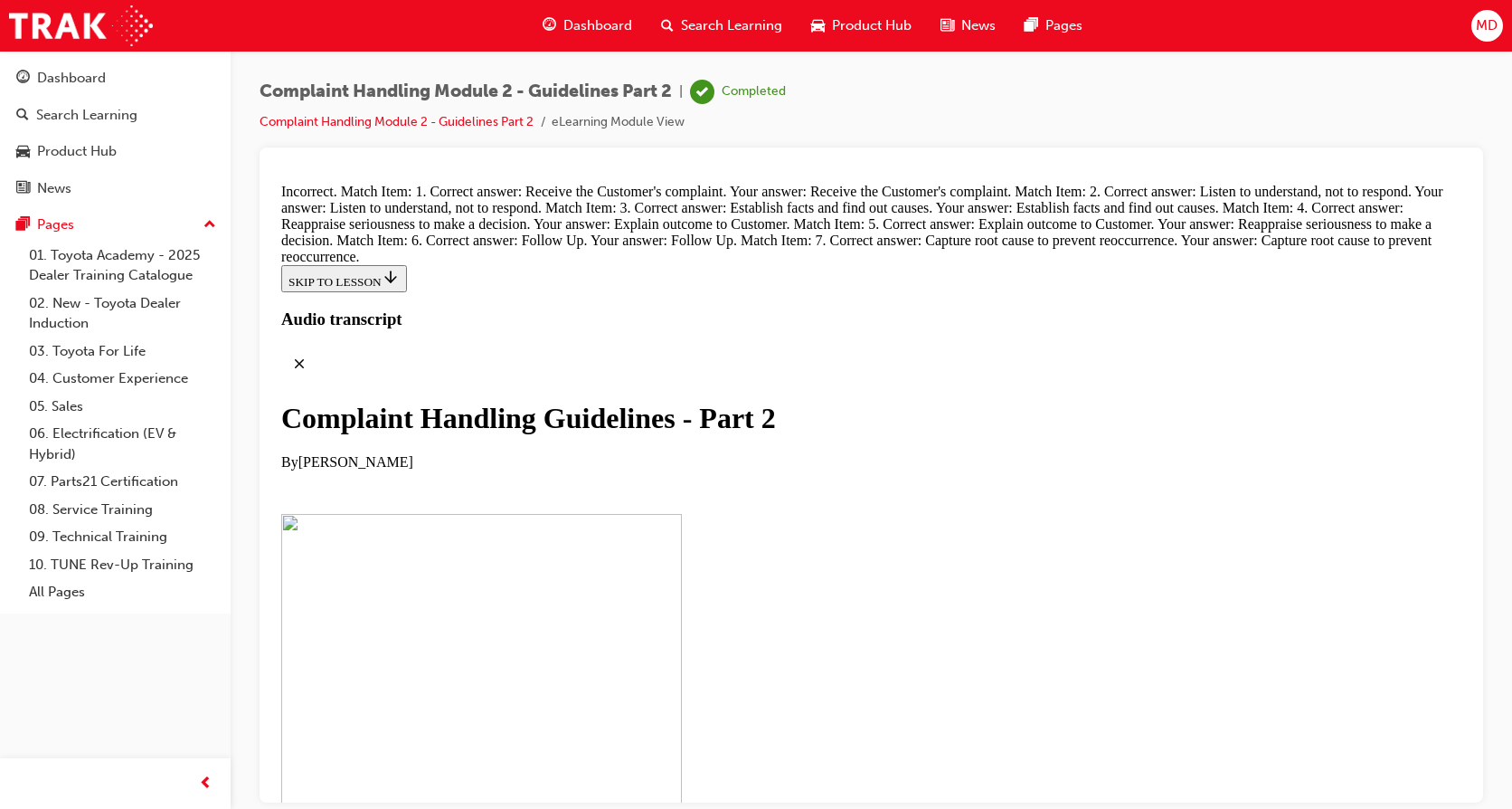
scroll to position [12526, 0]
drag, startPoint x: 706, startPoint y: 675, endPoint x: 1022, endPoint y: 663, distance: 316.2
drag, startPoint x: 682, startPoint y: 599, endPoint x: 957, endPoint y: 415, distance: 330.9
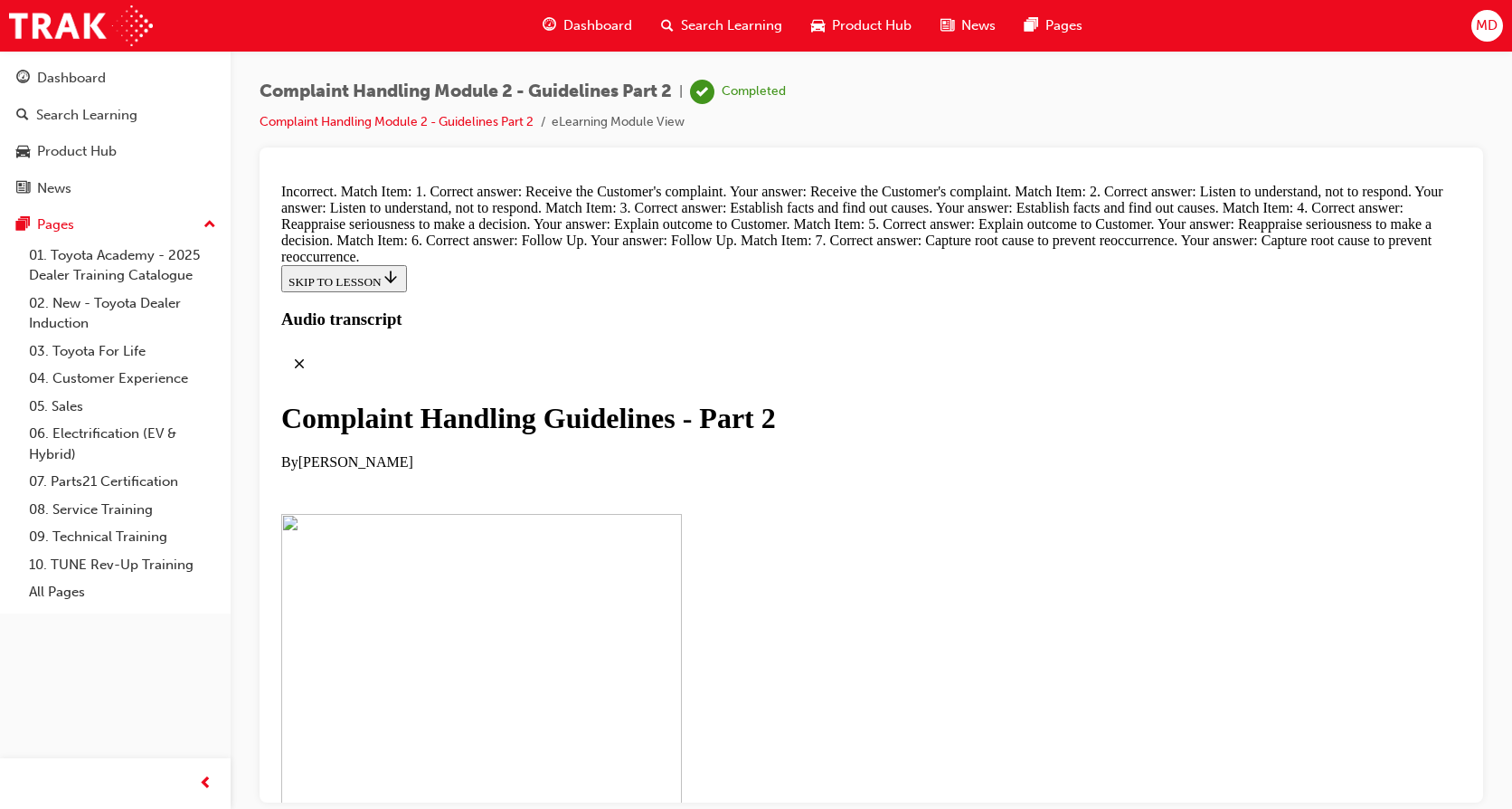
drag, startPoint x: 675, startPoint y: 512, endPoint x: 956, endPoint y: 326, distance: 337.0
drag, startPoint x: 679, startPoint y: 506, endPoint x: 993, endPoint y: 515, distance: 314.1
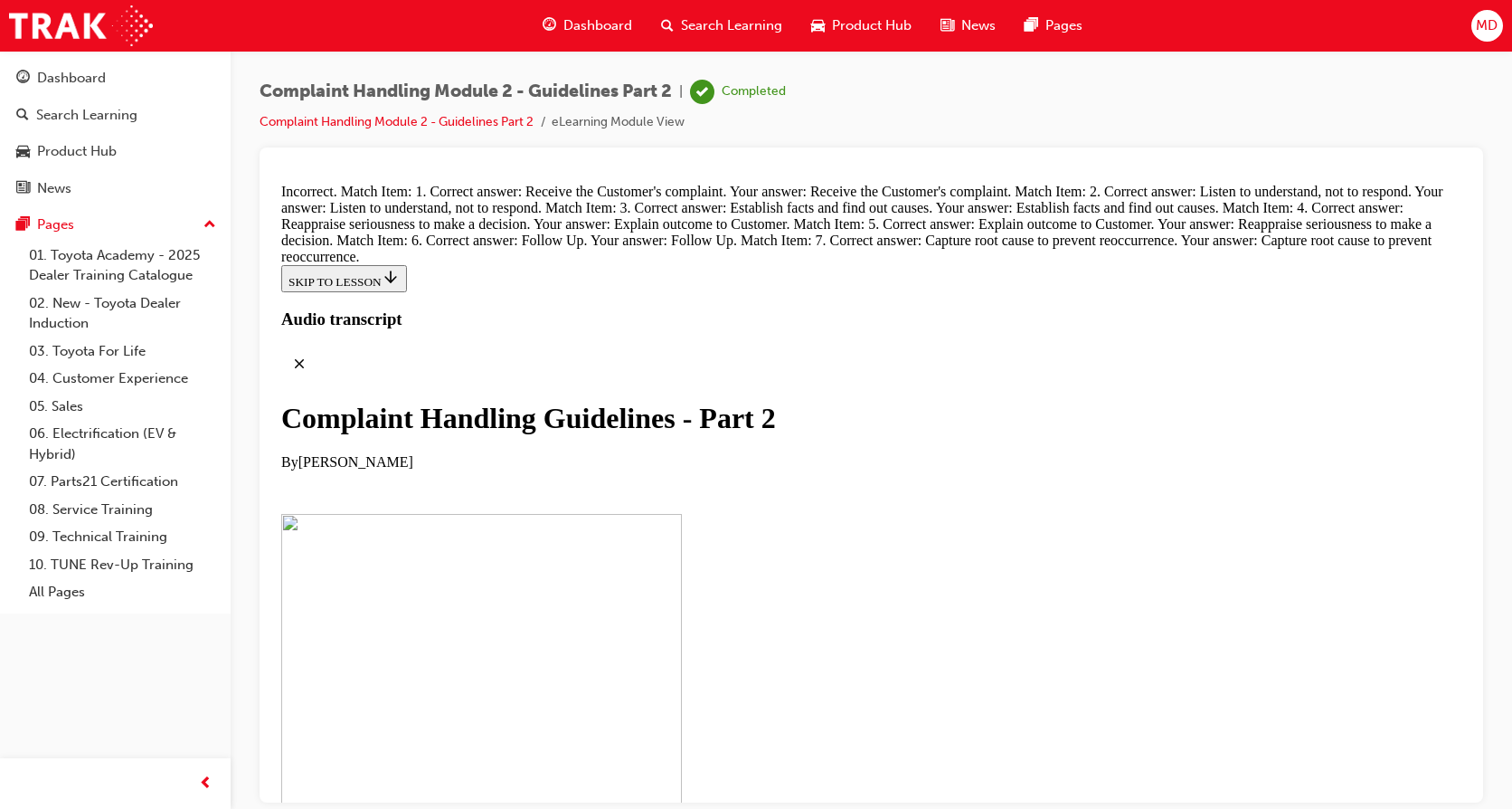
drag, startPoint x: 672, startPoint y: 615, endPoint x: 906, endPoint y: 613, distance: 234.0
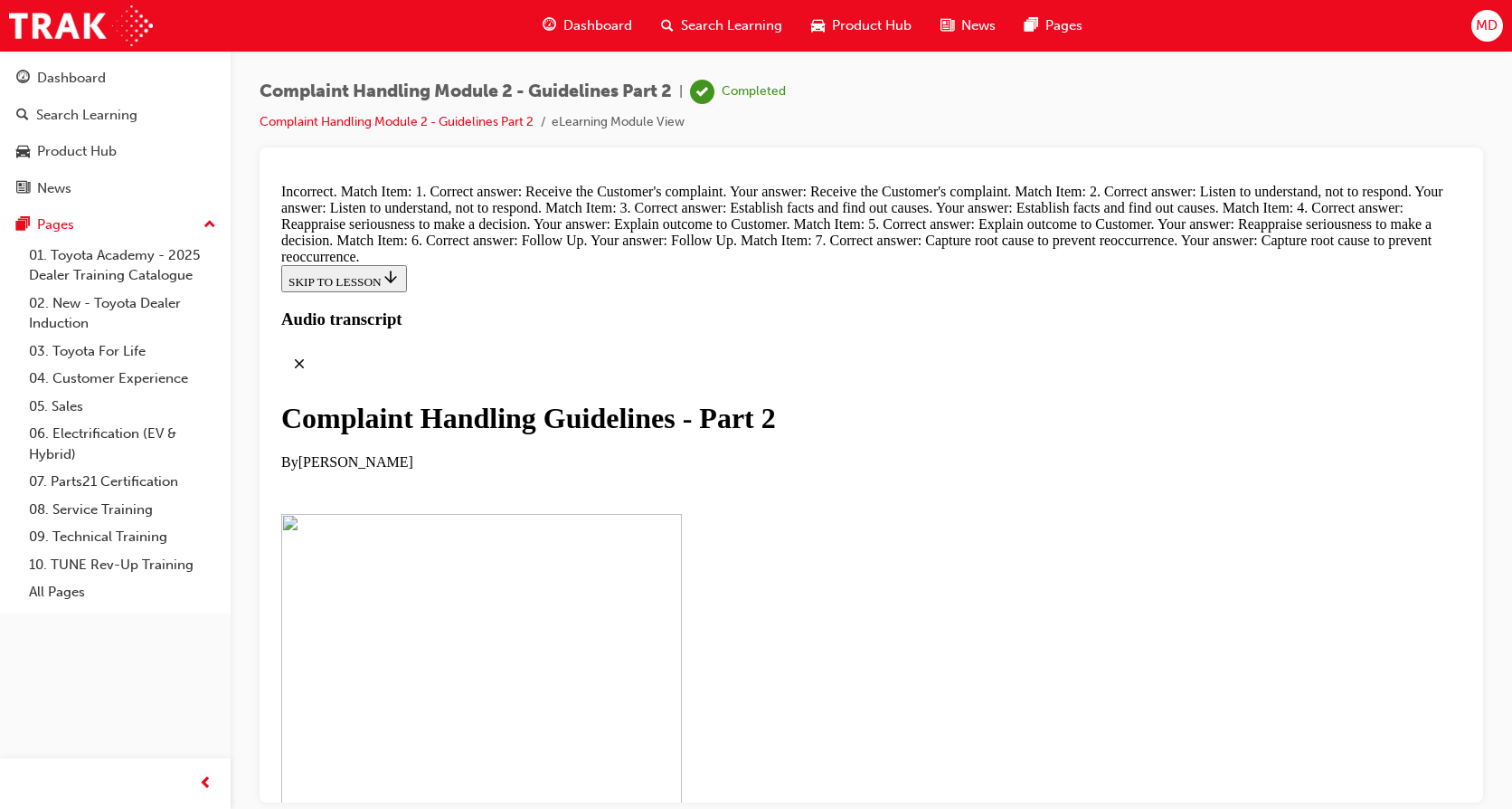
drag, startPoint x: 713, startPoint y: 318, endPoint x: 1008, endPoint y: 333, distance: 295.4
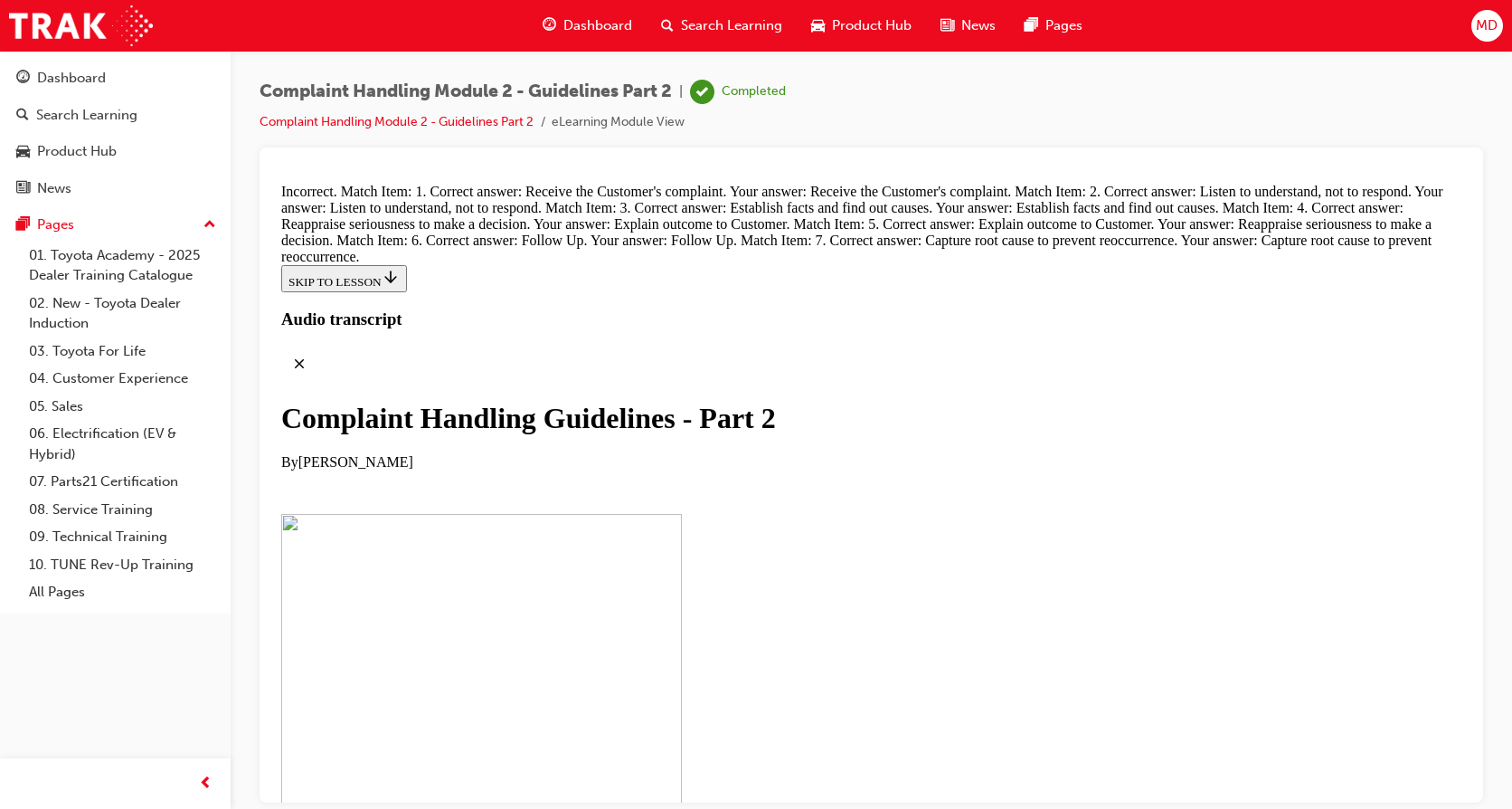
drag, startPoint x: 698, startPoint y: 388, endPoint x: 1021, endPoint y: 301, distance: 334.5
drag, startPoint x: 677, startPoint y: 471, endPoint x: 1015, endPoint y: 647, distance: 381.1
drag, startPoint x: 734, startPoint y: 564, endPoint x: 1040, endPoint y: 746, distance: 356.0
drag, startPoint x: 725, startPoint y: 569, endPoint x: 1011, endPoint y: 483, distance: 298.7
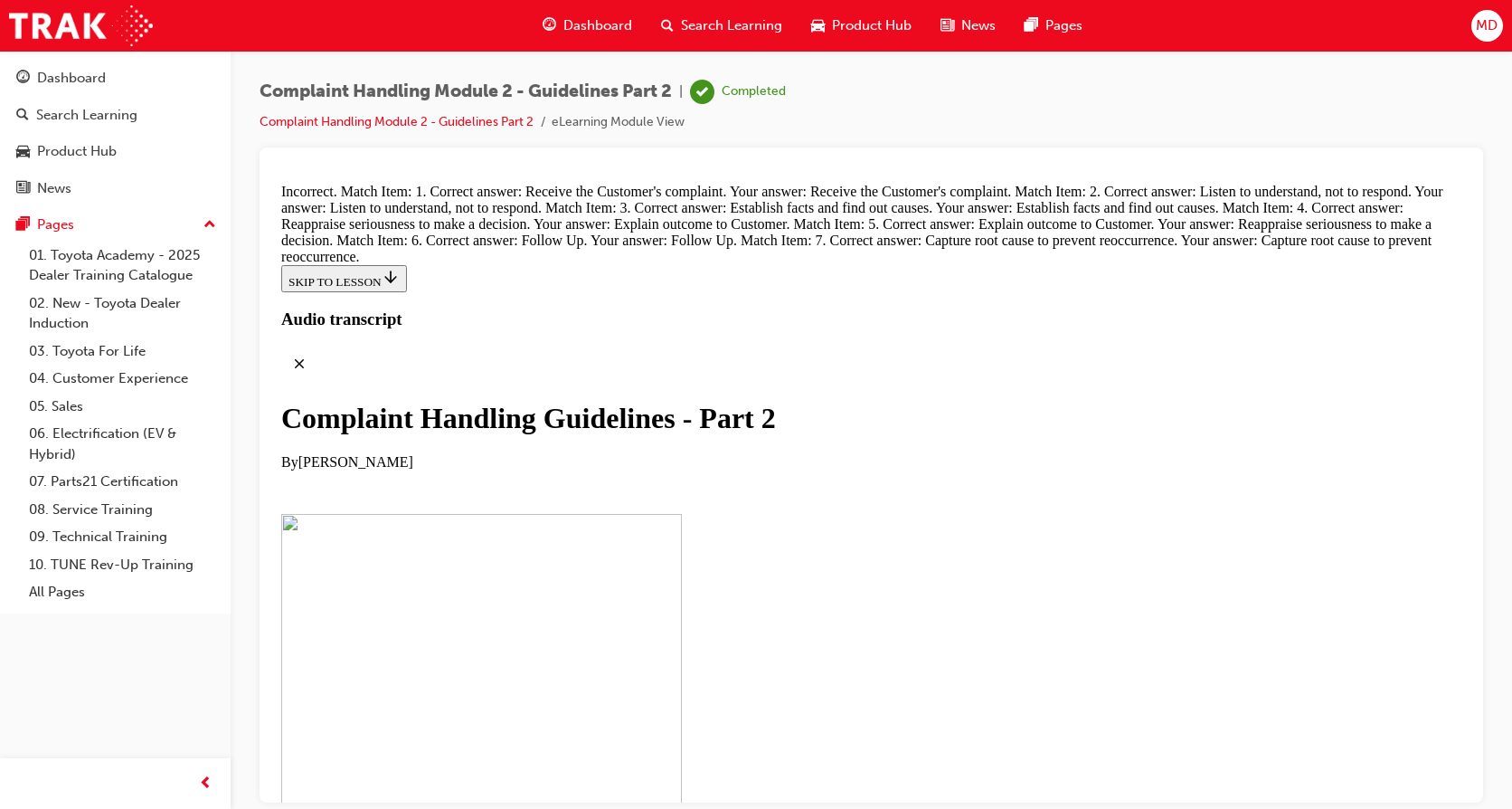
drag, startPoint x: 701, startPoint y: 379, endPoint x: 983, endPoint y: 549, distance: 329.3
drag, startPoint x: 744, startPoint y: 374, endPoint x: 968, endPoint y: 377, distance: 224.0
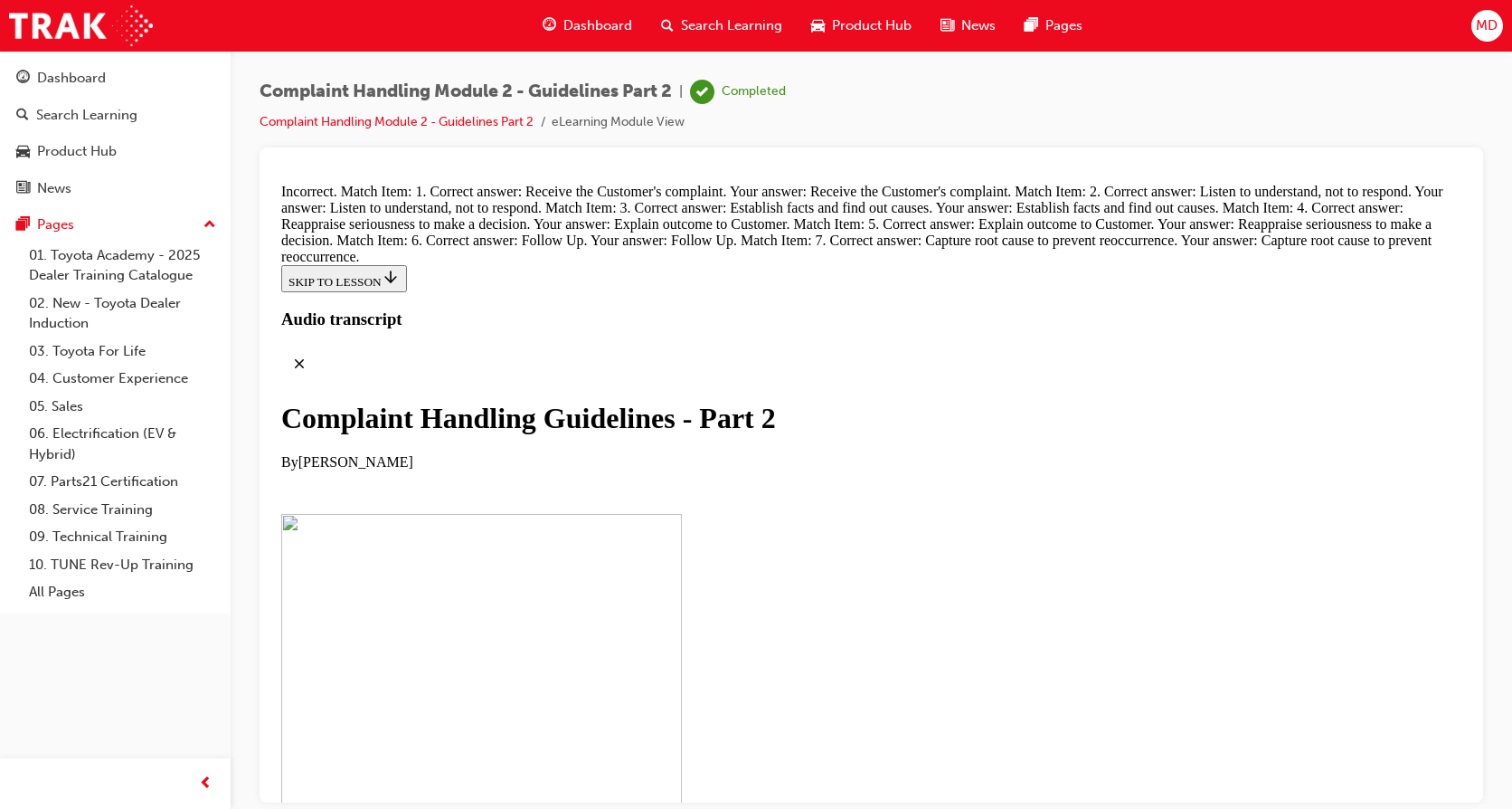
drag, startPoint x: 720, startPoint y: 475, endPoint x: 1054, endPoint y: 466, distance: 334.1
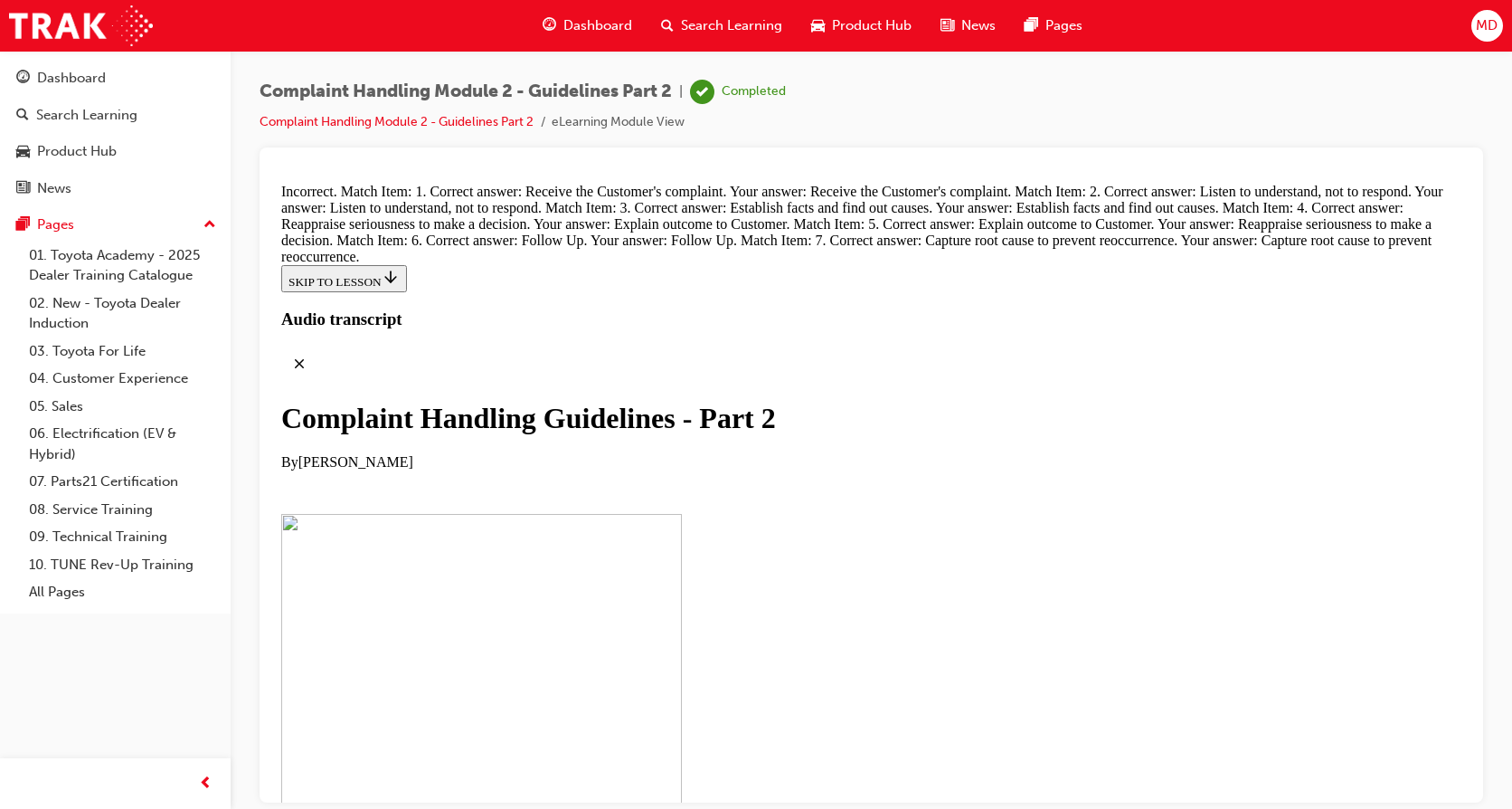
drag, startPoint x: 695, startPoint y: 377, endPoint x: 1012, endPoint y: 552, distance: 362.1
drag, startPoint x: 702, startPoint y: 652, endPoint x: 1008, endPoint y: 657, distance: 306.0
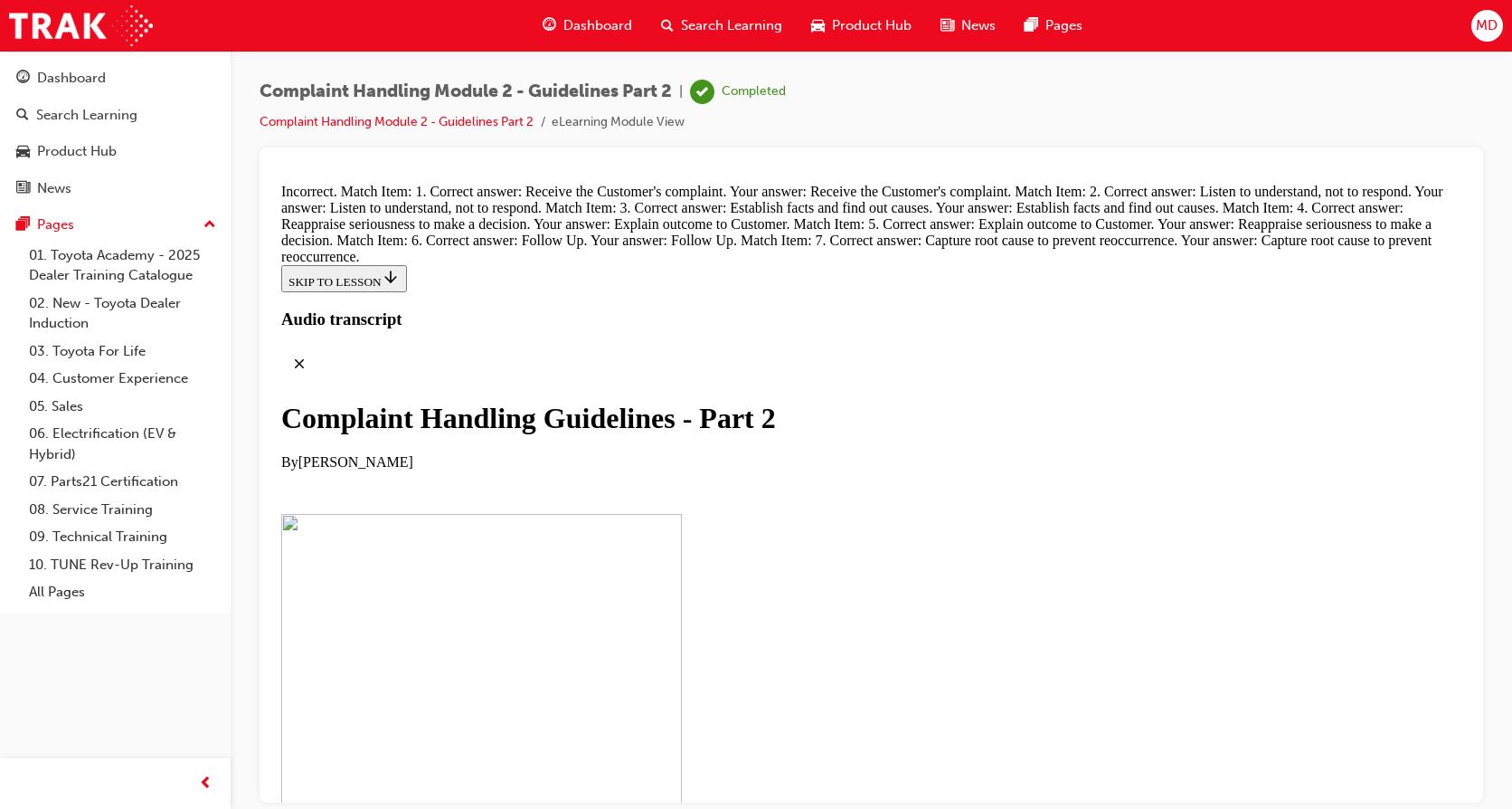
drag, startPoint x: 673, startPoint y: 748, endPoint x: 989, endPoint y: 728, distance: 316.6
drag, startPoint x: 678, startPoint y: 540, endPoint x: 973, endPoint y: 334, distance: 359.8
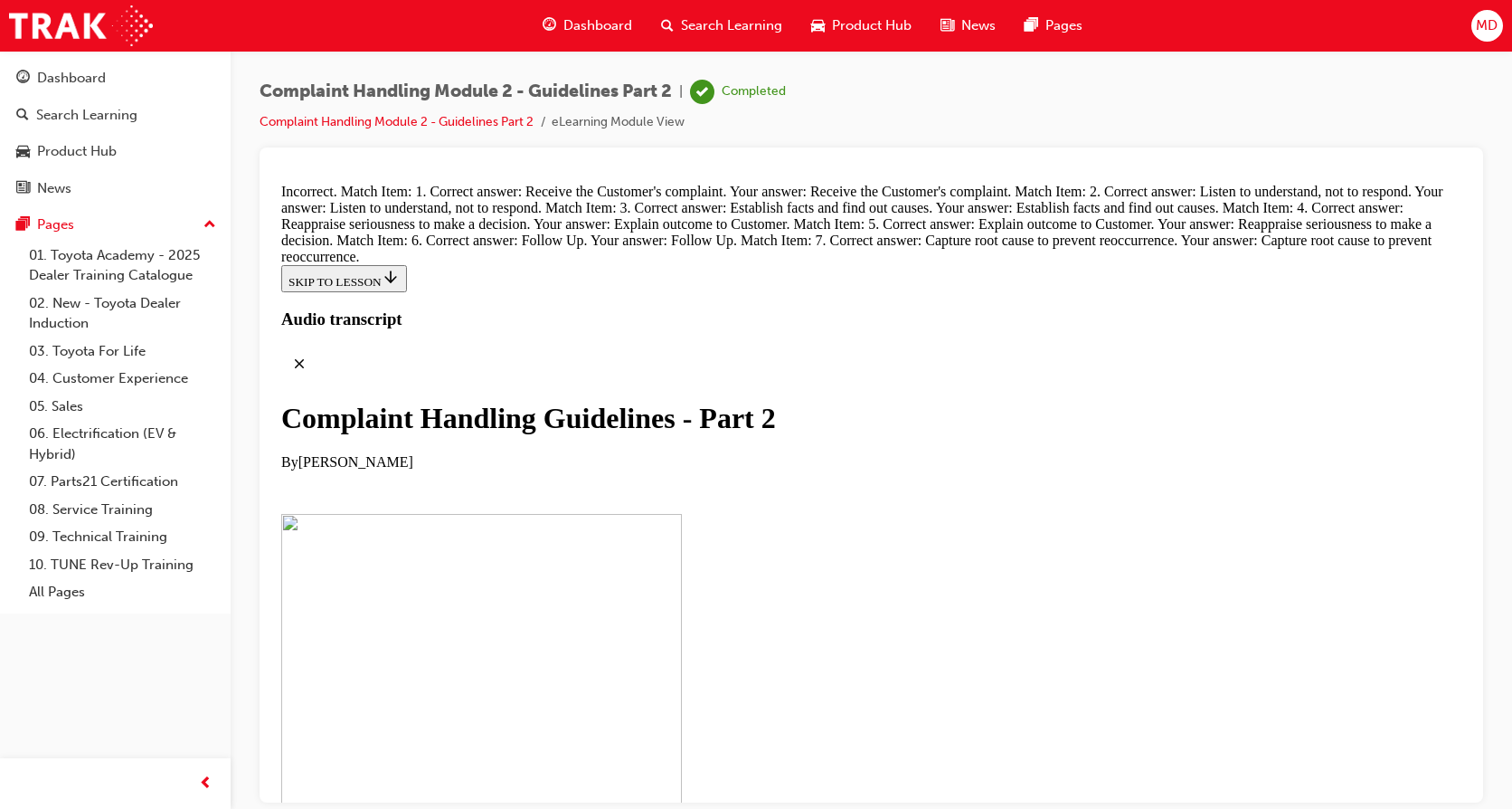
drag, startPoint x: 731, startPoint y: 541, endPoint x: 1012, endPoint y: 443, distance: 297.6
drag, startPoint x: 718, startPoint y: 533, endPoint x: 957, endPoint y: 524, distance: 239.2
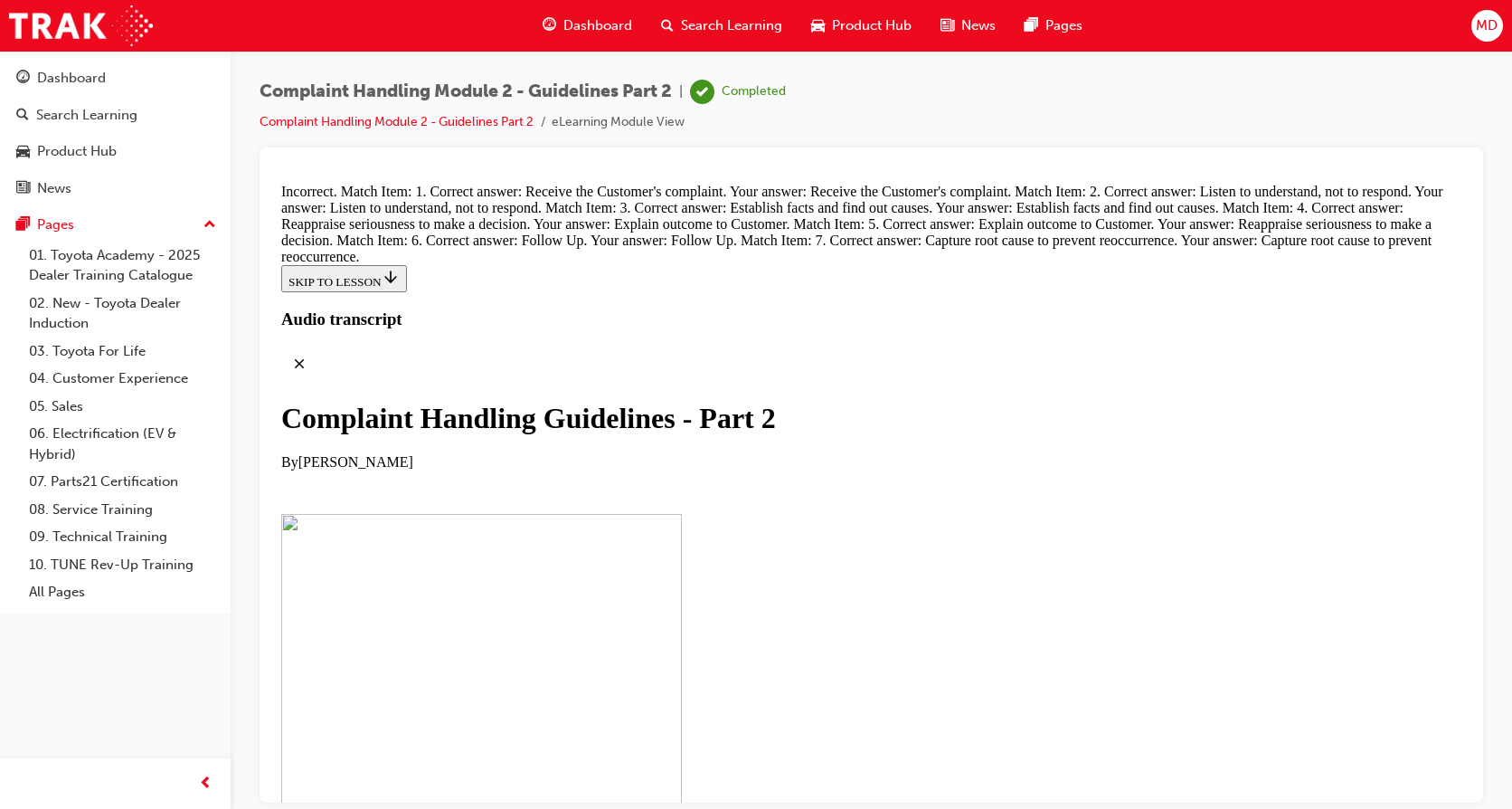
radio input "true"
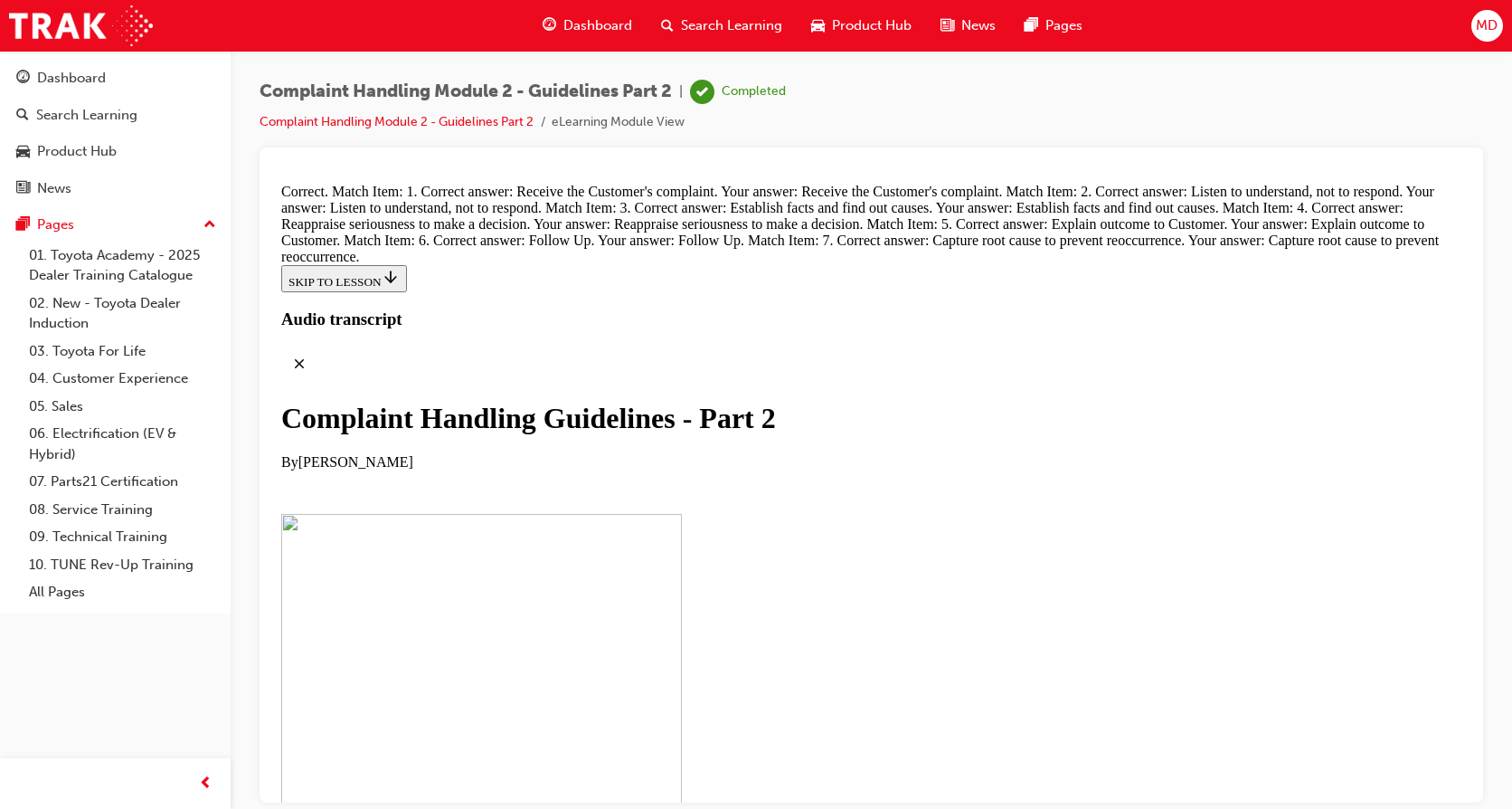
scroll to position [13371, 0]
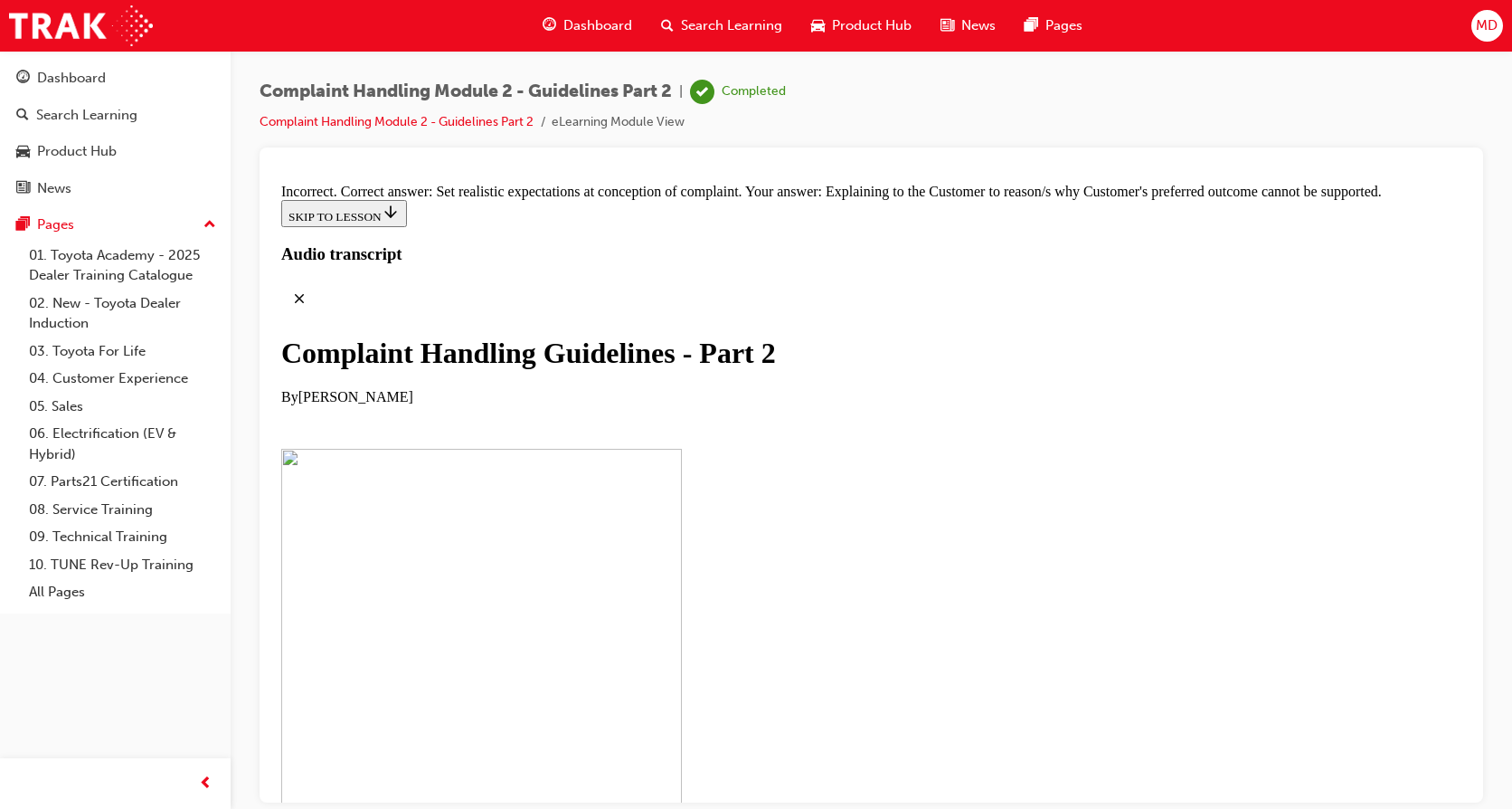
radio input "true"
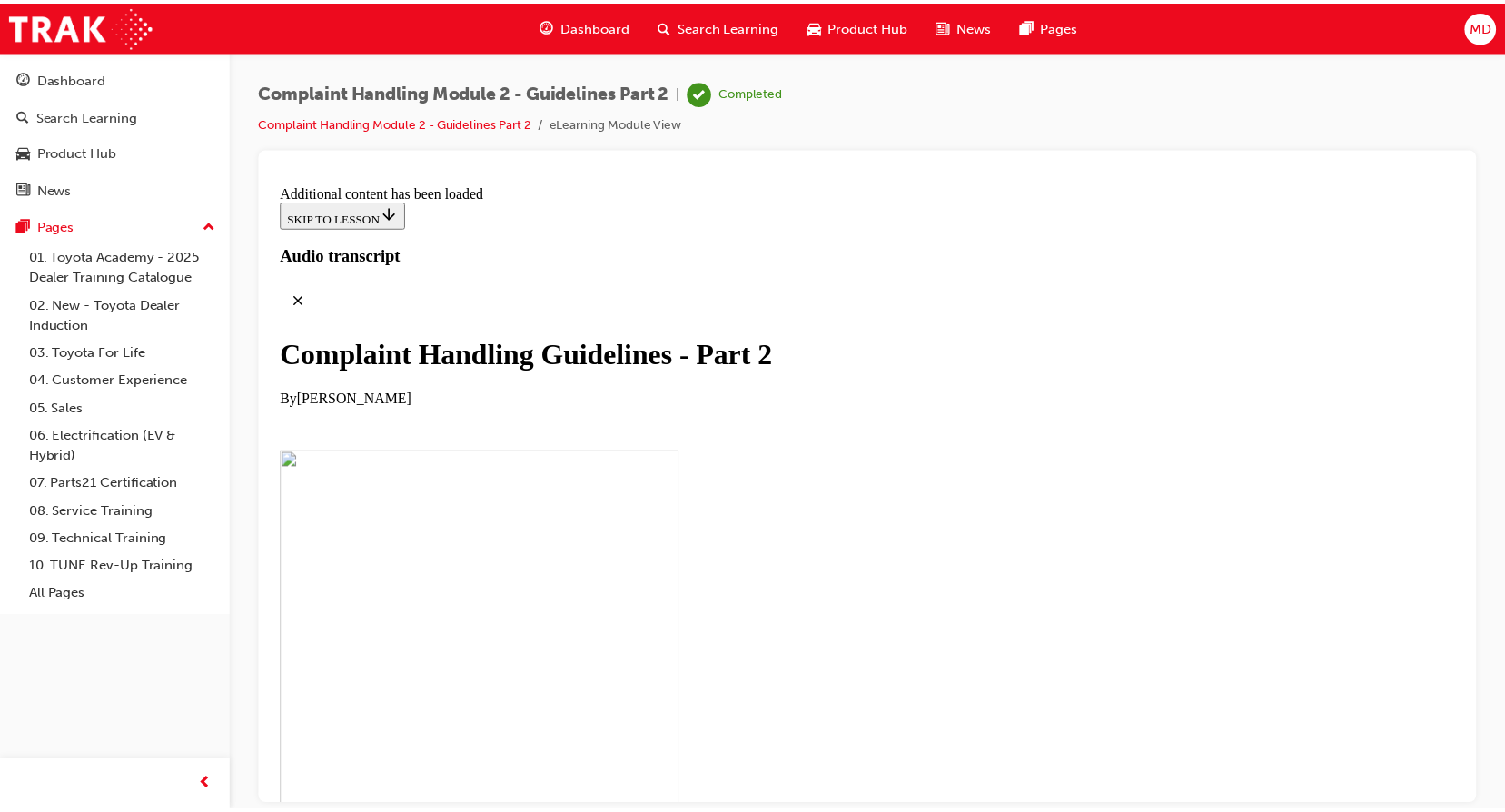
scroll to position [12862, 0]
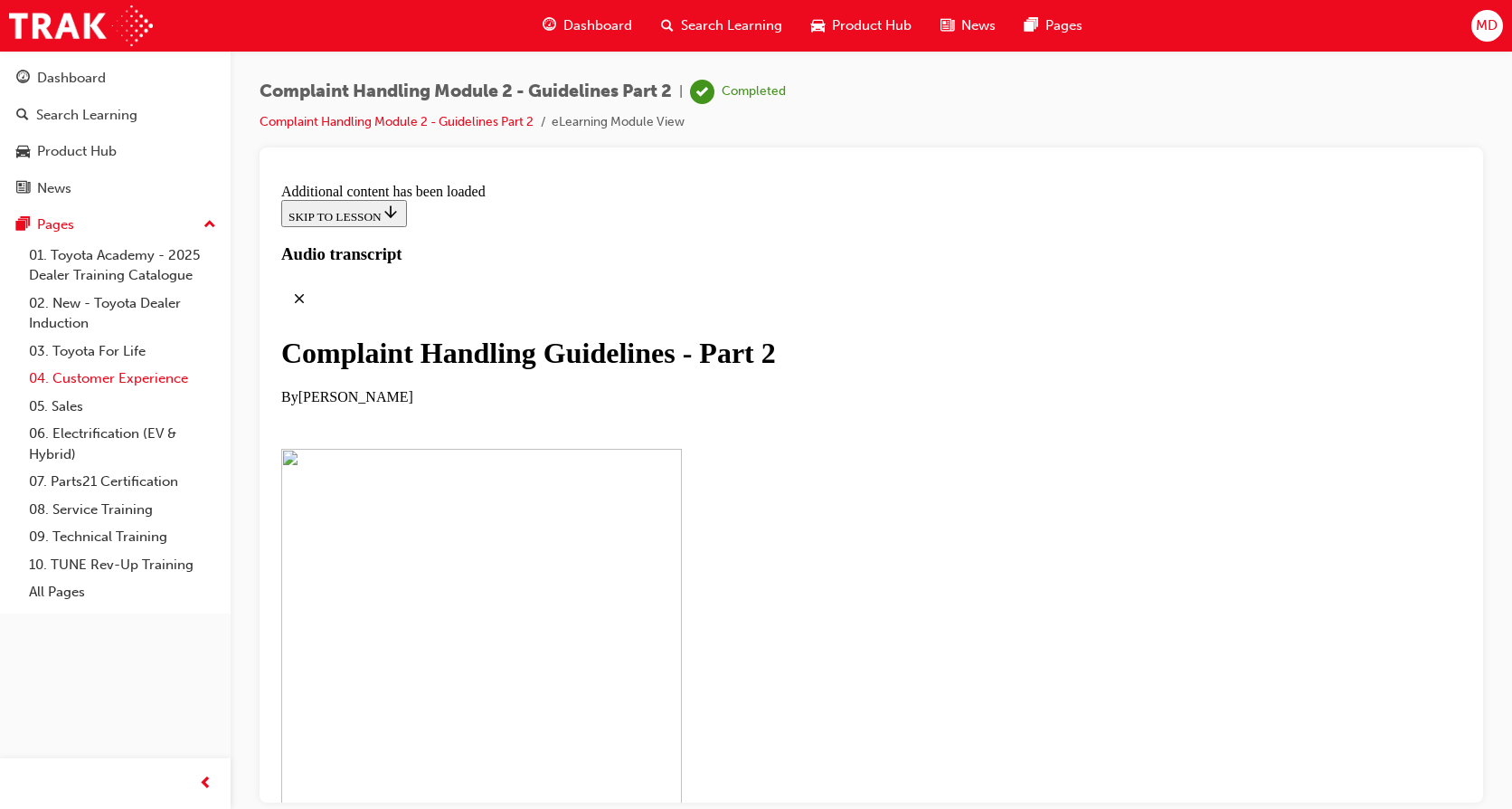
click at [151, 379] on link "04. Customer Experience" at bounding box center [123, 378] width 202 height 28
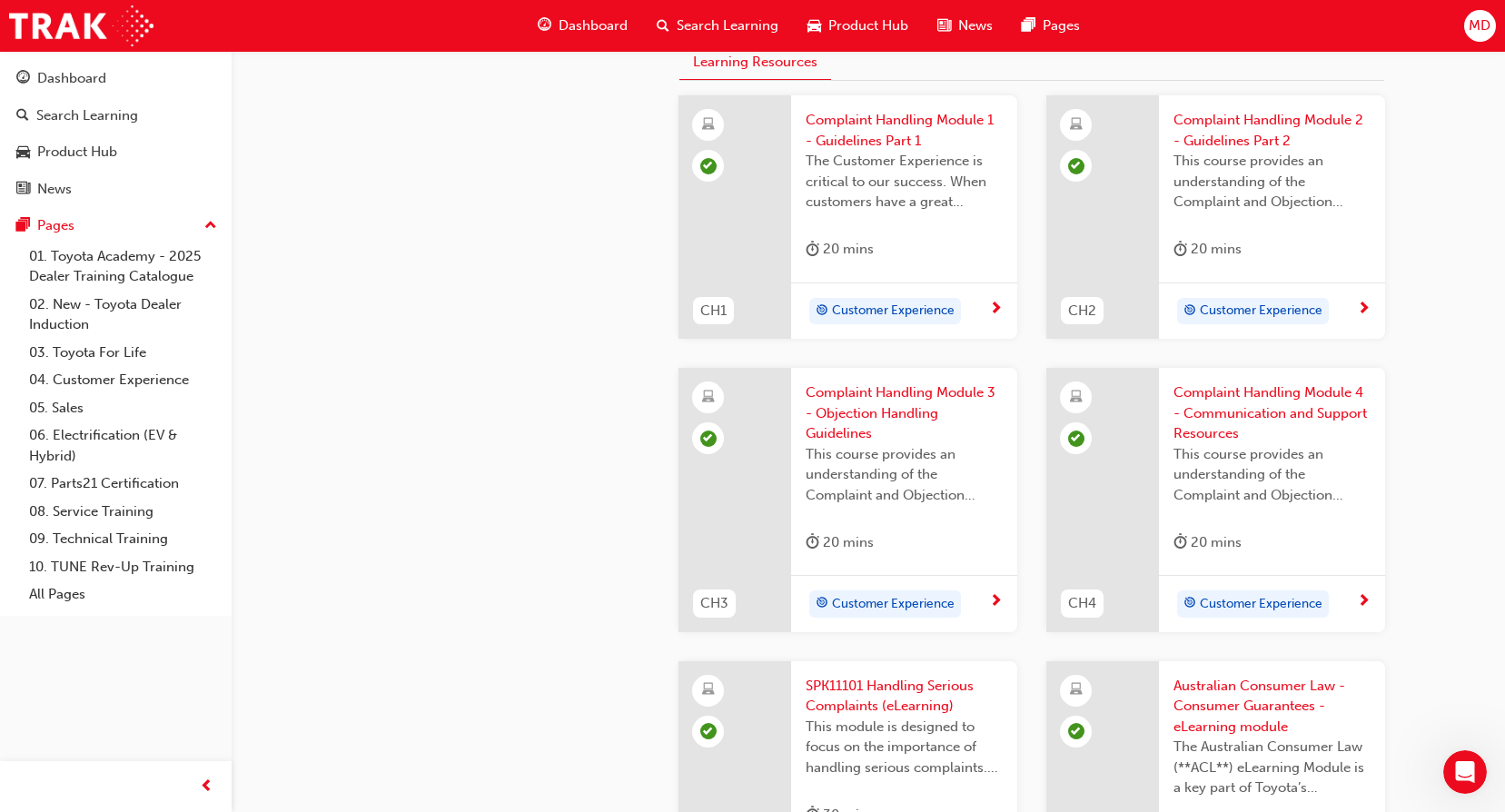
scroll to position [666, 0]
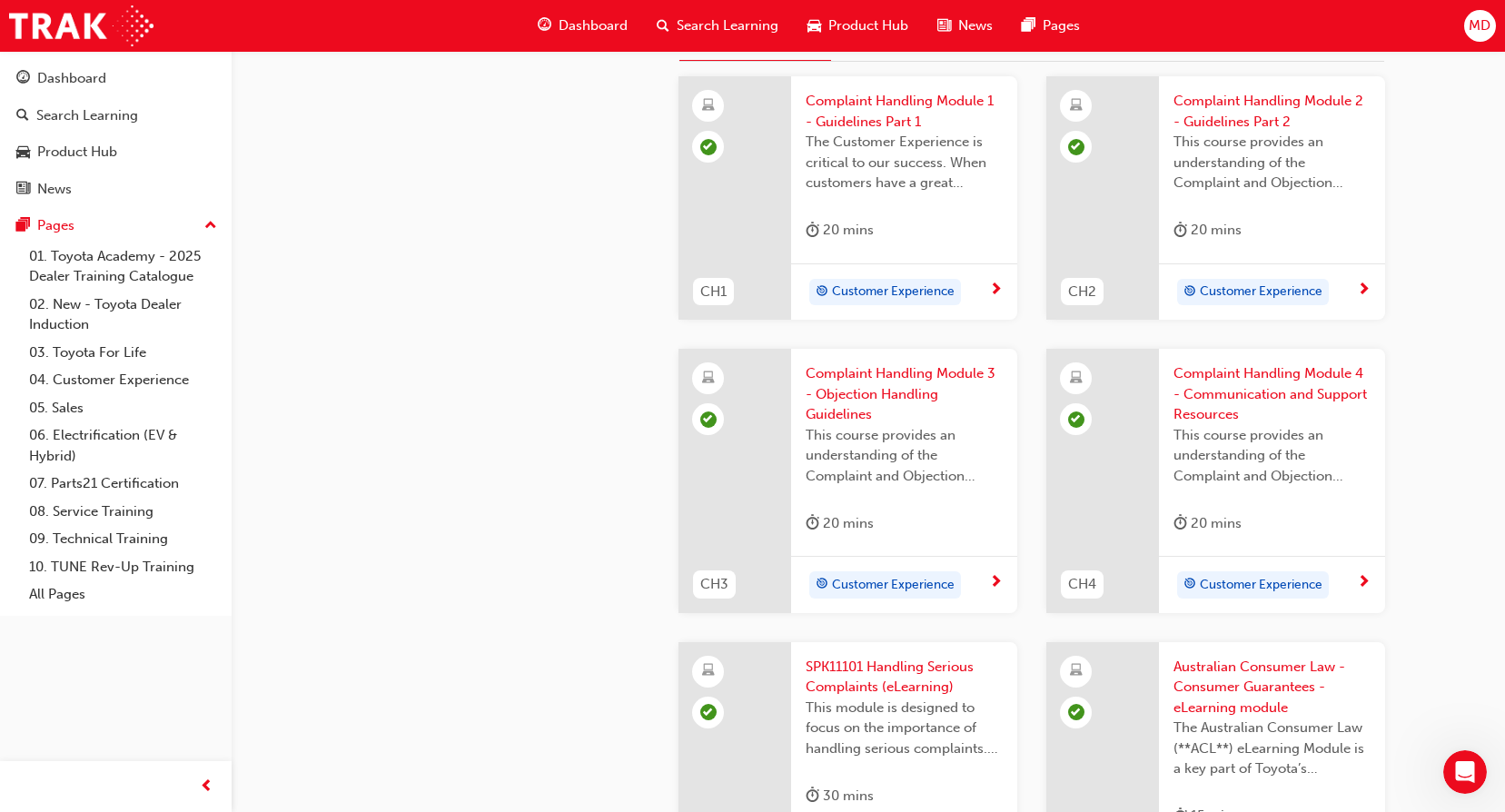
click at [898, 366] on span "Complaint Handling Module 3 - Objection Handling Guidelines" at bounding box center [904, 394] width 197 height 62
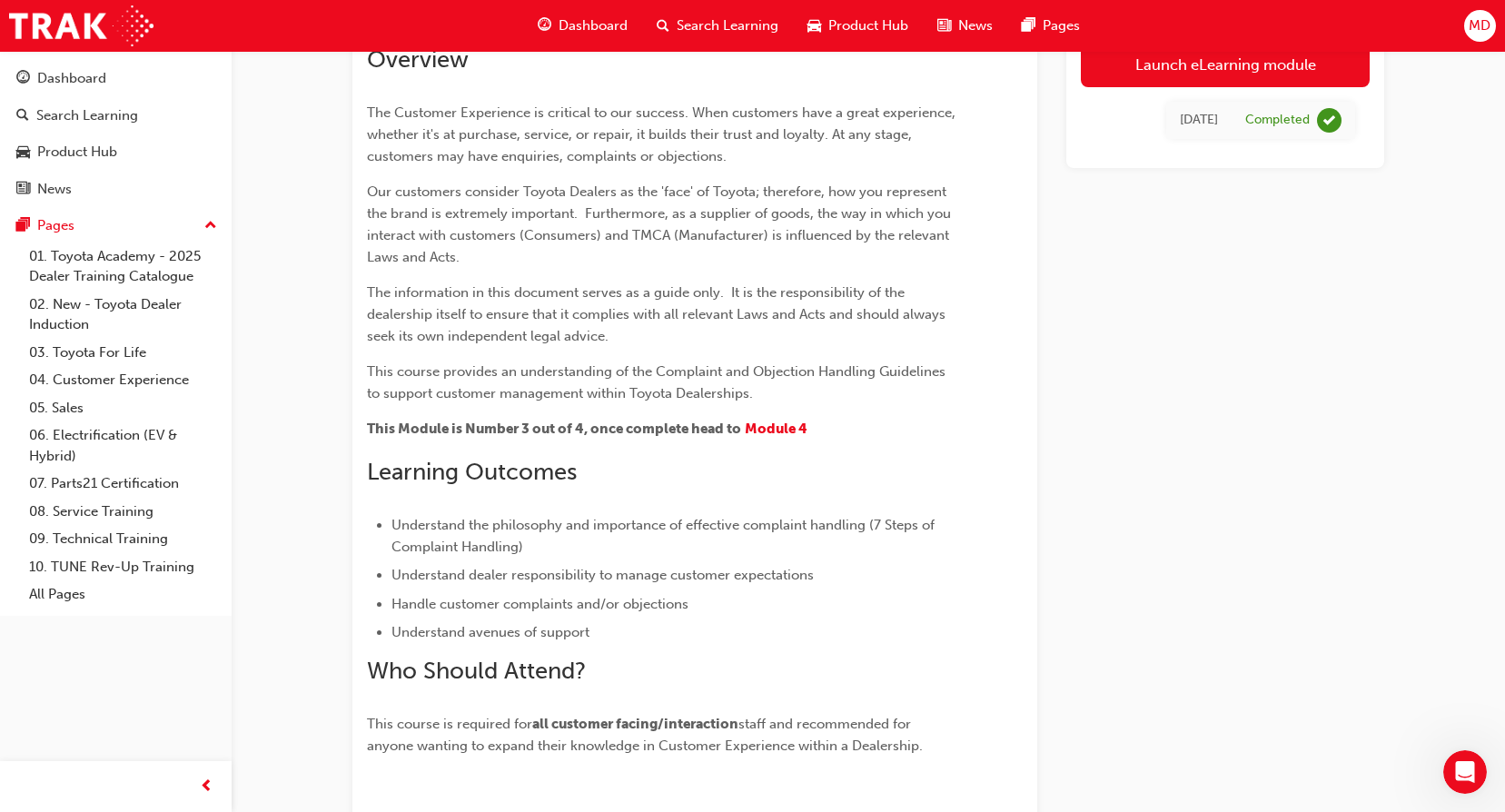
scroll to position [215, 0]
click at [1168, 71] on link "Launch eLearning module" at bounding box center [1226, 64] width 289 height 45
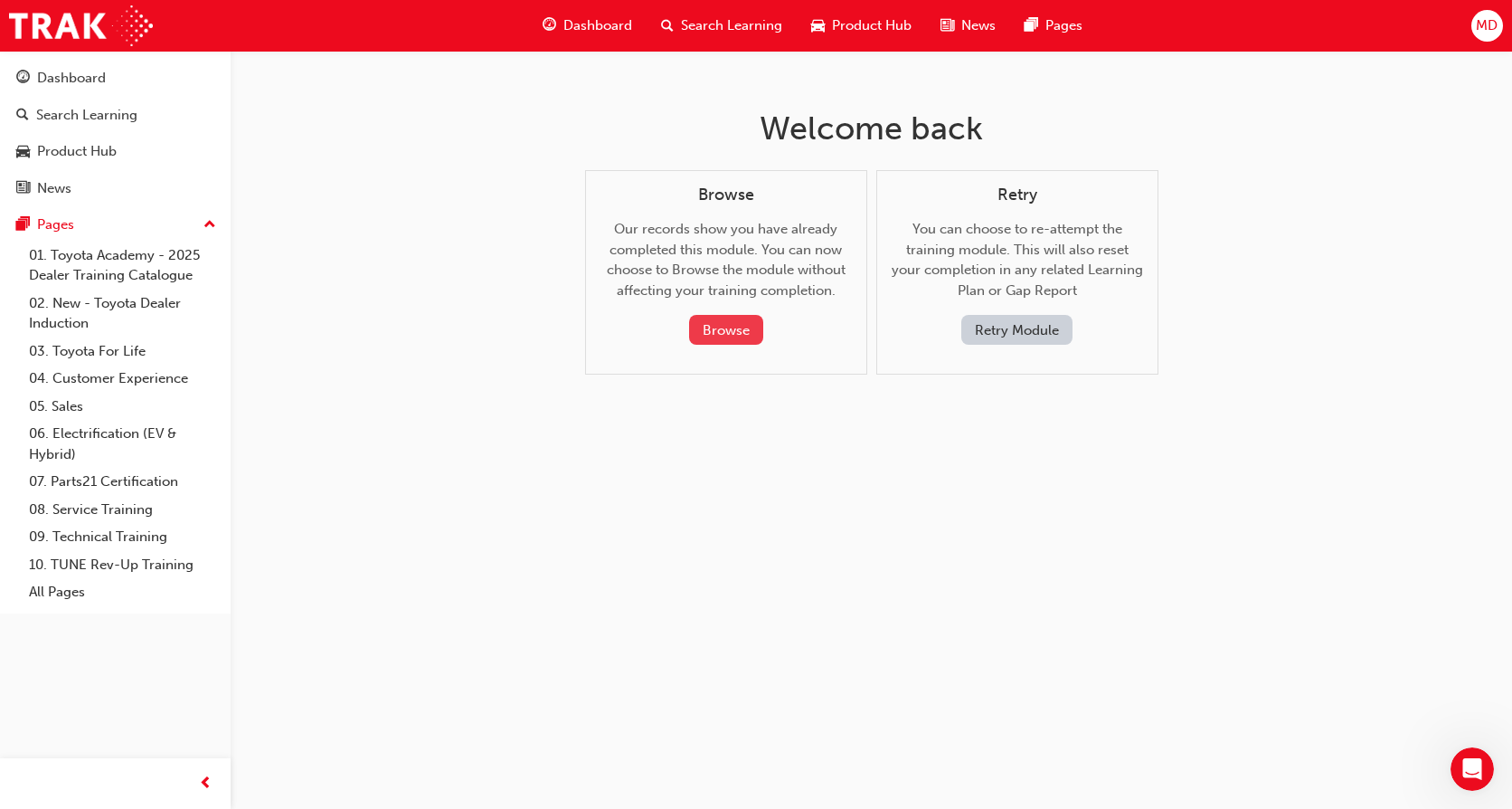
click at [712, 335] on button "Browse" at bounding box center [726, 329] width 74 height 30
